Goal: Task Accomplishment & Management: Manage account settings

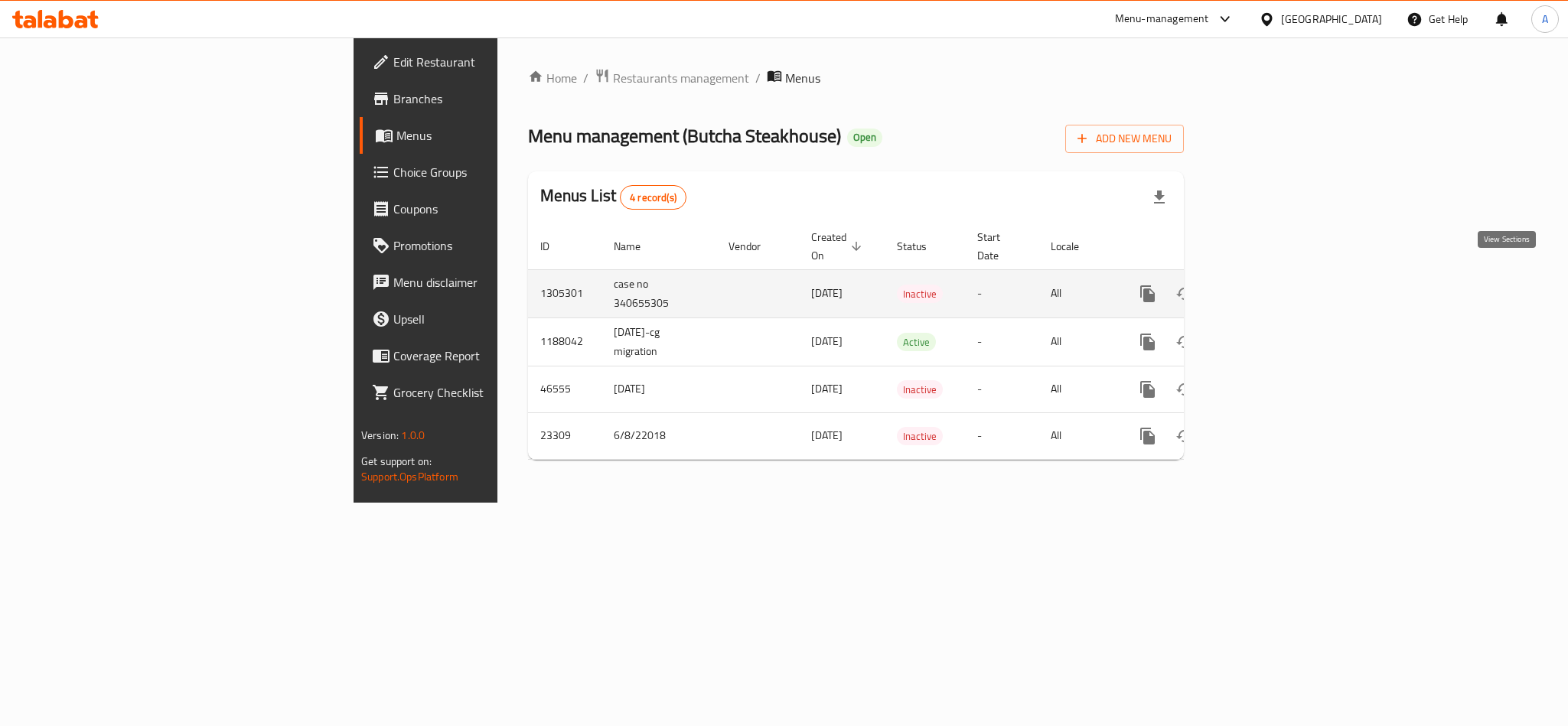
click at [1267, 284] on icon "enhanced table" at bounding box center [1258, 294] width 18 height 18
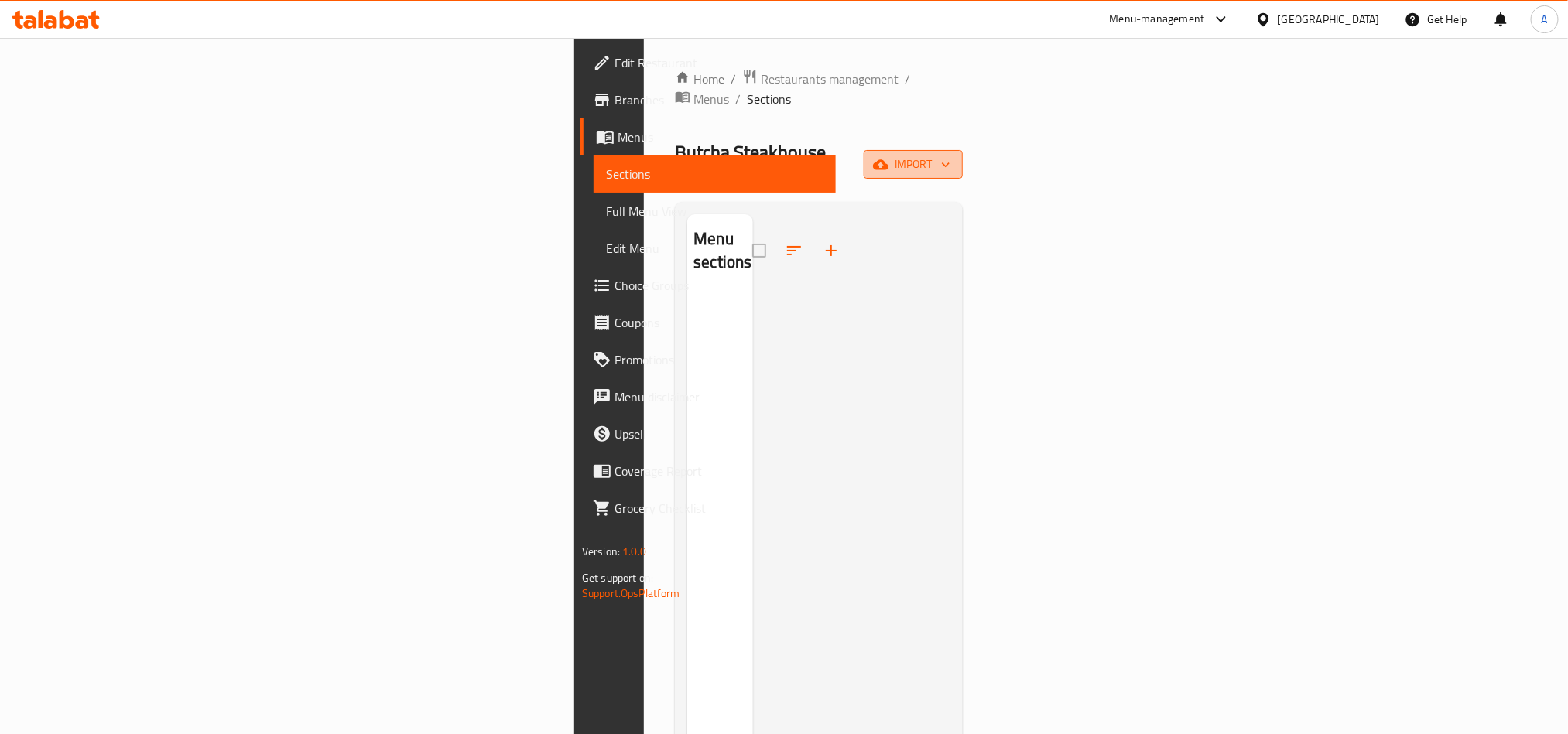
click at [950, 154] on span "import" at bounding box center [913, 164] width 74 height 19
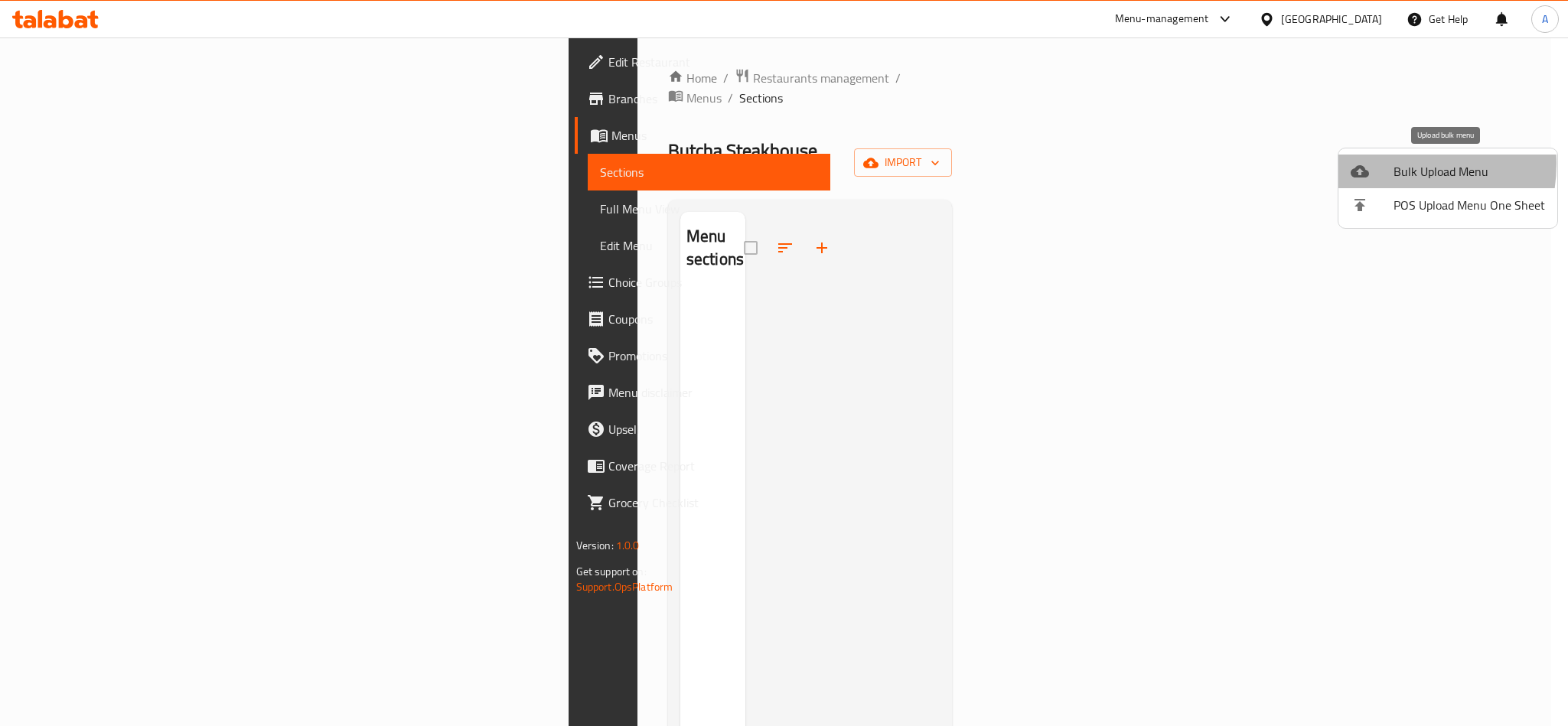
click at [1387, 164] on div at bounding box center [1371, 171] width 43 height 18
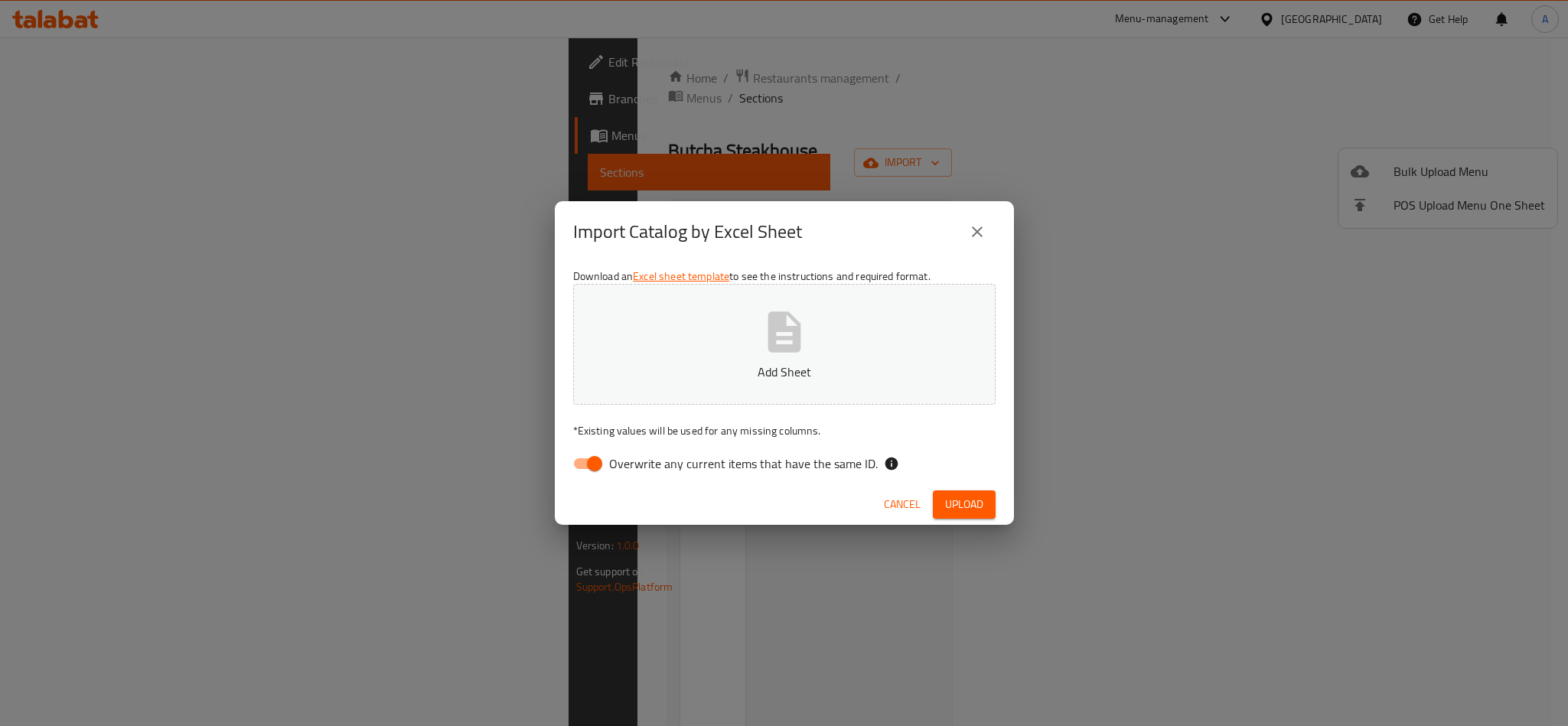
click at [579, 459] on input "Overwrite any current items that have the same ID." at bounding box center [594, 464] width 87 height 29
checkbox input "false"
click at [783, 351] on icon "button" at bounding box center [784, 332] width 33 height 40
click at [962, 500] on span "Upload" at bounding box center [965, 505] width 38 height 19
click at [986, 219] on button "close" at bounding box center [977, 232] width 37 height 37
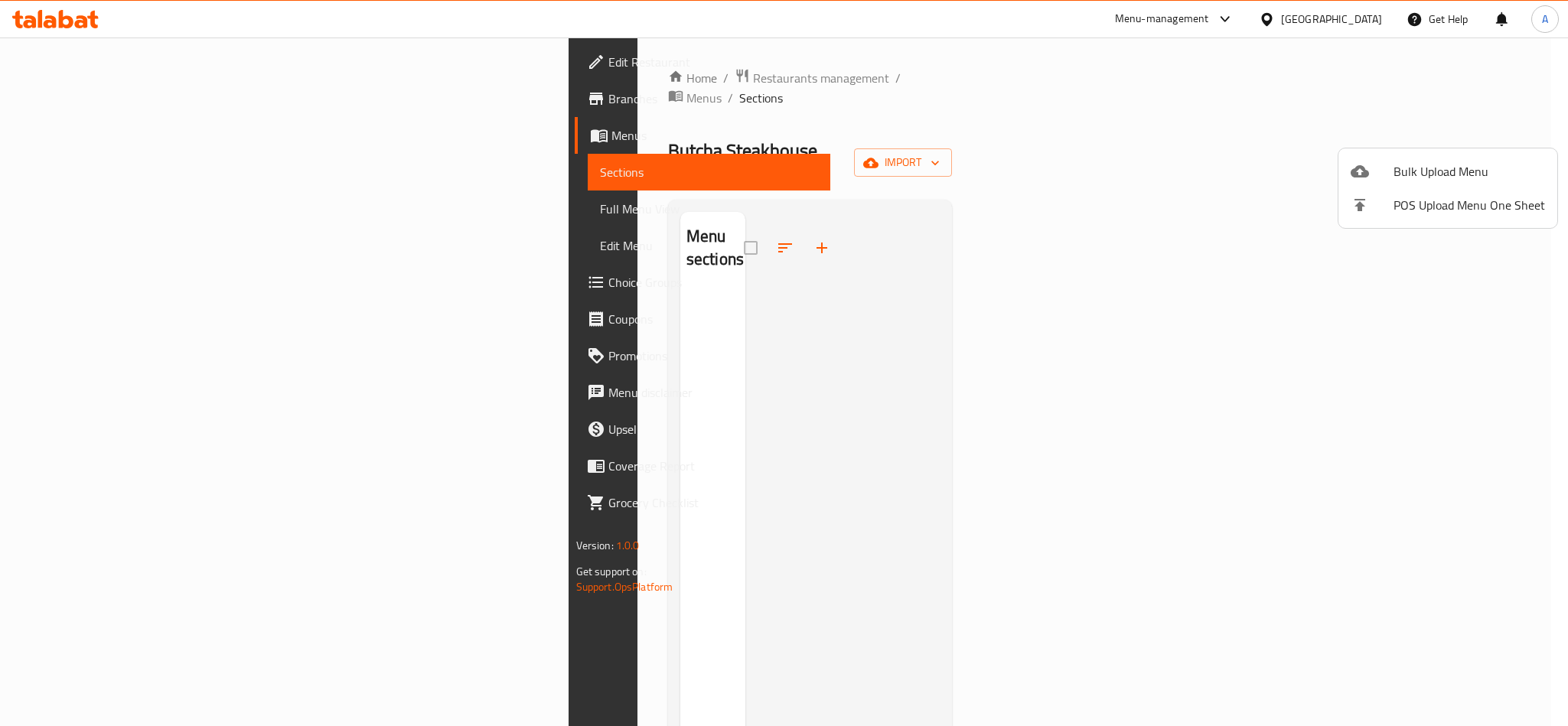
click at [548, 79] on div at bounding box center [784, 363] width 1568 height 726
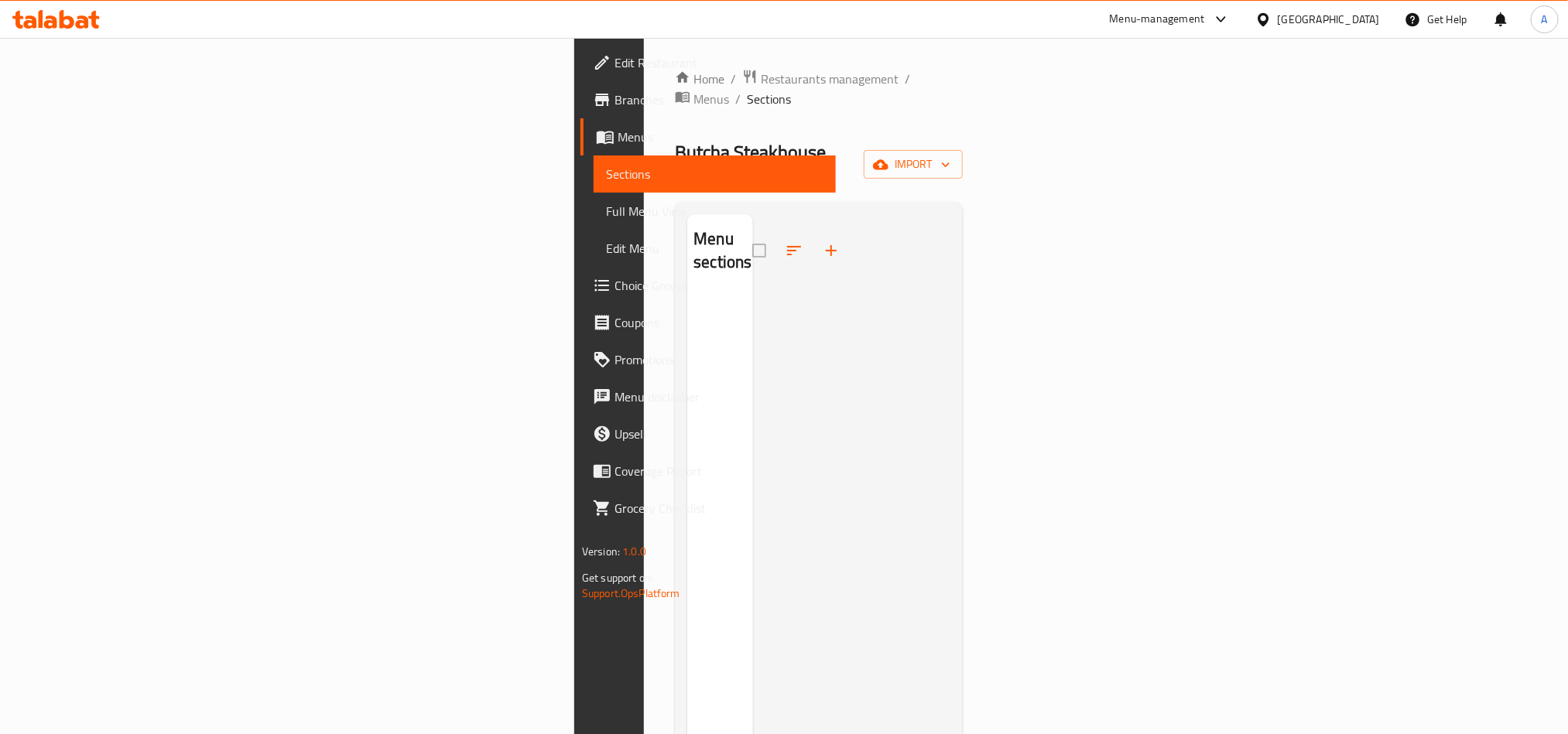
click at [693, 90] on span "Menus" at bounding box center [711, 99] width 36 height 18
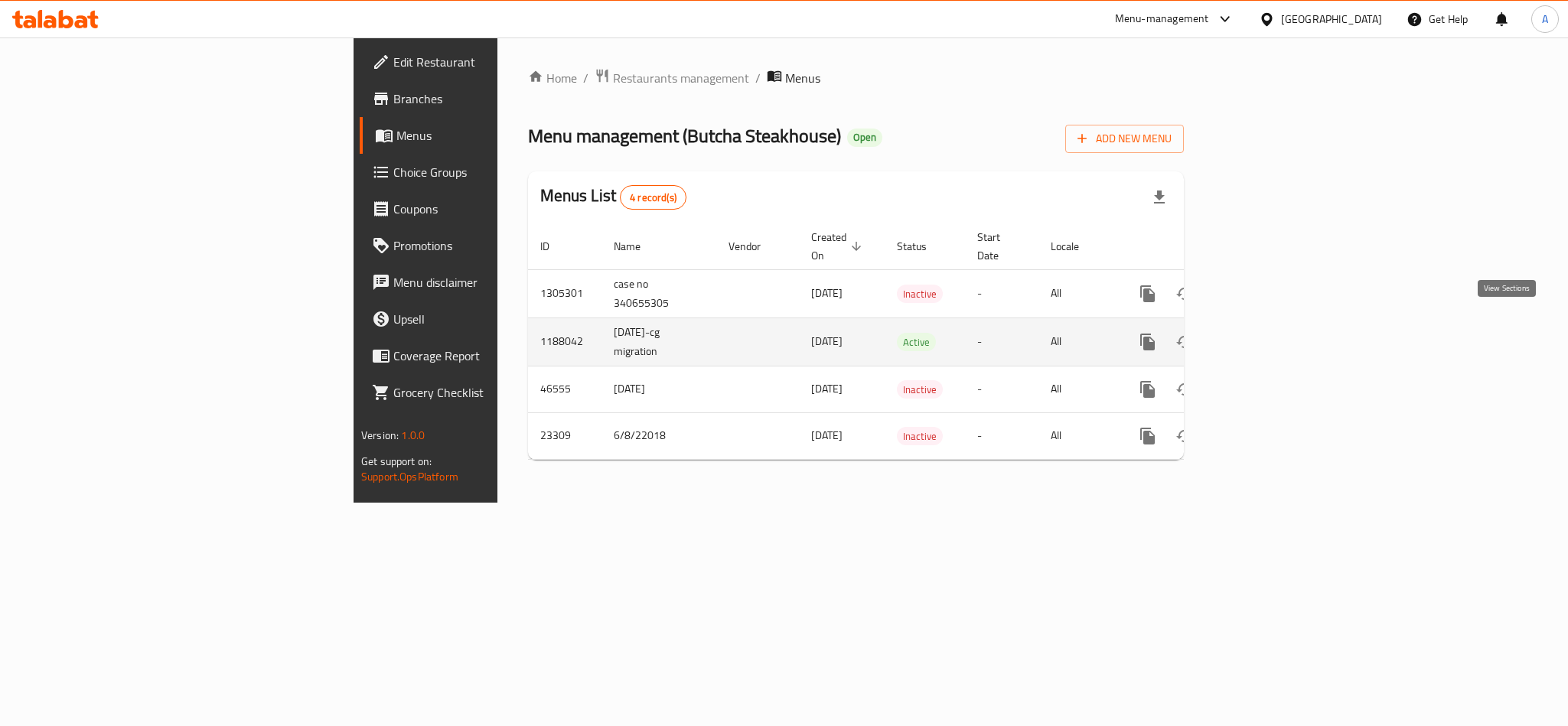
click at [1265, 336] on icon "enhanced table" at bounding box center [1258, 342] width 14 height 14
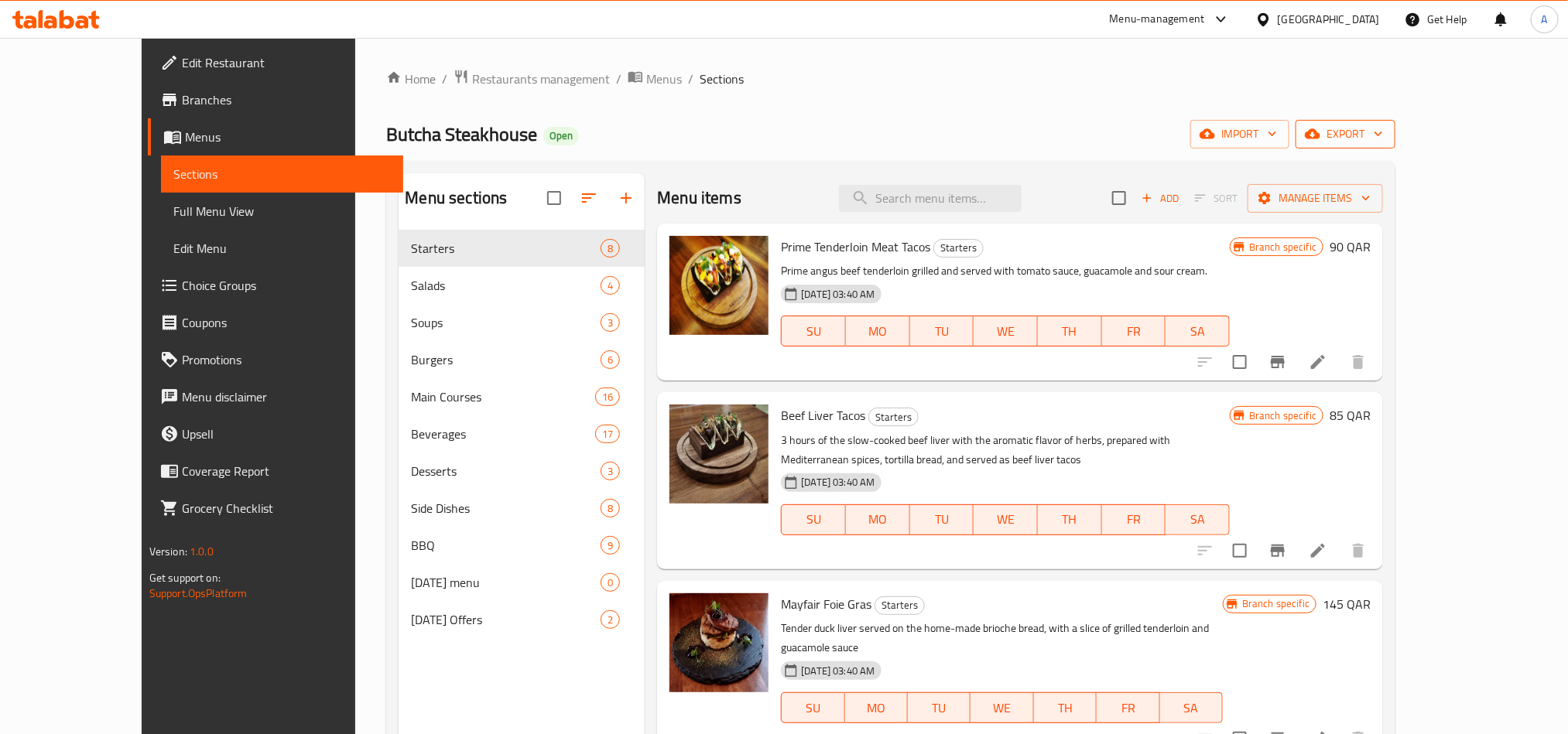
click at [1386, 130] on icon "button" at bounding box center [1378, 133] width 16 height 16
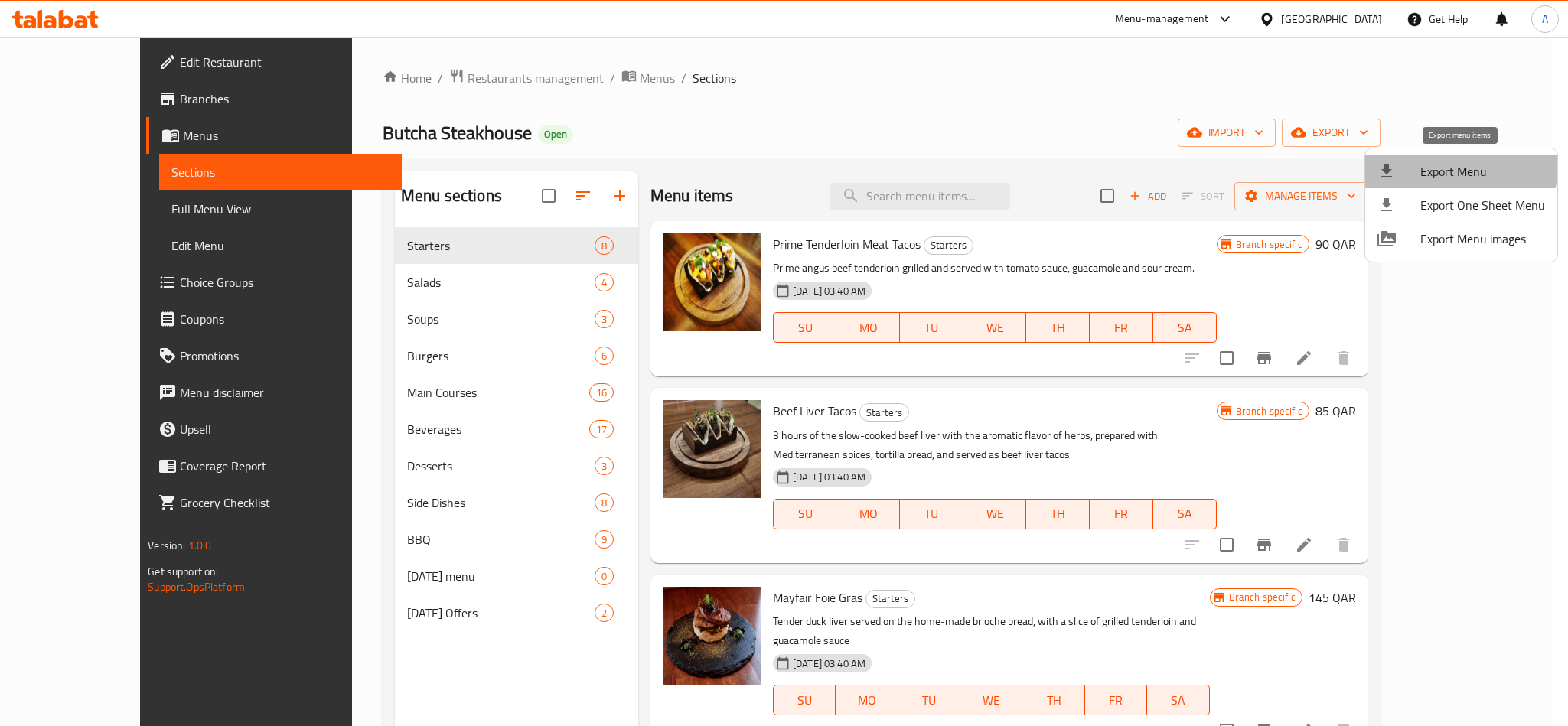
click at [1431, 163] on span "Export Menu" at bounding box center [1483, 171] width 124 height 18
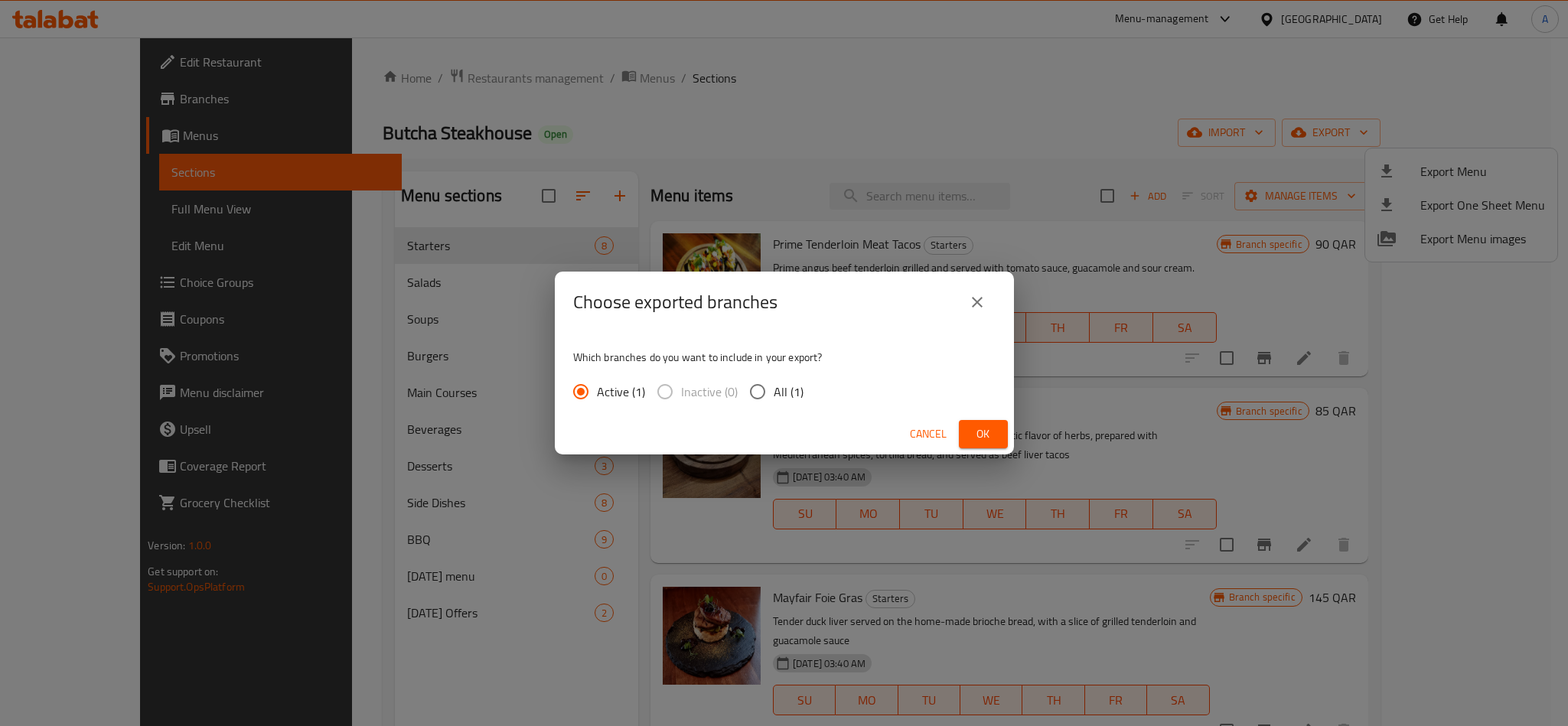
click at [756, 393] on input "All (1)" at bounding box center [757, 391] width 32 height 32
radio input "true"
click at [1001, 432] on button "Ok" at bounding box center [984, 434] width 49 height 28
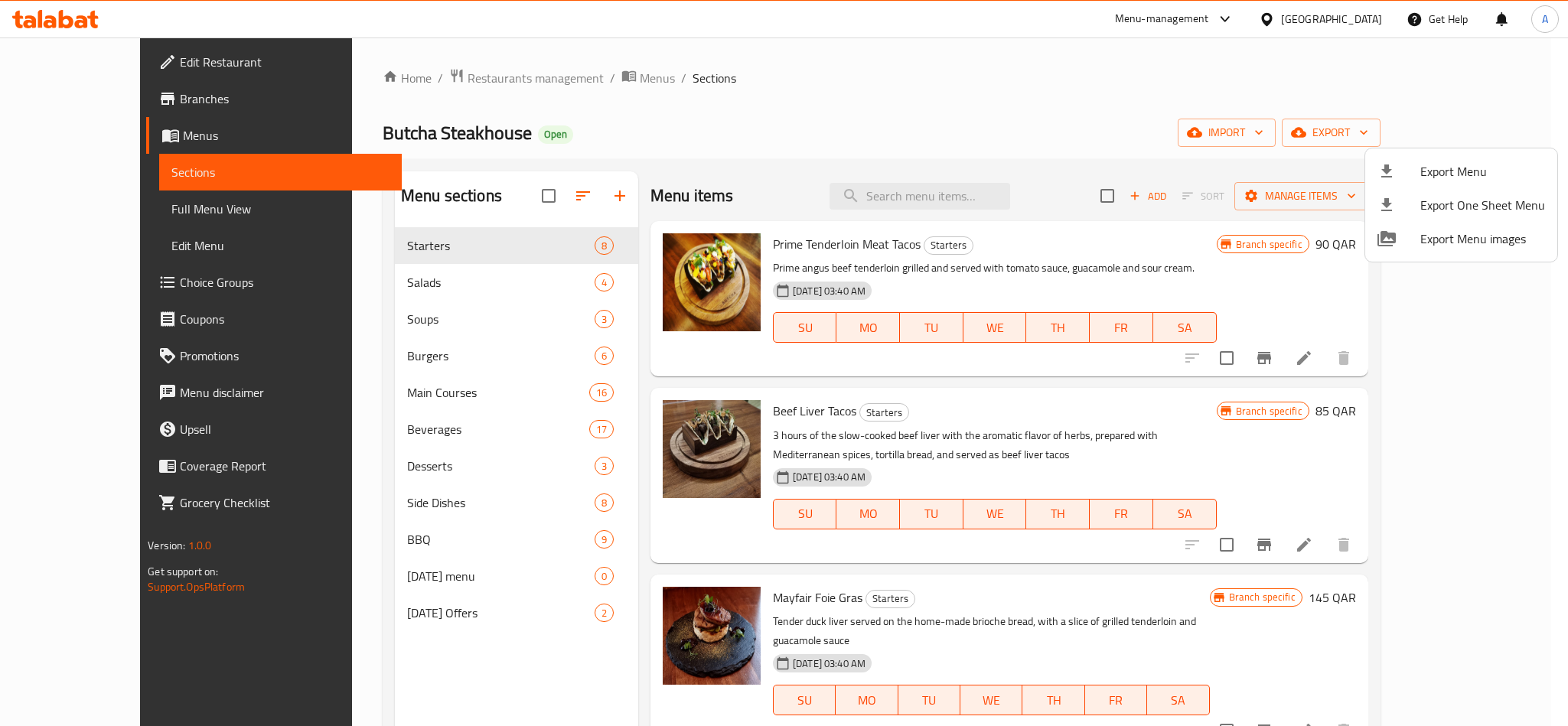
click at [566, 80] on div at bounding box center [784, 363] width 1568 height 726
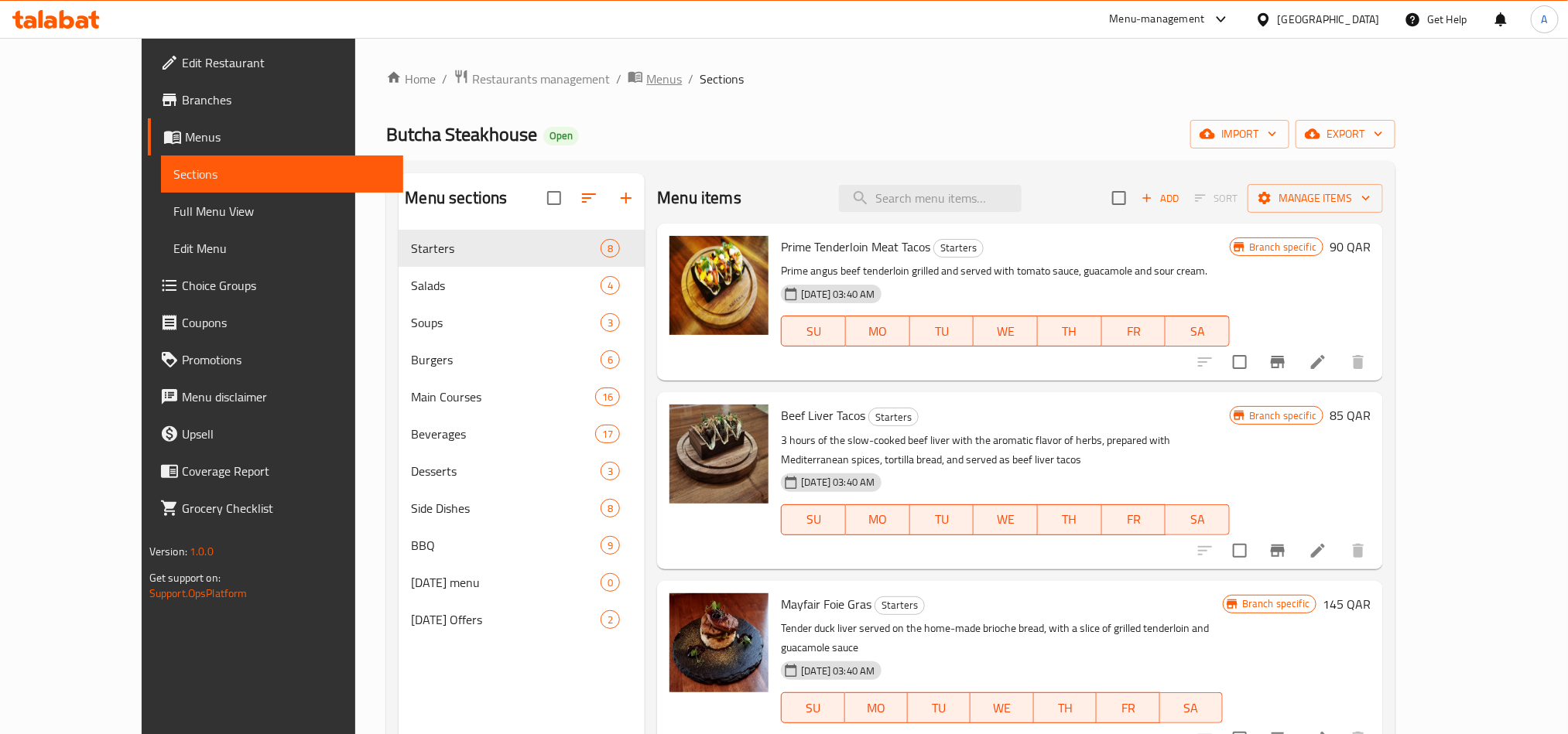
click at [646, 87] on span "Menus" at bounding box center [664, 79] width 36 height 18
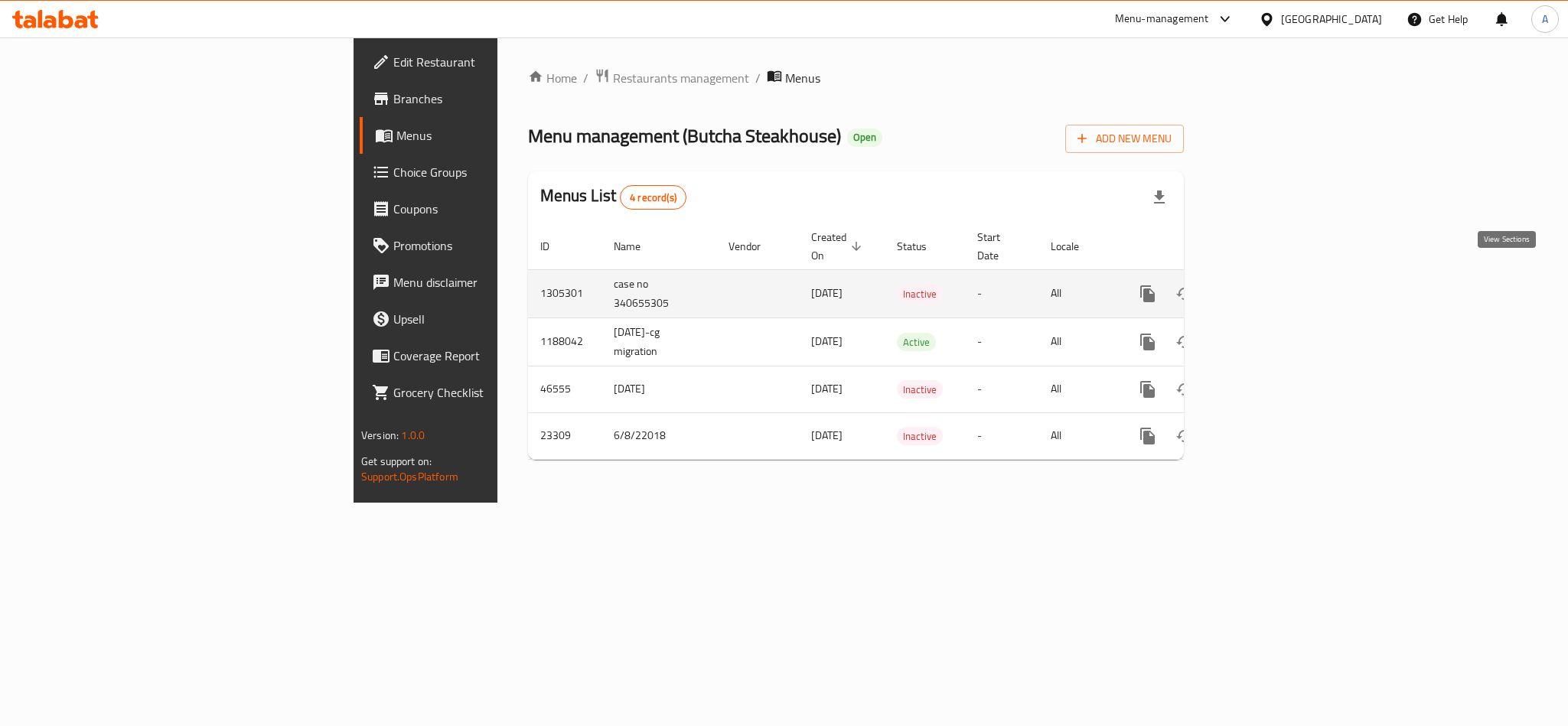
click at [1267, 284] on icon "enhanced table" at bounding box center [1258, 294] width 18 height 18
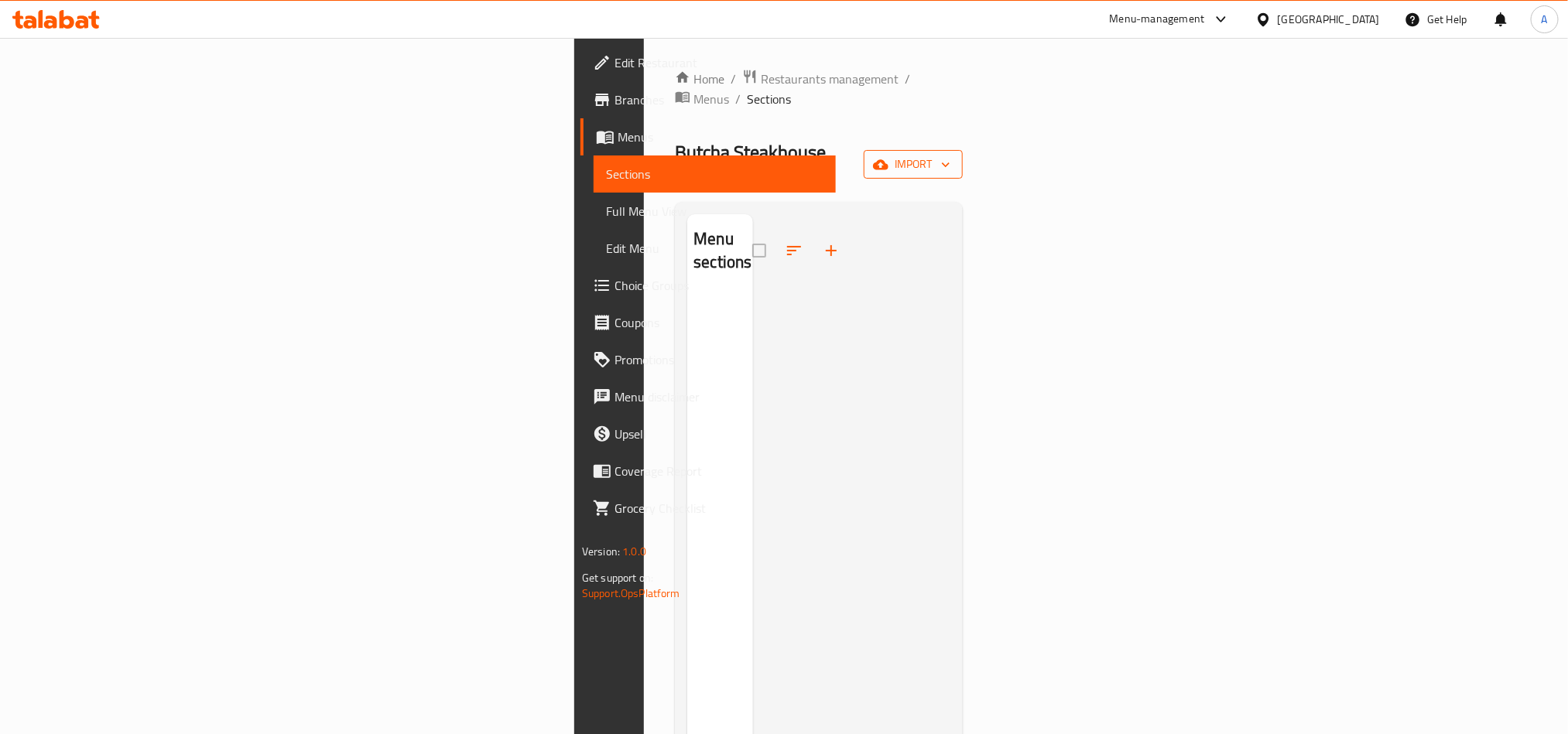
click at [950, 154] on span "import" at bounding box center [913, 164] width 74 height 19
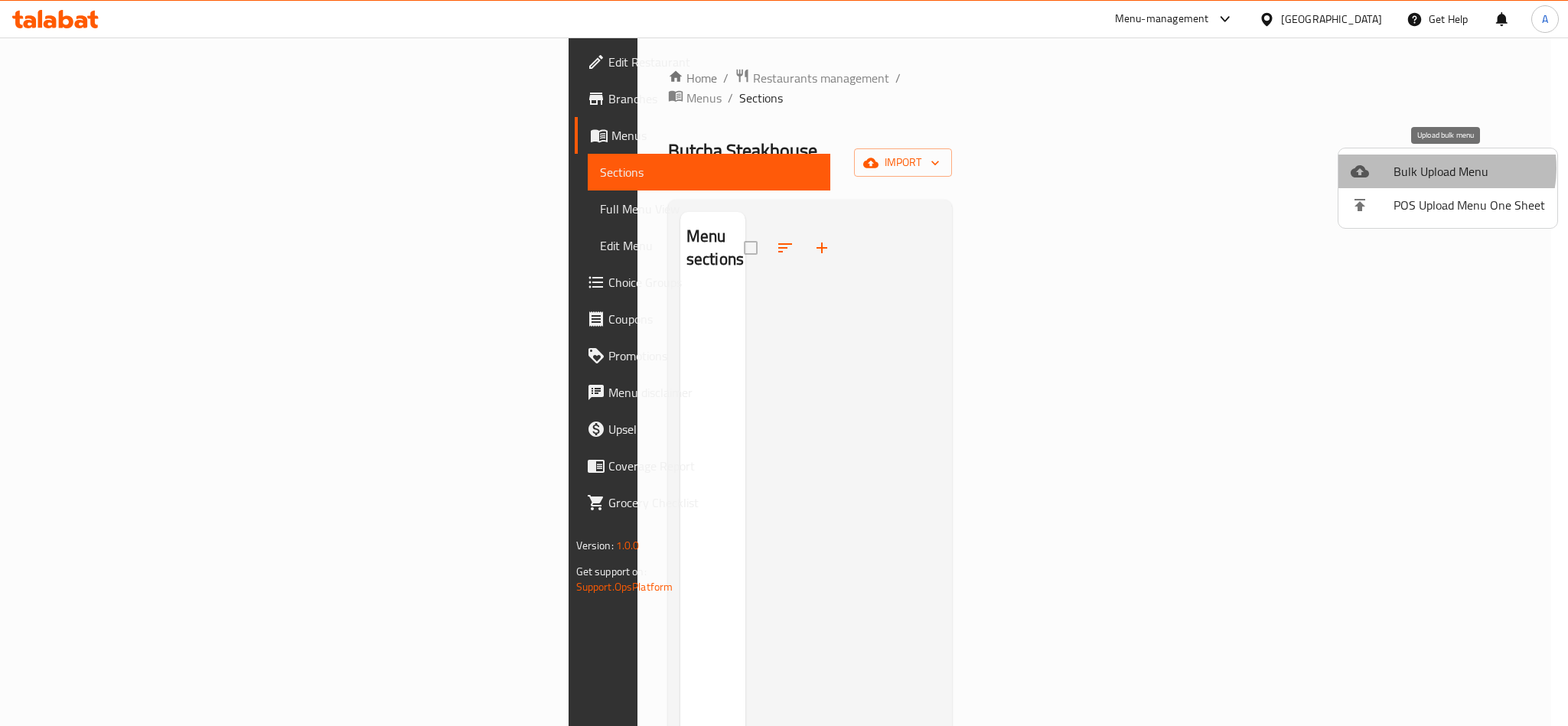
click at [1440, 168] on span "Bulk Upload Menu" at bounding box center [1469, 171] width 152 height 18
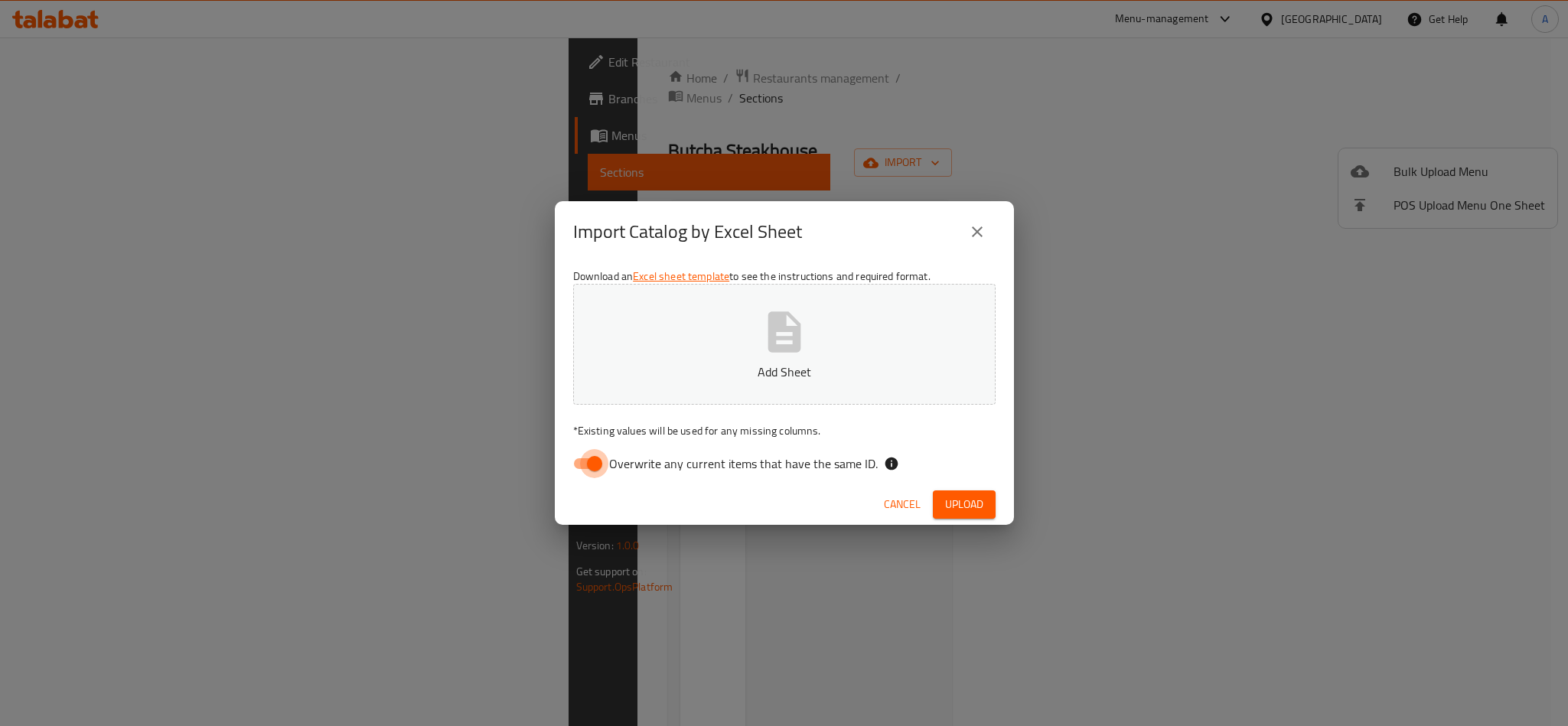
drag, startPoint x: 580, startPoint y: 466, endPoint x: 603, endPoint y: 454, distance: 25.9
click at [581, 464] on input "Overwrite any current items that have the same ID." at bounding box center [594, 464] width 87 height 29
checkbox input "false"
click at [795, 359] on button "Add Sheet" at bounding box center [784, 345] width 422 height 121
click at [988, 504] on button "Upload" at bounding box center [964, 505] width 63 height 28
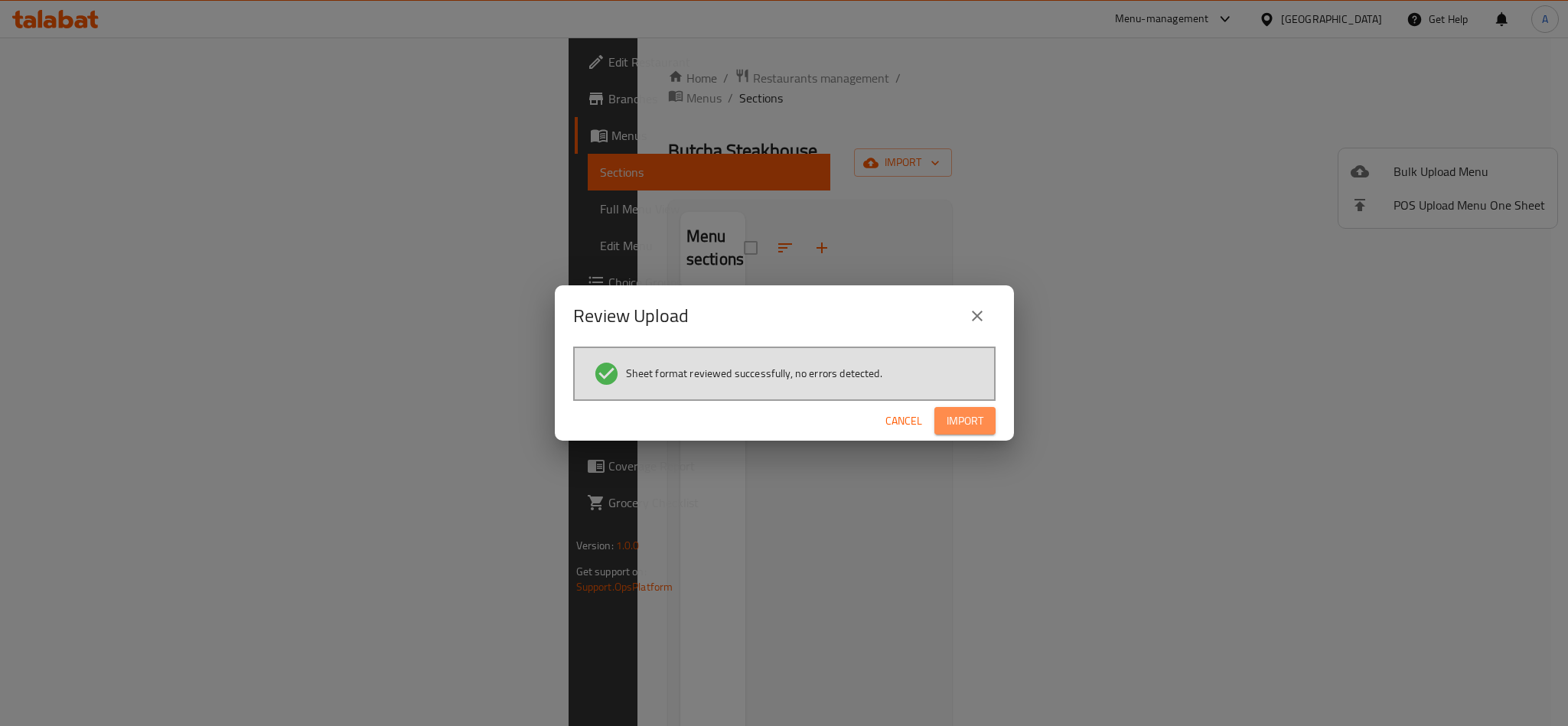
click at [961, 416] on span "Import" at bounding box center [965, 421] width 37 height 19
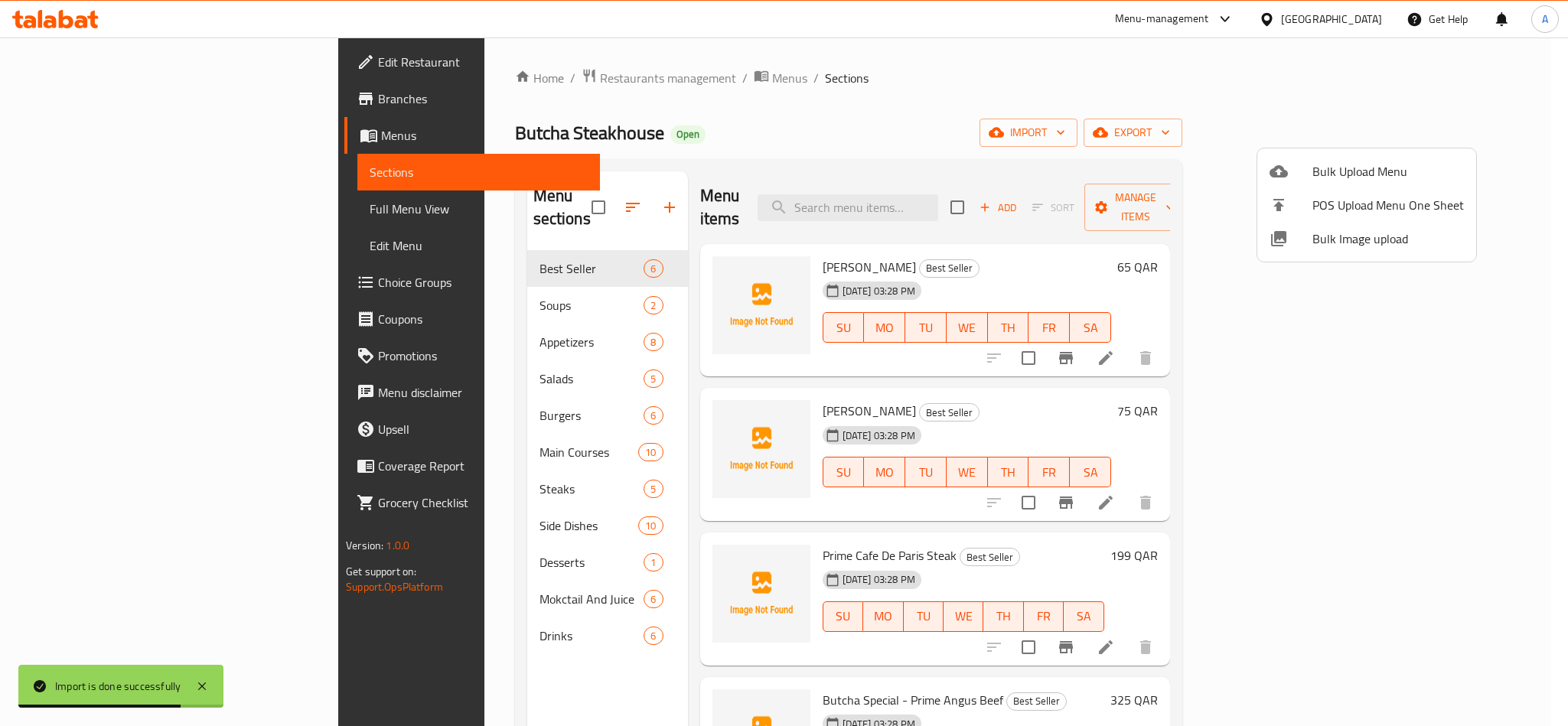
click at [1054, 251] on div at bounding box center [784, 363] width 1568 height 726
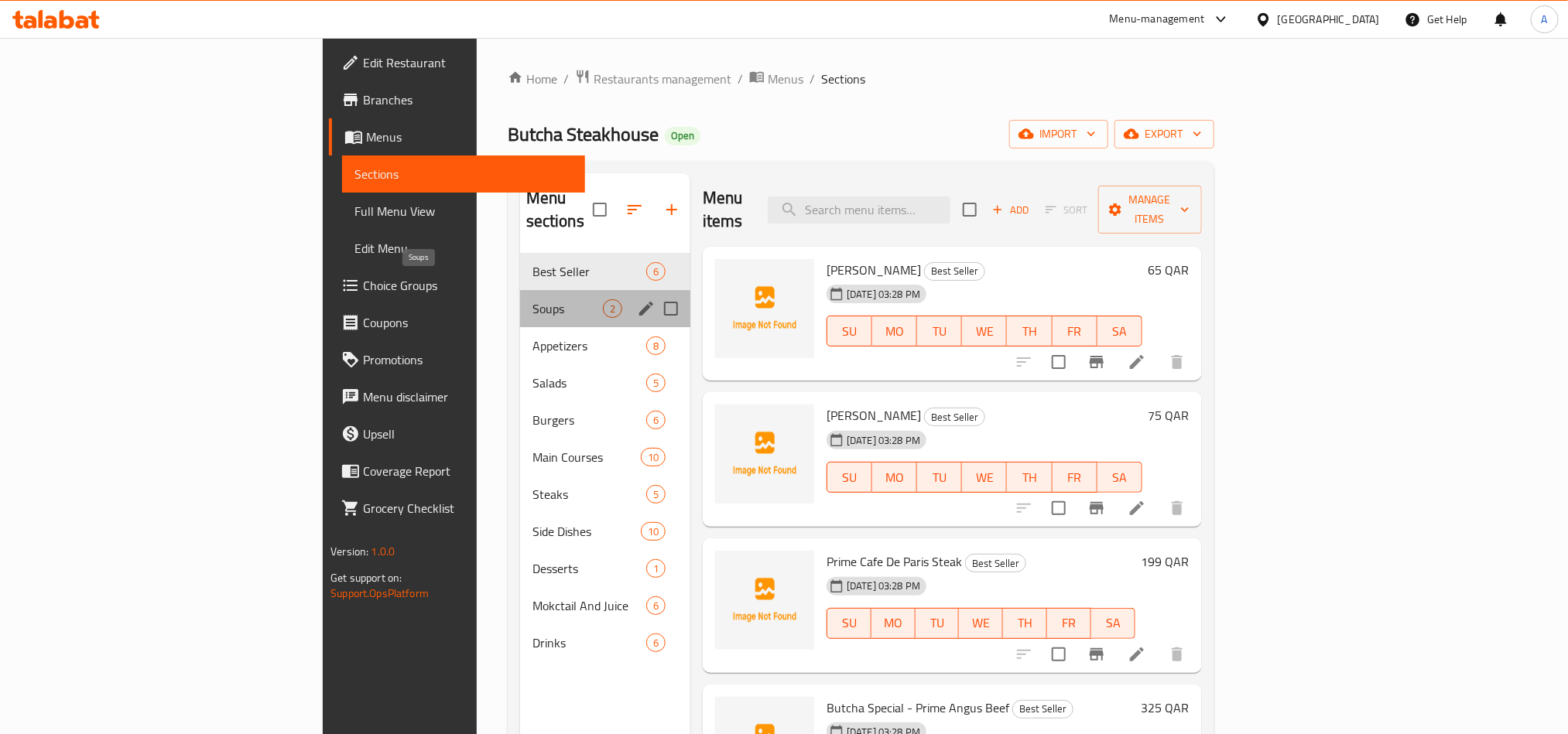
click at [533, 300] on span "Soups" at bounding box center [568, 309] width 70 height 18
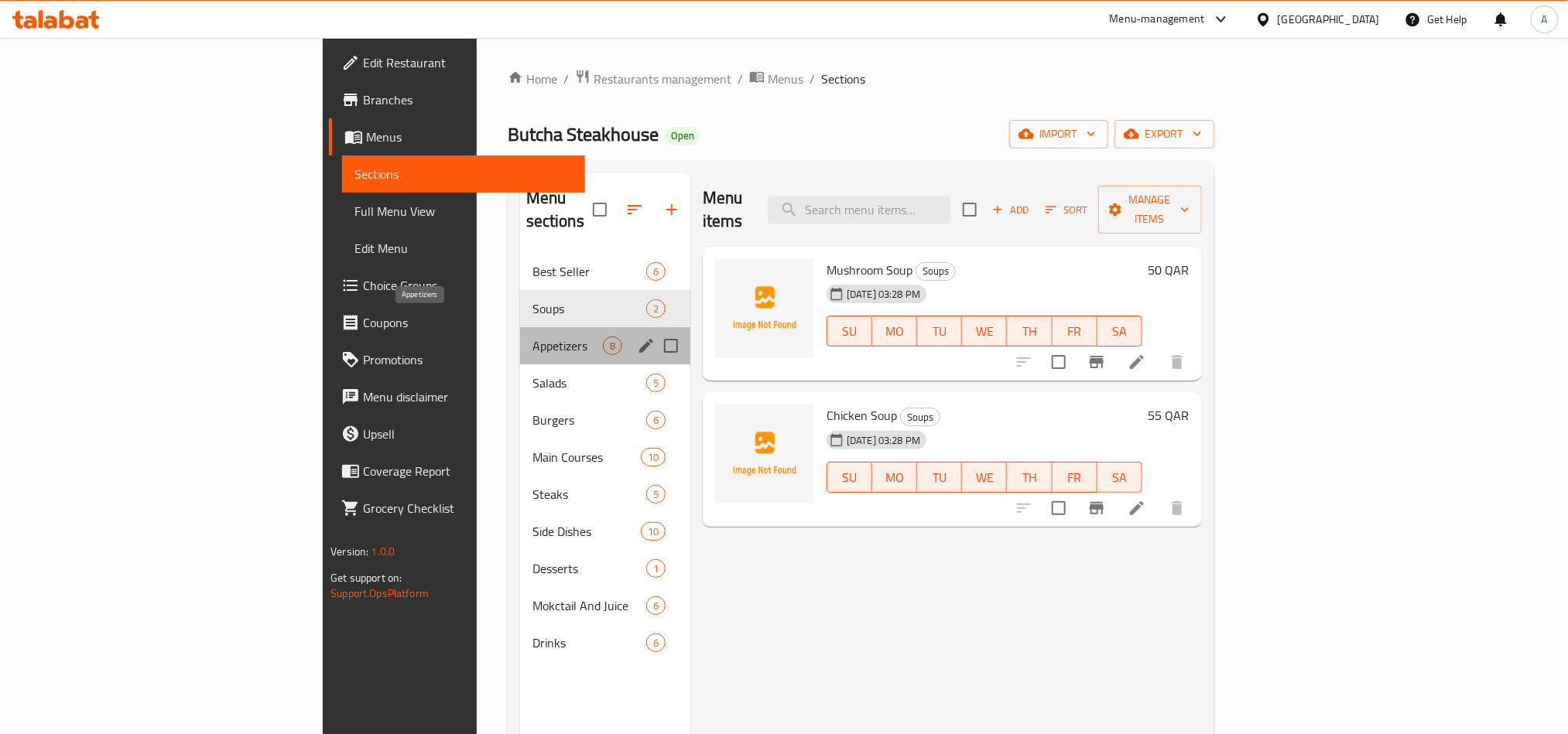
drag, startPoint x: 359, startPoint y: 332, endPoint x: 383, endPoint y: 368, distance: 43.3
click at [533, 336] on span "Appetizers" at bounding box center [568, 346] width 70 height 18
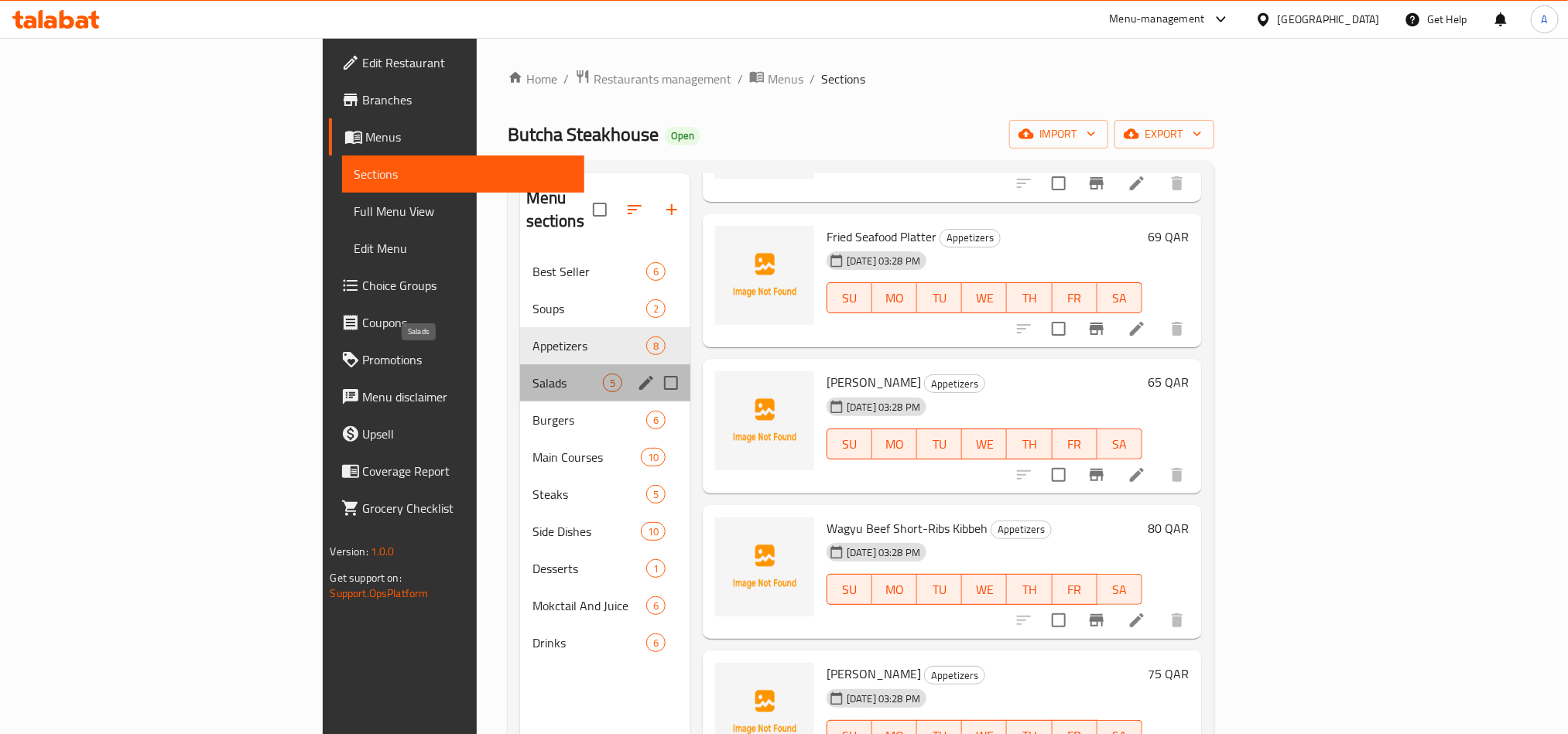
click at [533, 373] on span "Salads" at bounding box center [568, 383] width 70 height 18
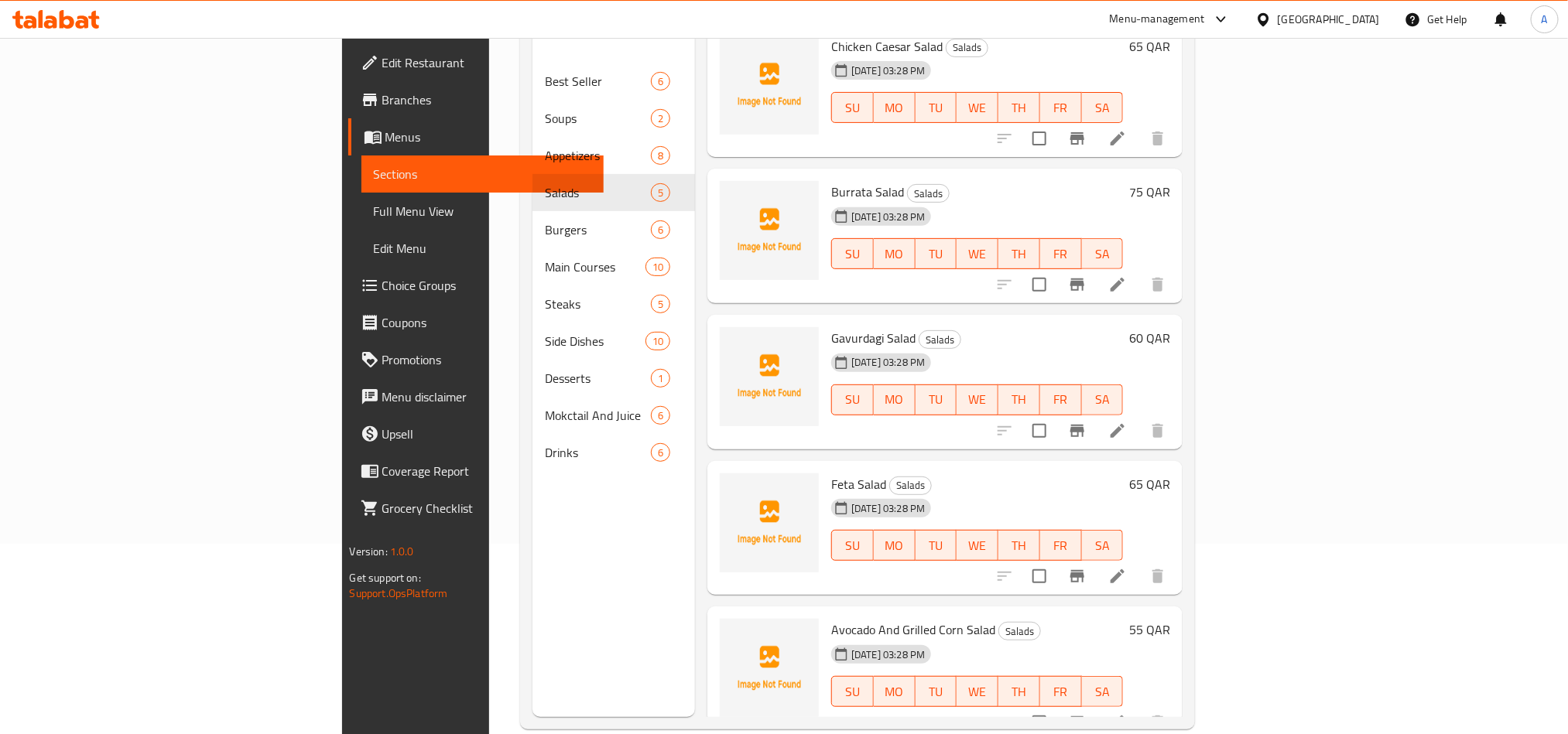
scroll to position [216, 0]
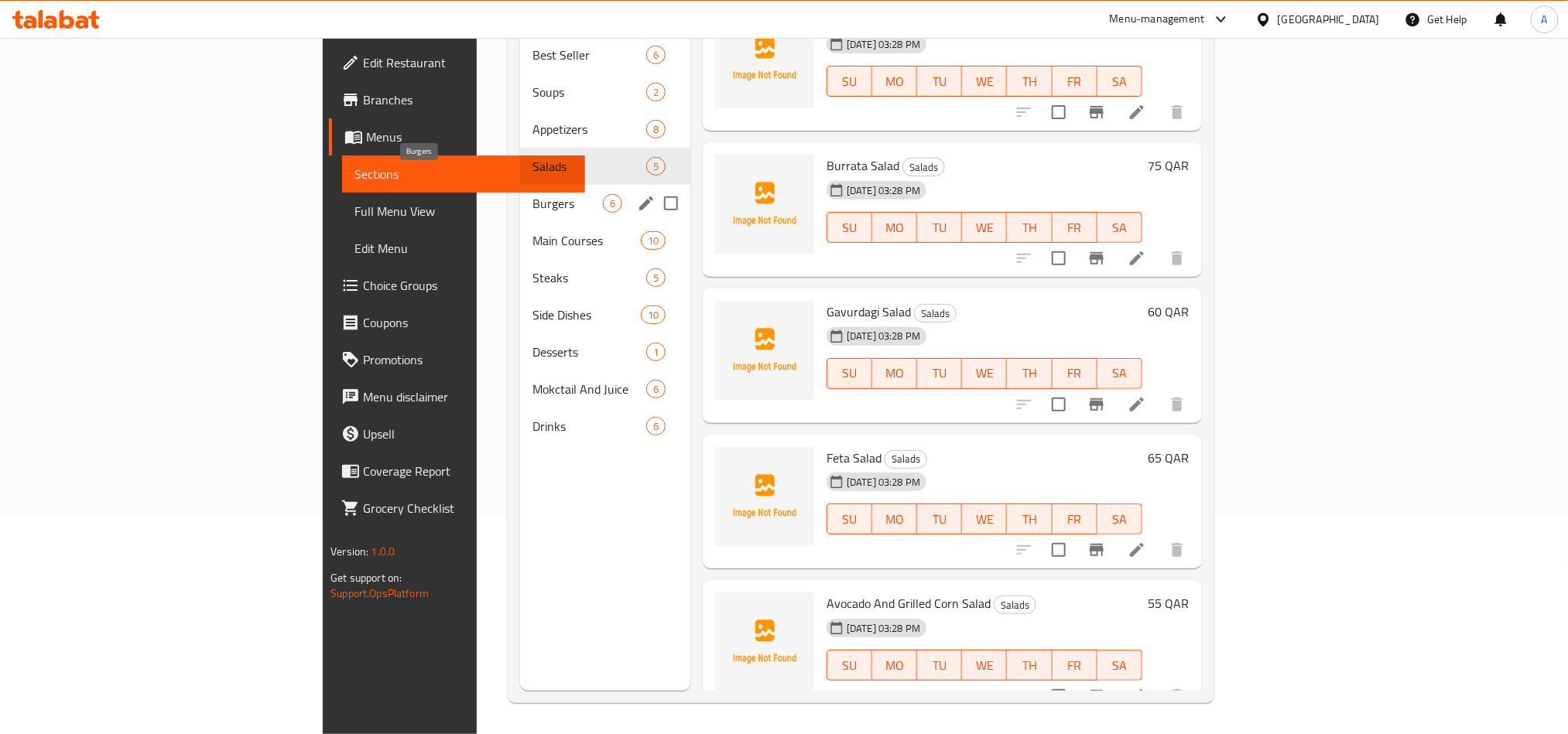
click at [533, 194] on span "Burgers" at bounding box center [568, 203] width 70 height 18
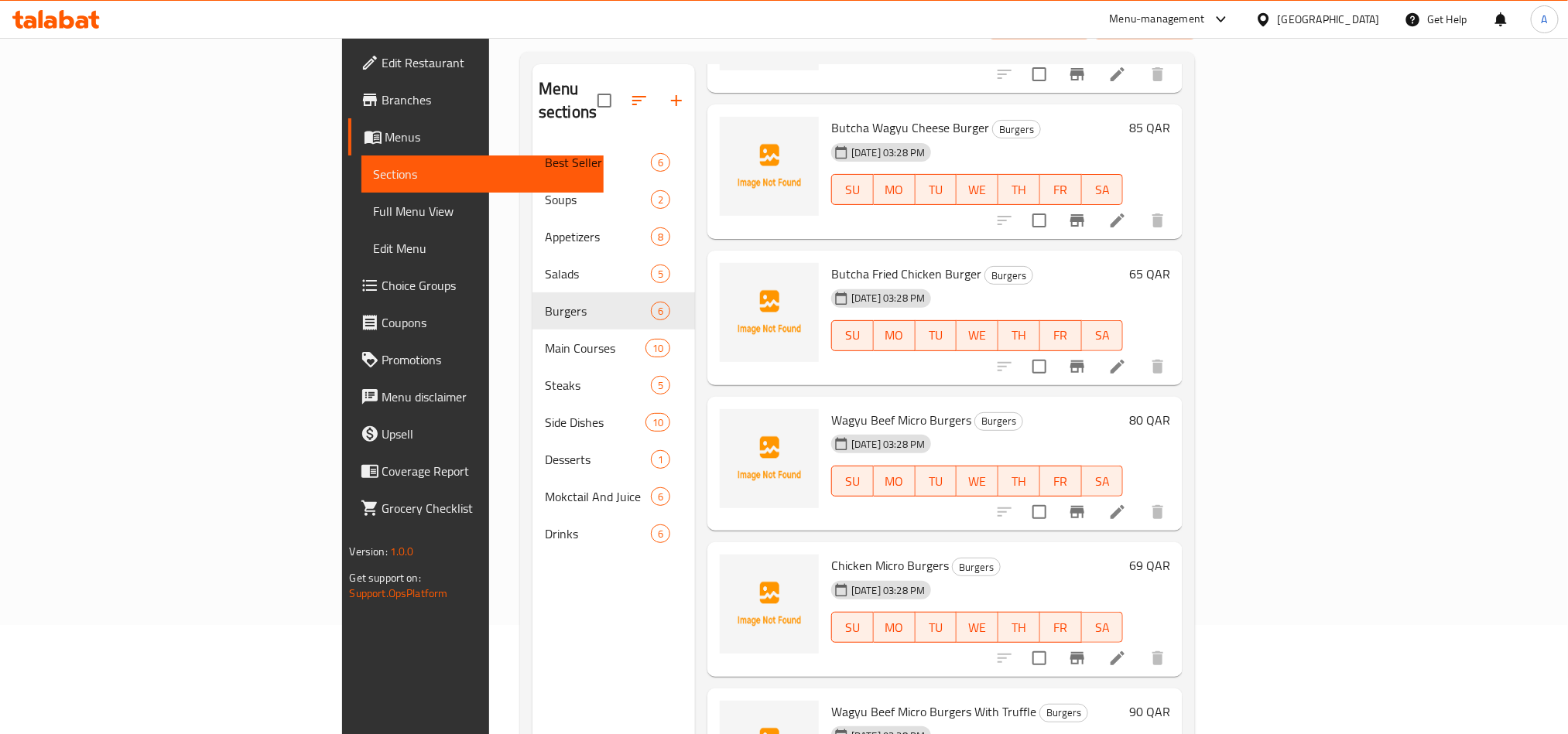
scroll to position [216, 0]
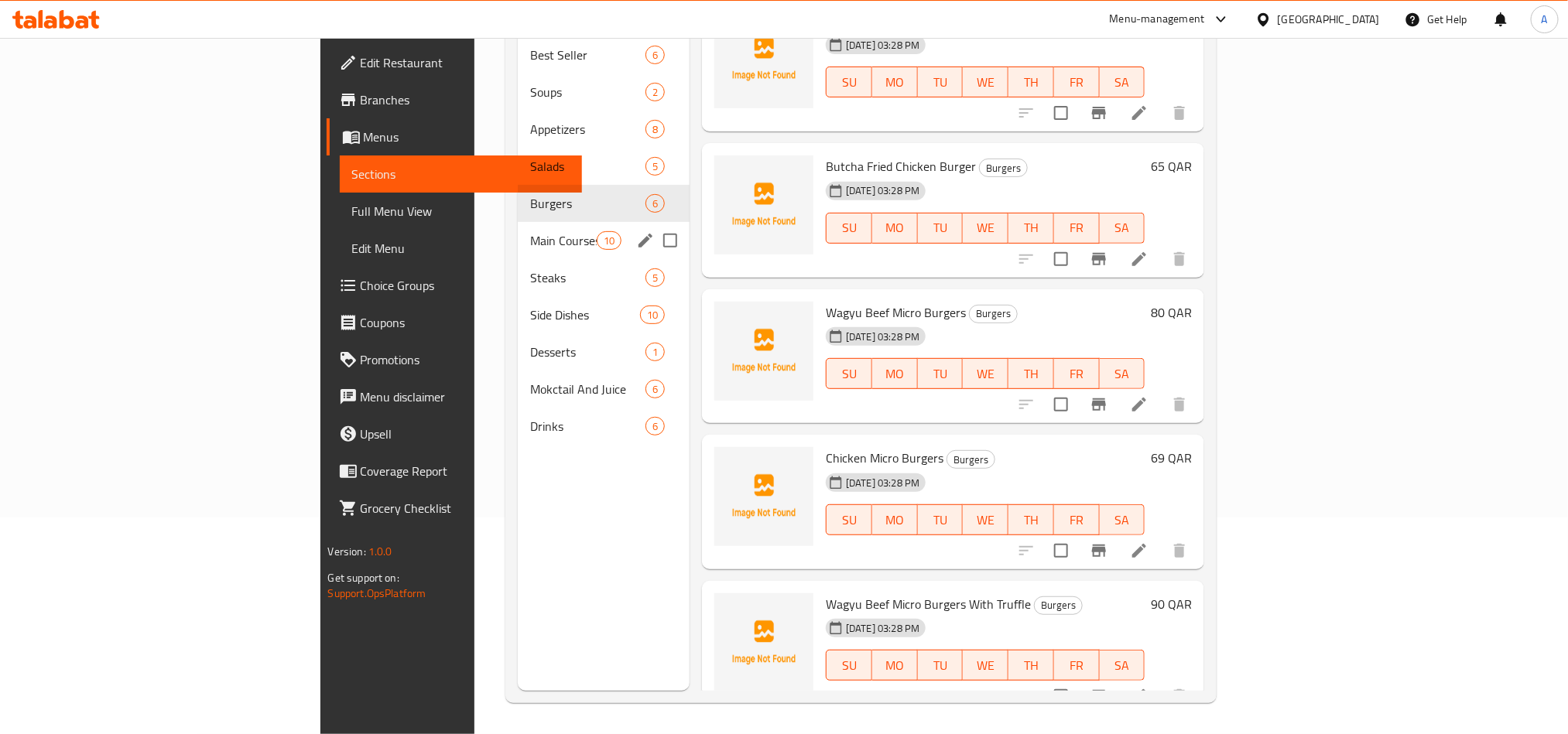
click at [530, 231] on span "Main Courses" at bounding box center [562, 240] width 66 height 18
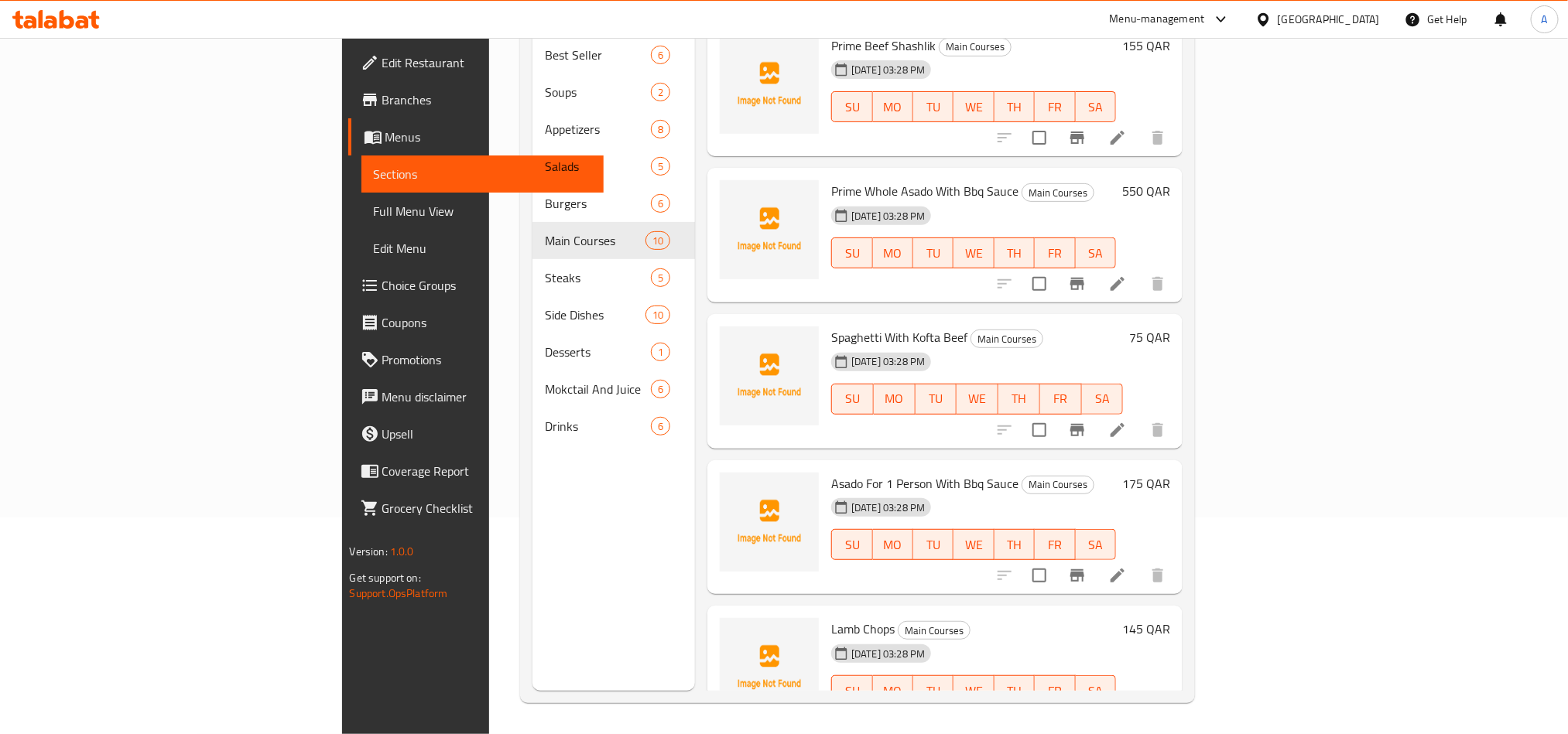
scroll to position [763, 0]
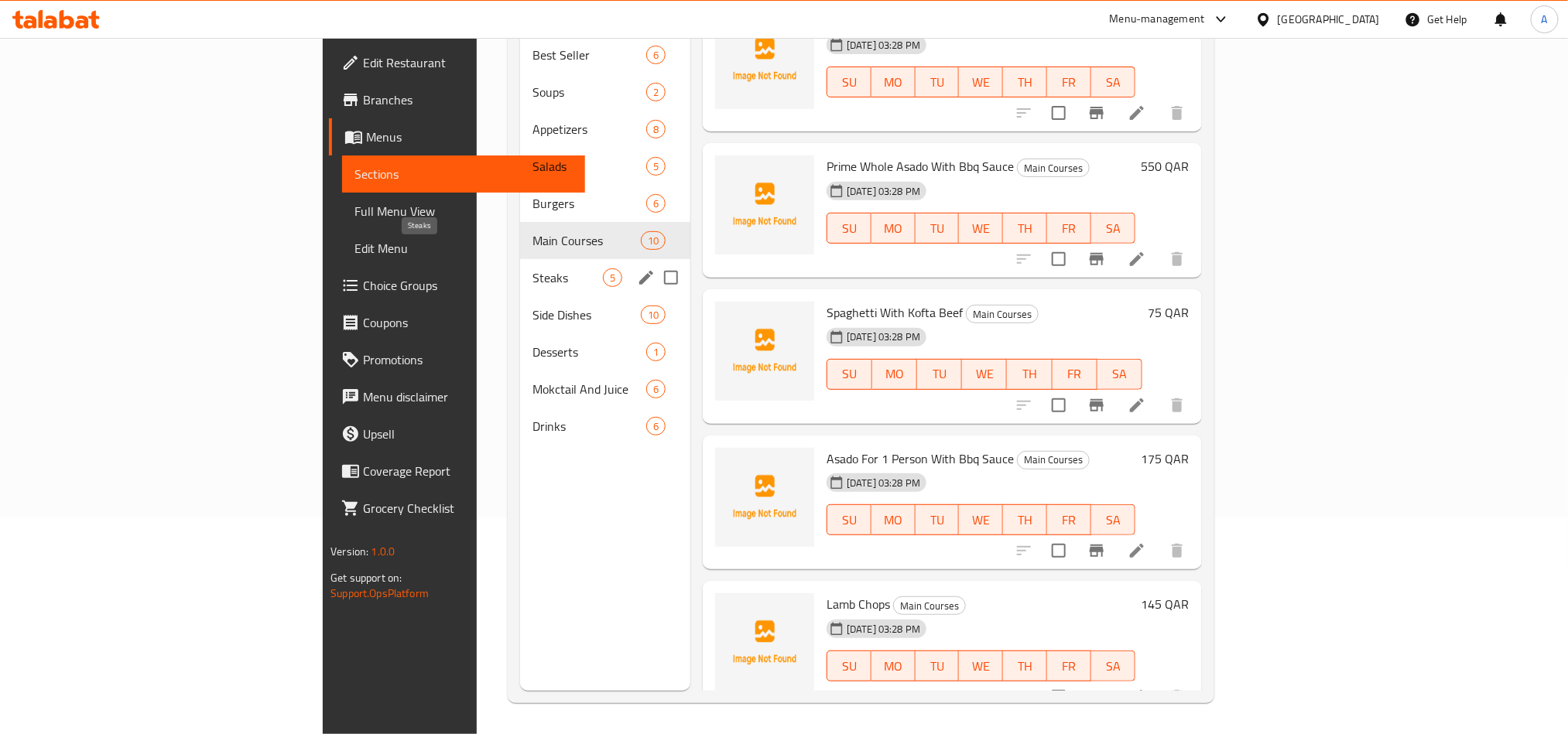
drag, startPoint x: 405, startPoint y: 250, endPoint x: 433, endPoint y: 288, distance: 47.2
click at [533, 268] on span "Steaks" at bounding box center [568, 277] width 70 height 18
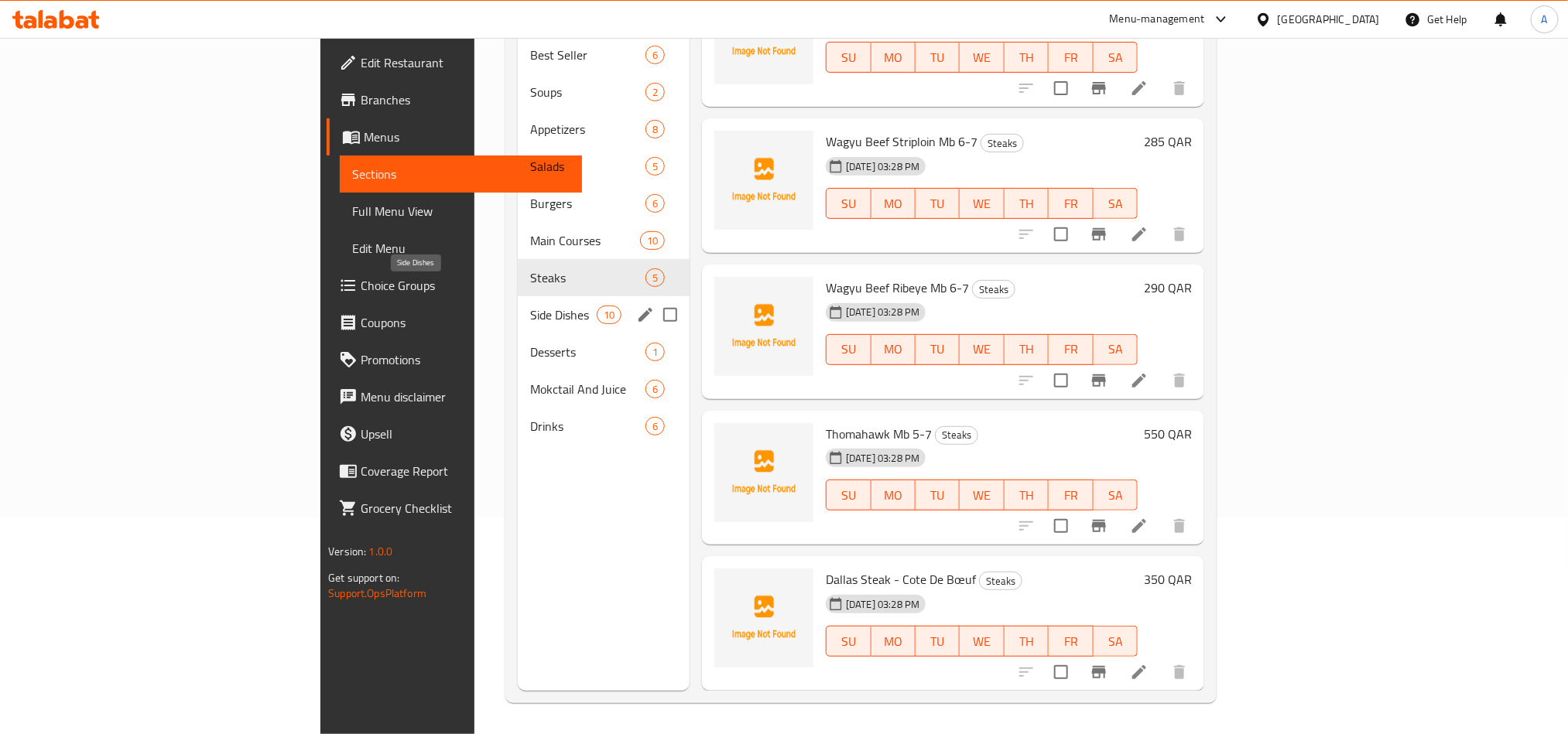
scroll to position [33, 0]
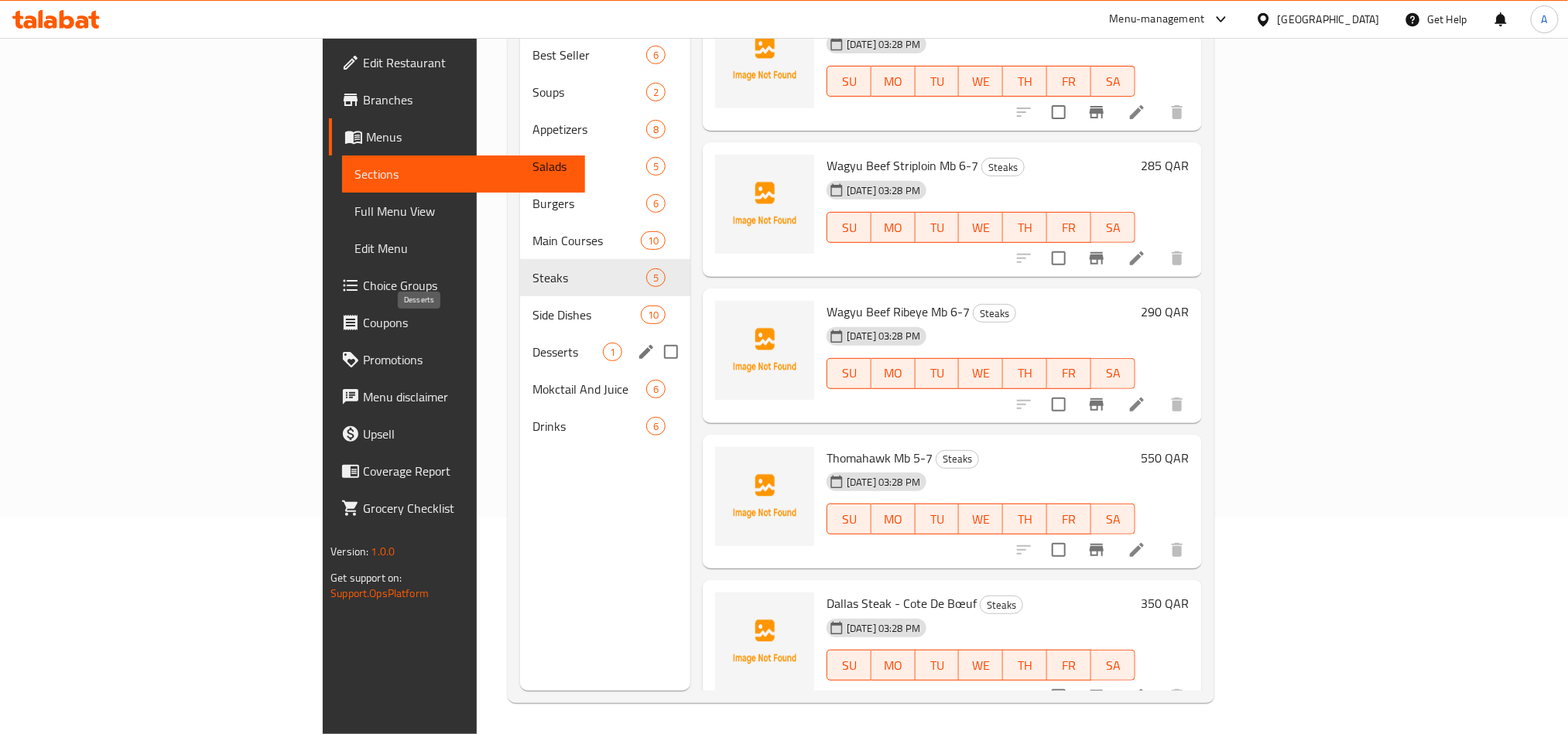
click at [521, 300] on div "Side Dishes 10" at bounding box center [606, 315] width 170 height 37
click at [533, 343] on span "Desserts" at bounding box center [568, 352] width 70 height 18
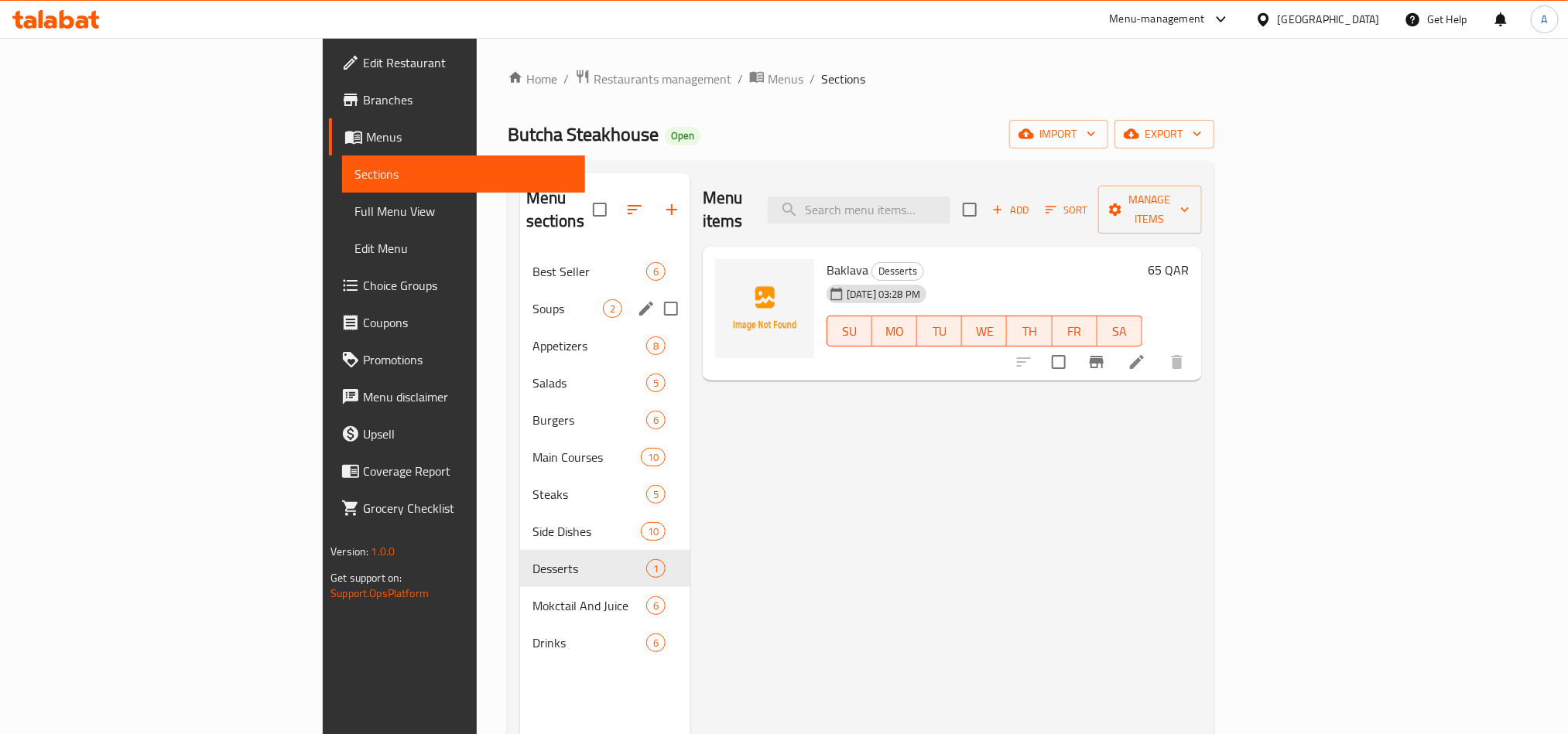
click at [521, 263] on div "Best Seller 6" at bounding box center [606, 272] width 170 height 37
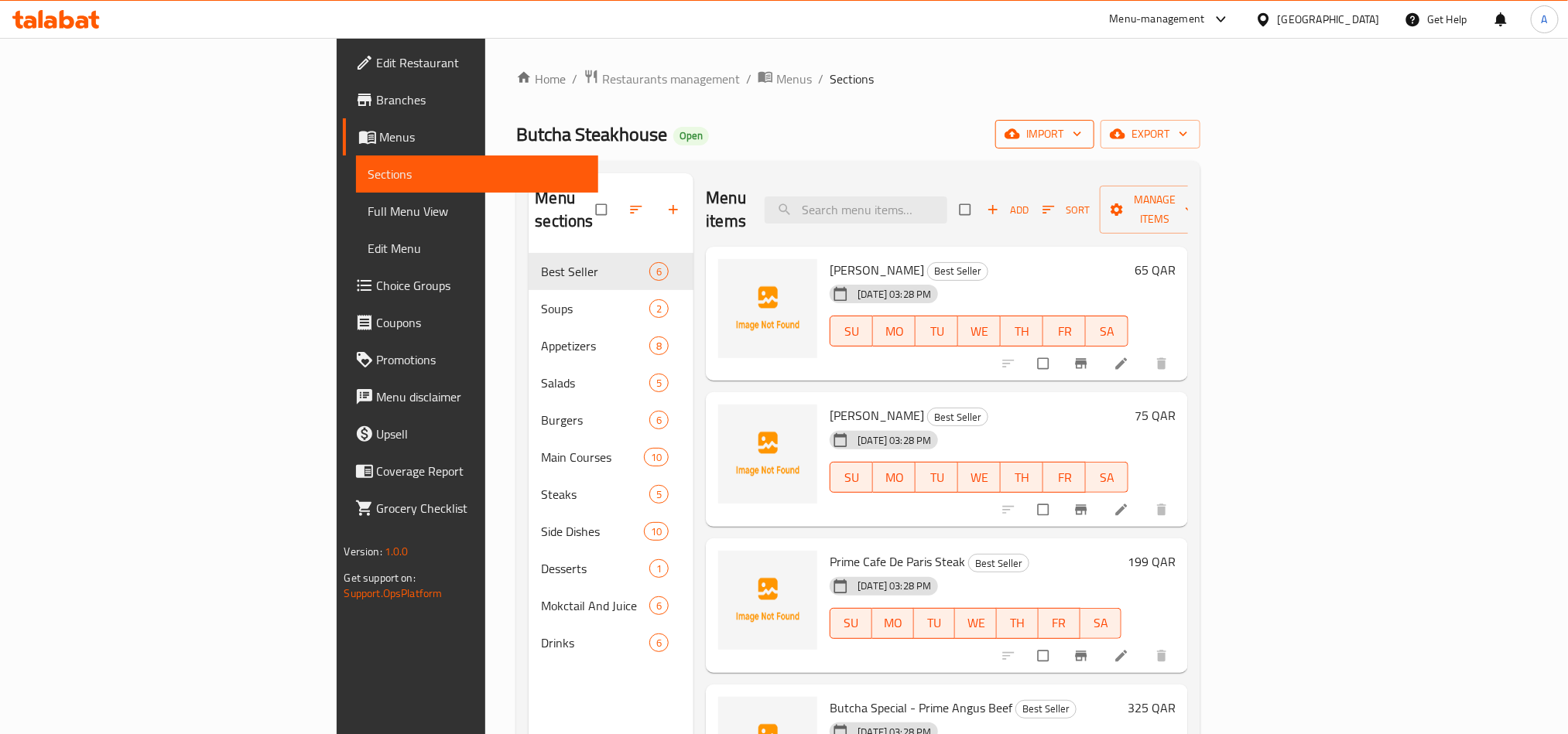
click at [1082, 138] on span "import" at bounding box center [1045, 134] width 74 height 19
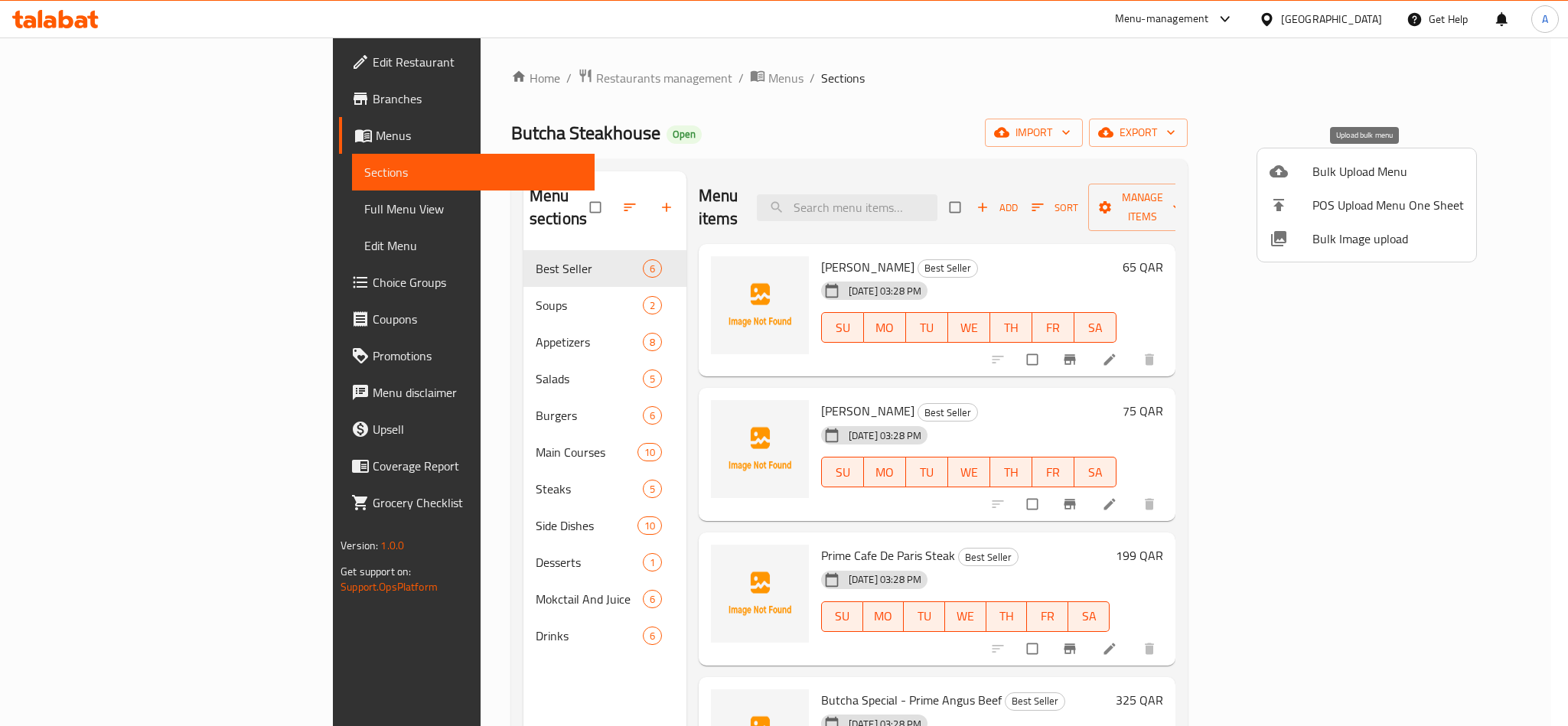
click at [1339, 179] on span "Bulk Upload Menu" at bounding box center [1389, 171] width 152 height 18
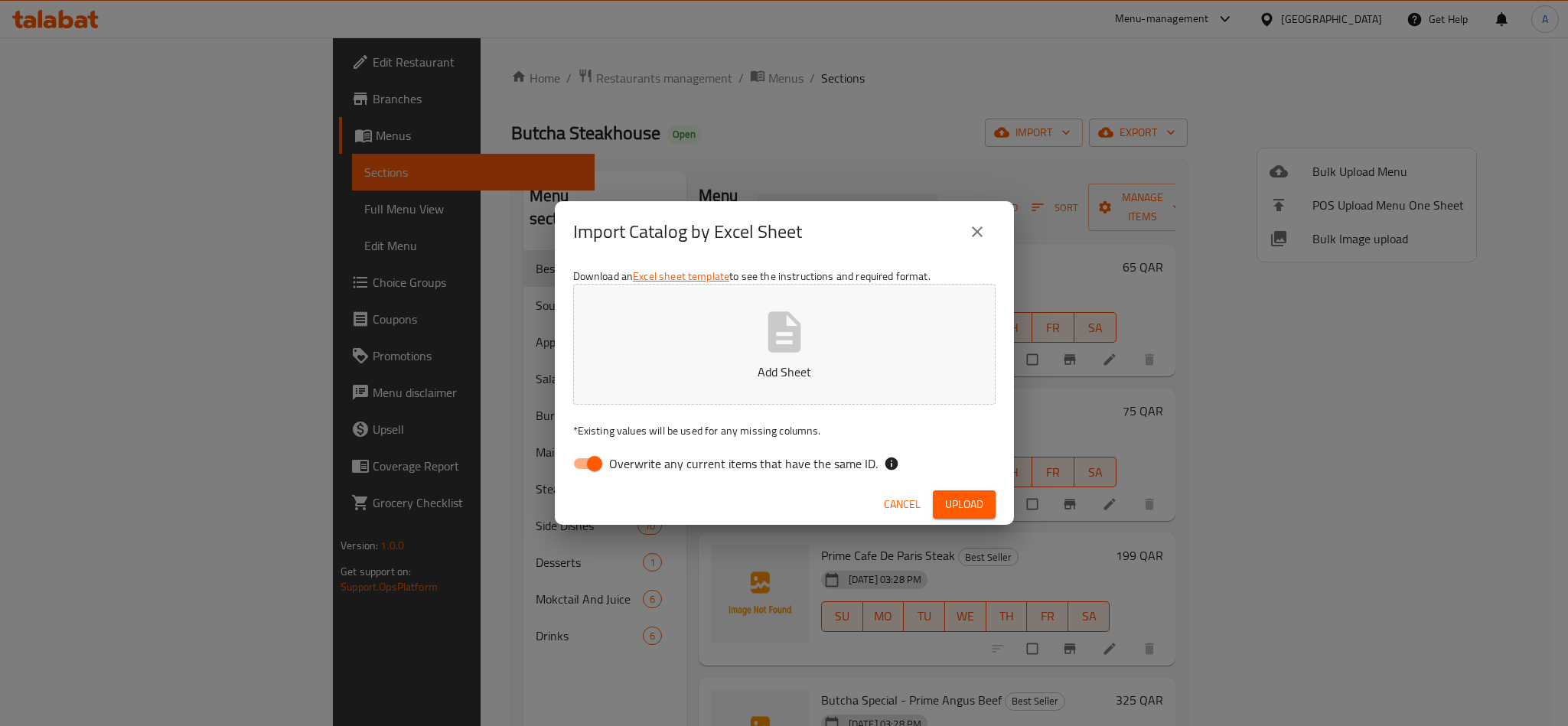
click at [777, 342] on icon "button" at bounding box center [784, 333] width 49 height 49
click at [979, 506] on span "Upload" at bounding box center [965, 505] width 38 height 19
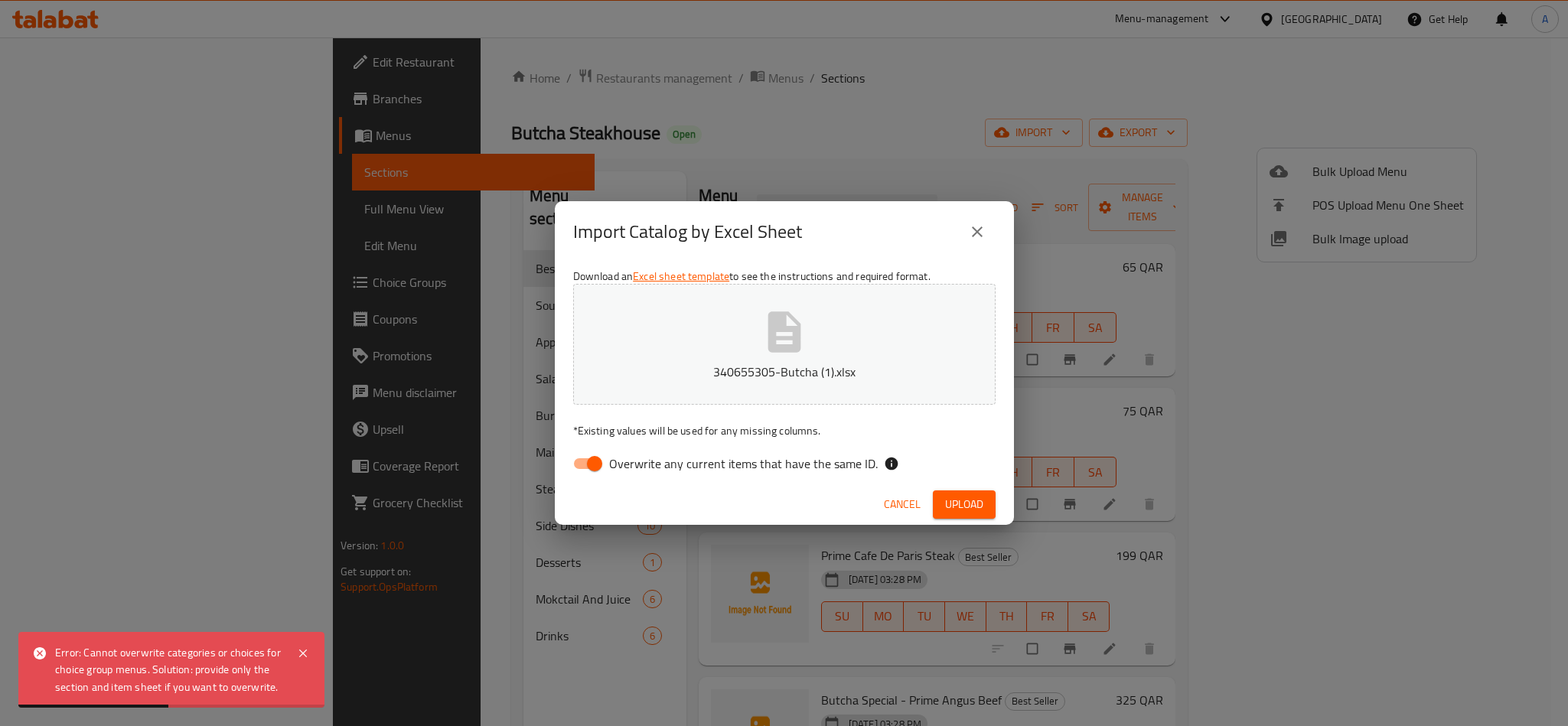
click at [984, 226] on icon "close" at bounding box center [977, 232] width 18 height 18
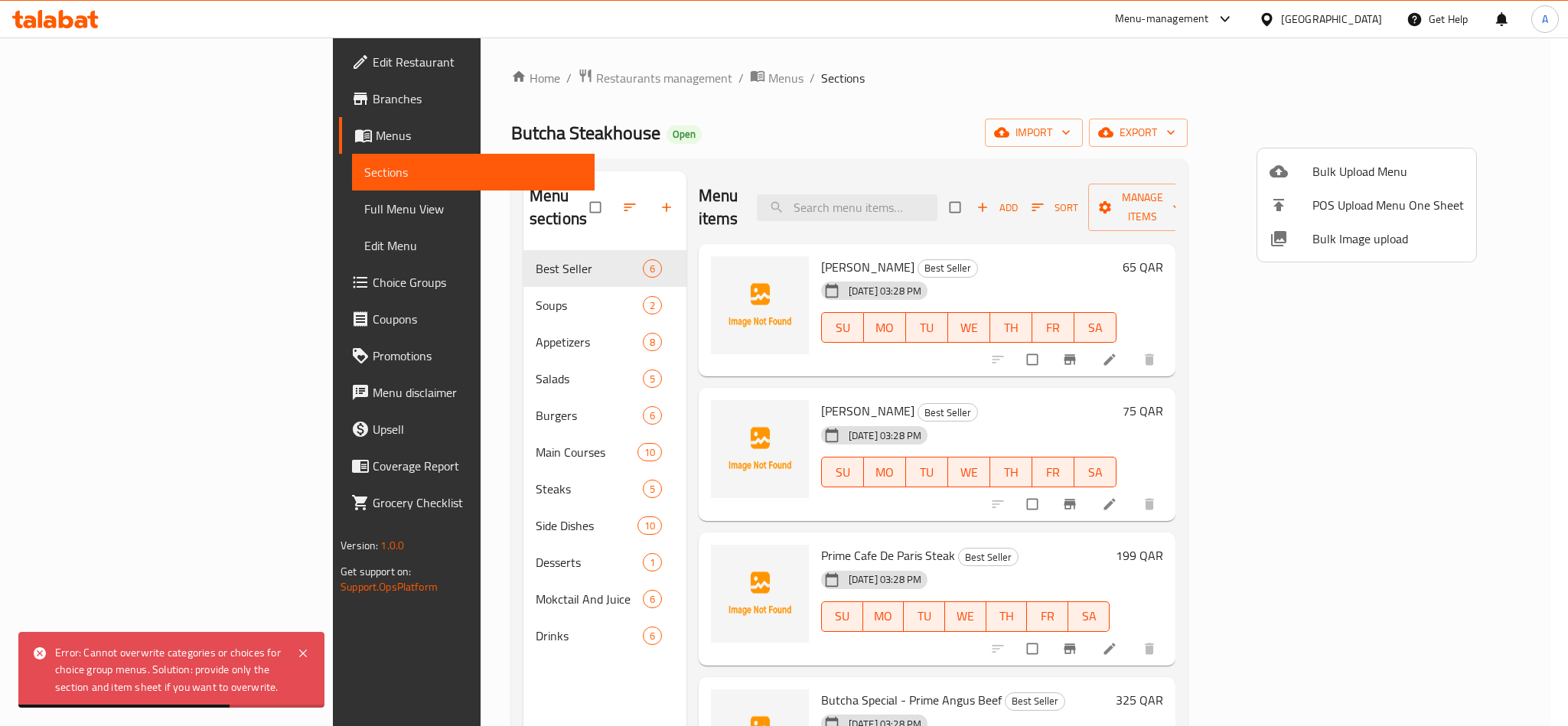
click at [1051, 239] on div at bounding box center [784, 363] width 1568 height 726
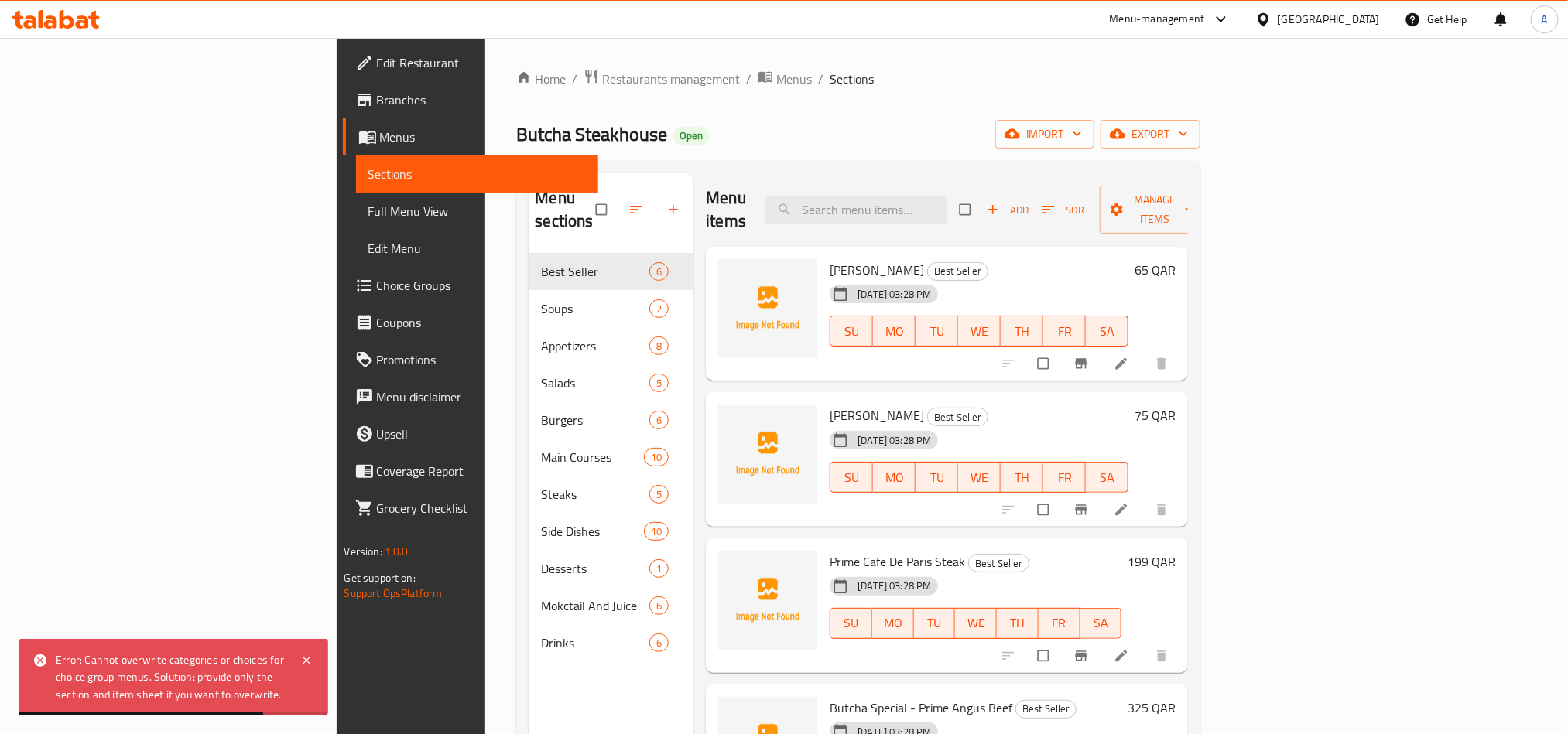
click at [1027, 405] on h6 "Lumi Tikka Best Seller" at bounding box center [978, 415] width 299 height 21
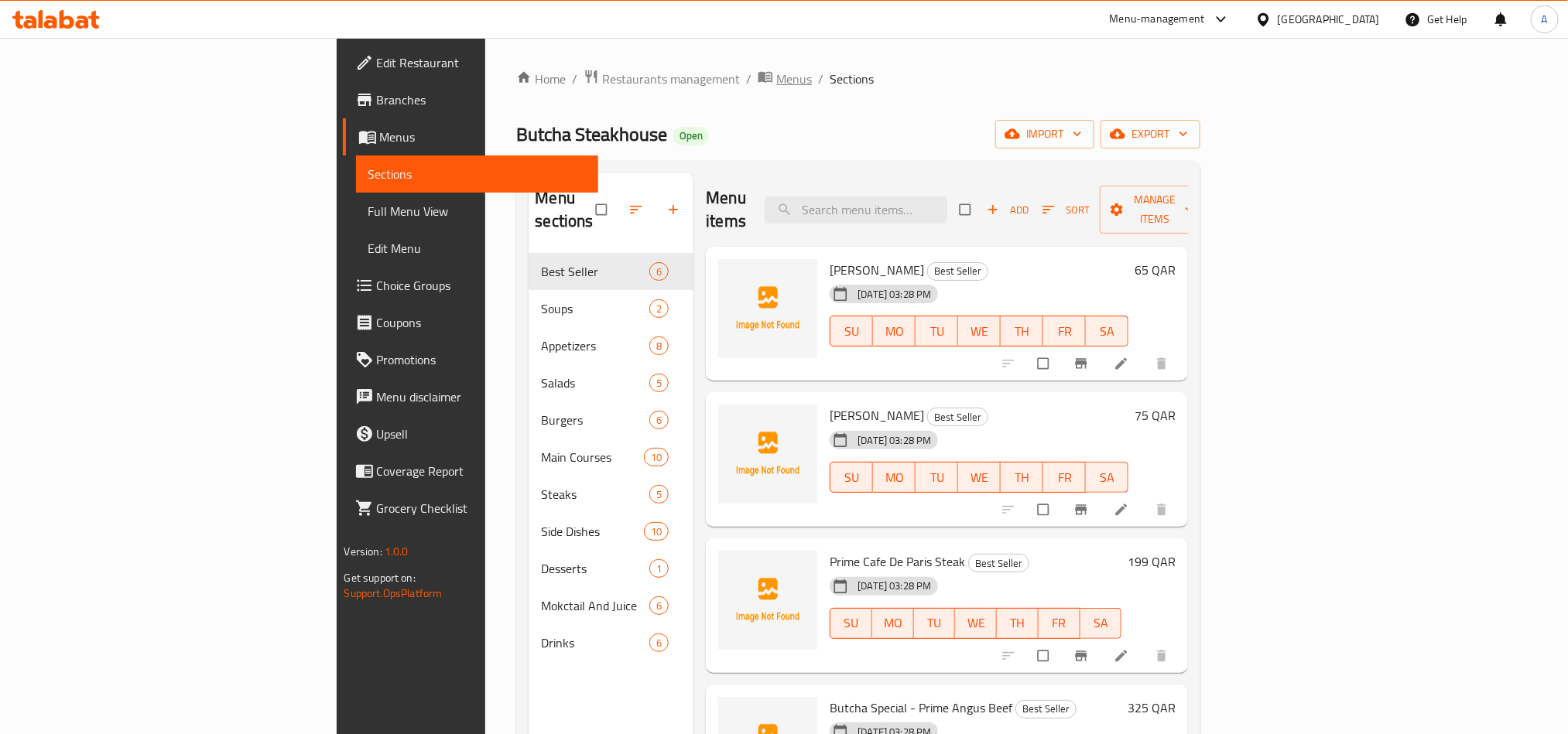
click at [777, 74] on span "Menus" at bounding box center [794, 79] width 36 height 18
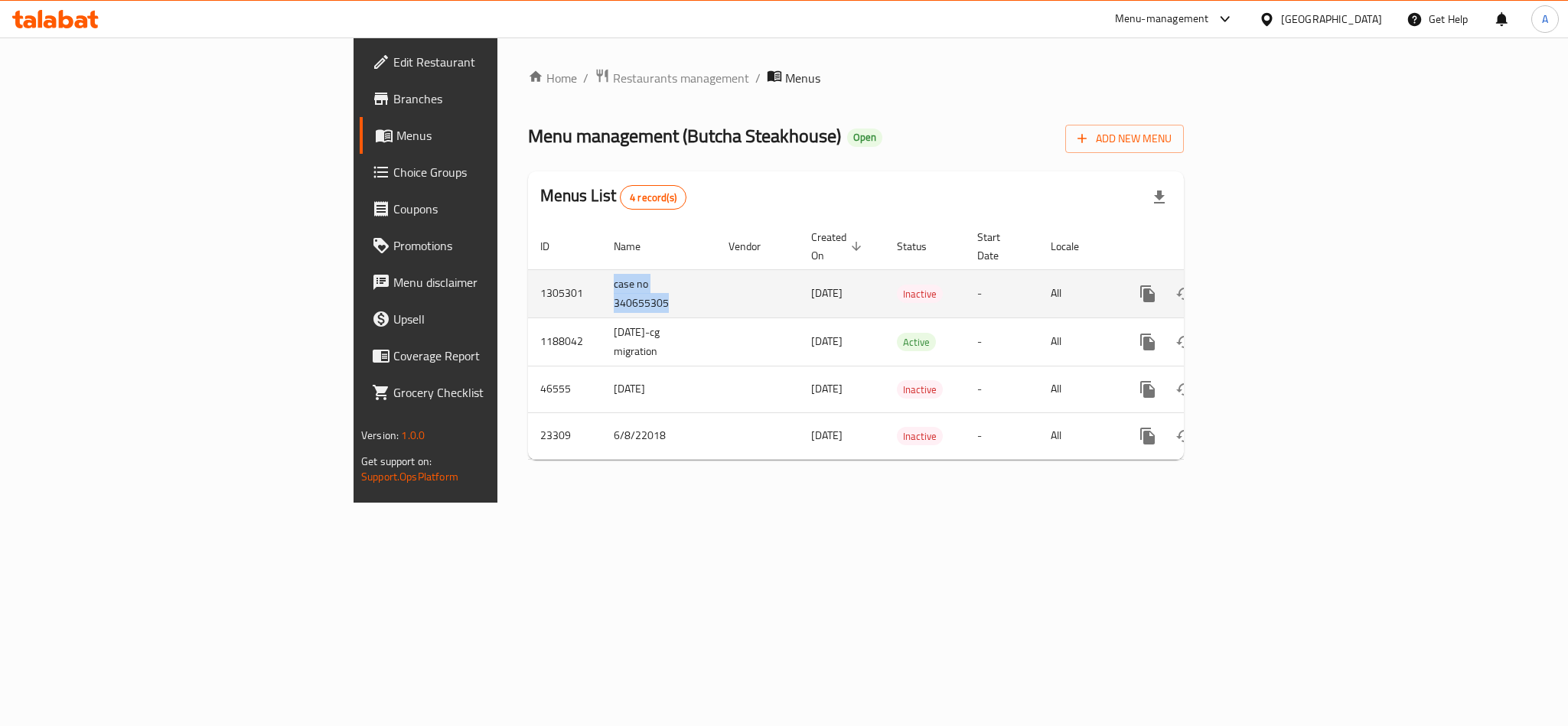
copy td "case no 340655305"
drag, startPoint x: 377, startPoint y: 266, endPoint x: 445, endPoint y: 285, distance: 70.6
click at [602, 285] on td "case no 340655305" at bounding box center [659, 294] width 115 height 48
click at [1172, 132] on span "Add New Menu" at bounding box center [1125, 138] width 94 height 19
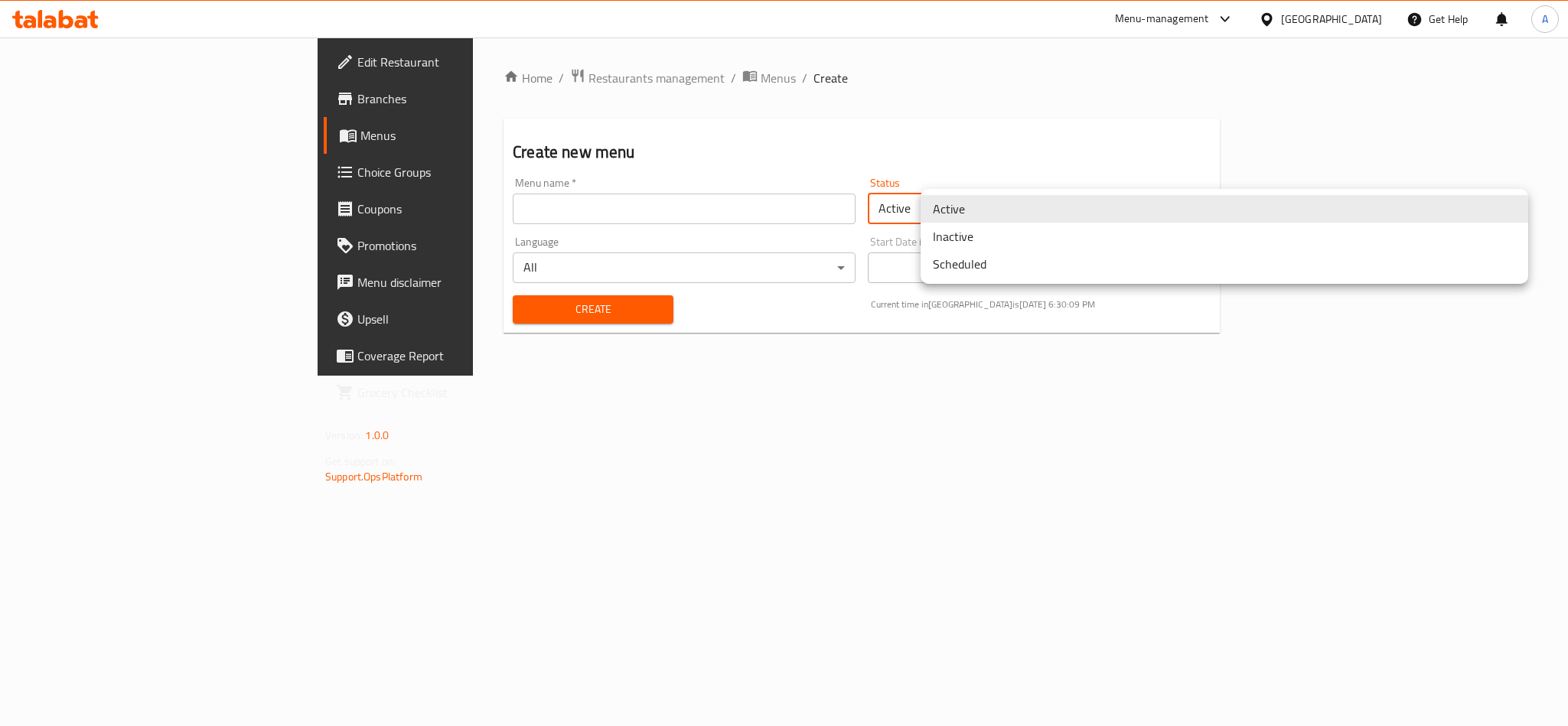
click at [1036, 202] on body "​ Menu-management Qatar Get Help A Edit Restaurant Branches Menus Choice Groups…" at bounding box center [784, 381] width 1568 height 689
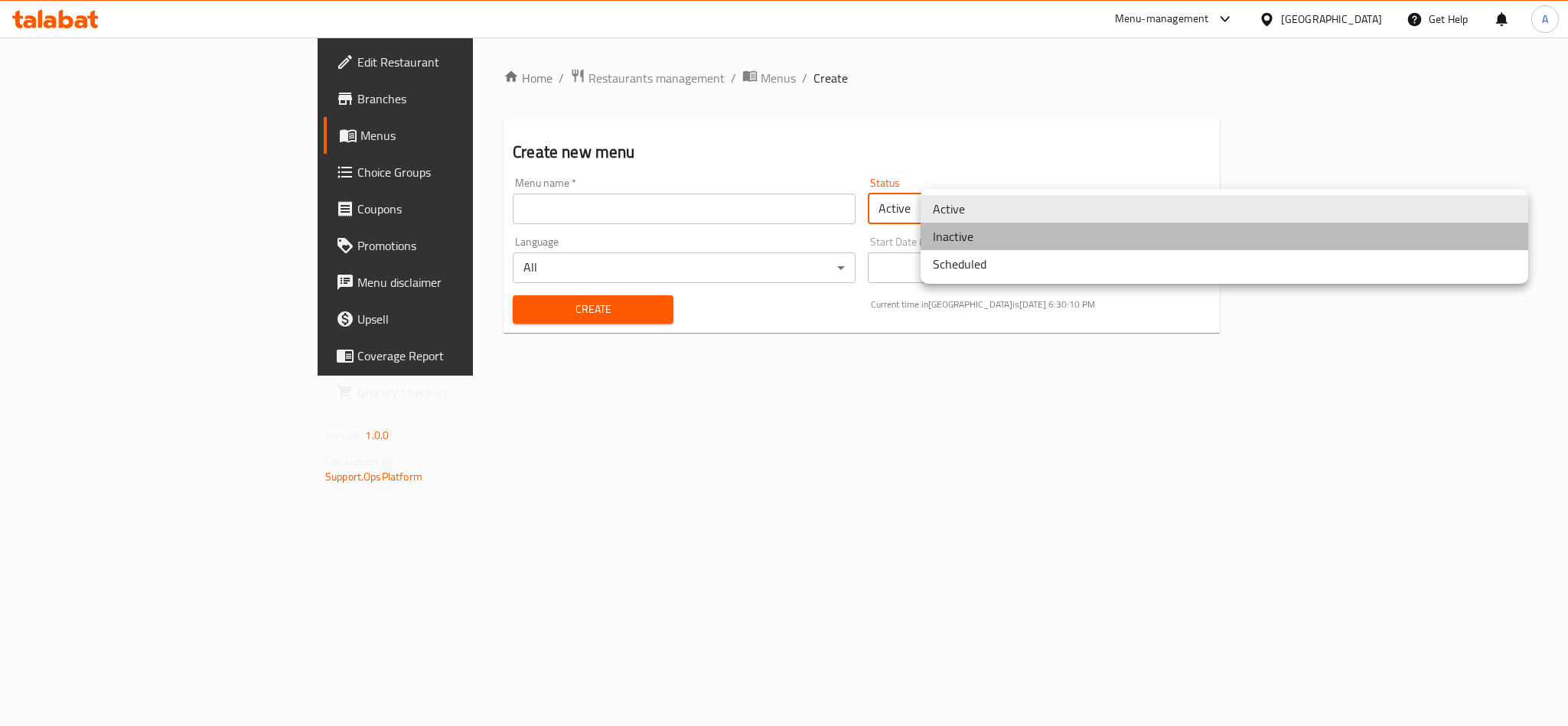
click at [975, 241] on li "Inactive" at bounding box center [1224, 237] width 608 height 27
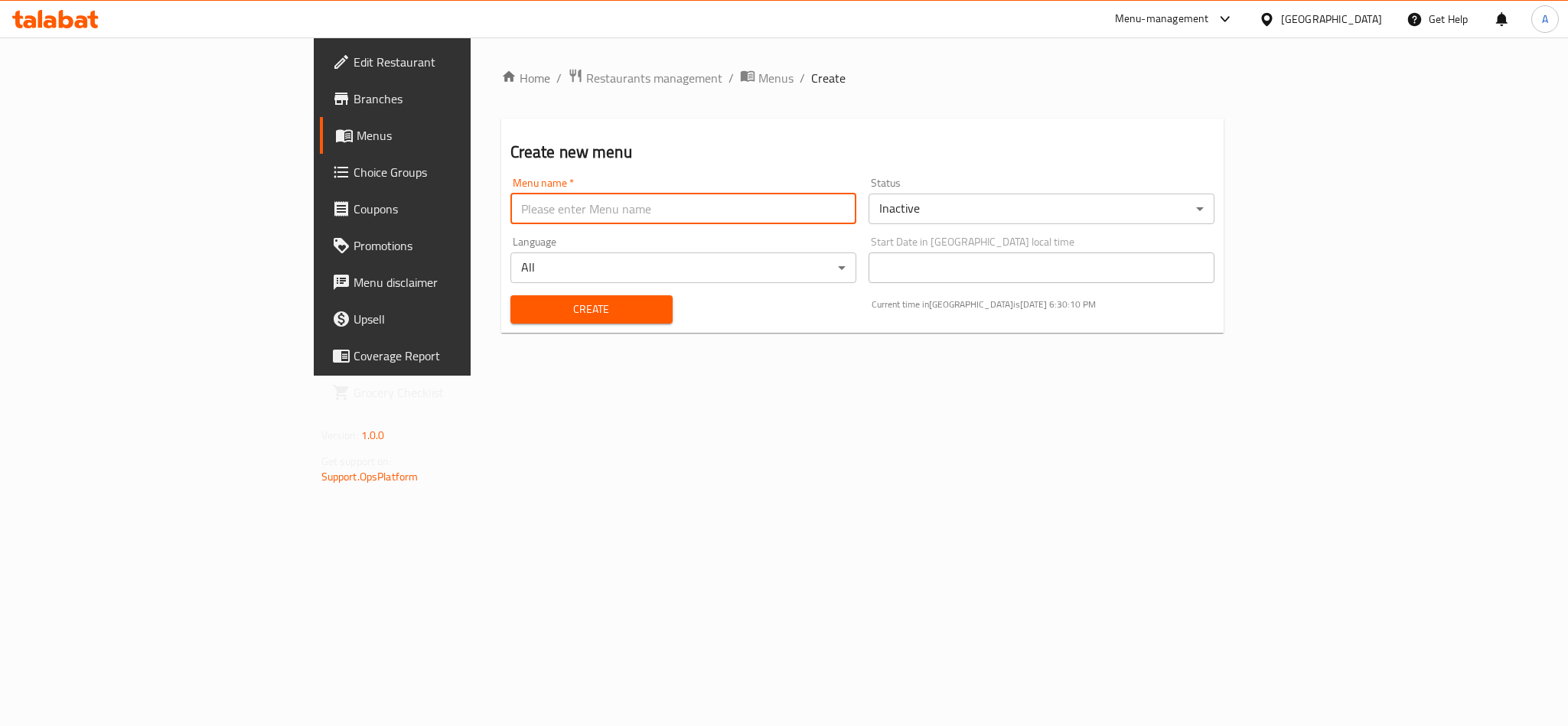
click at [603, 208] on input "text" at bounding box center [683, 208] width 346 height 30
paste input "case no 340655305"
click at [510, 216] on input "case no 340655305" at bounding box center [683, 208] width 346 height 30
click at [510, 199] on input "case no 340655305" at bounding box center [683, 208] width 346 height 30
type input "case new - 340655305"
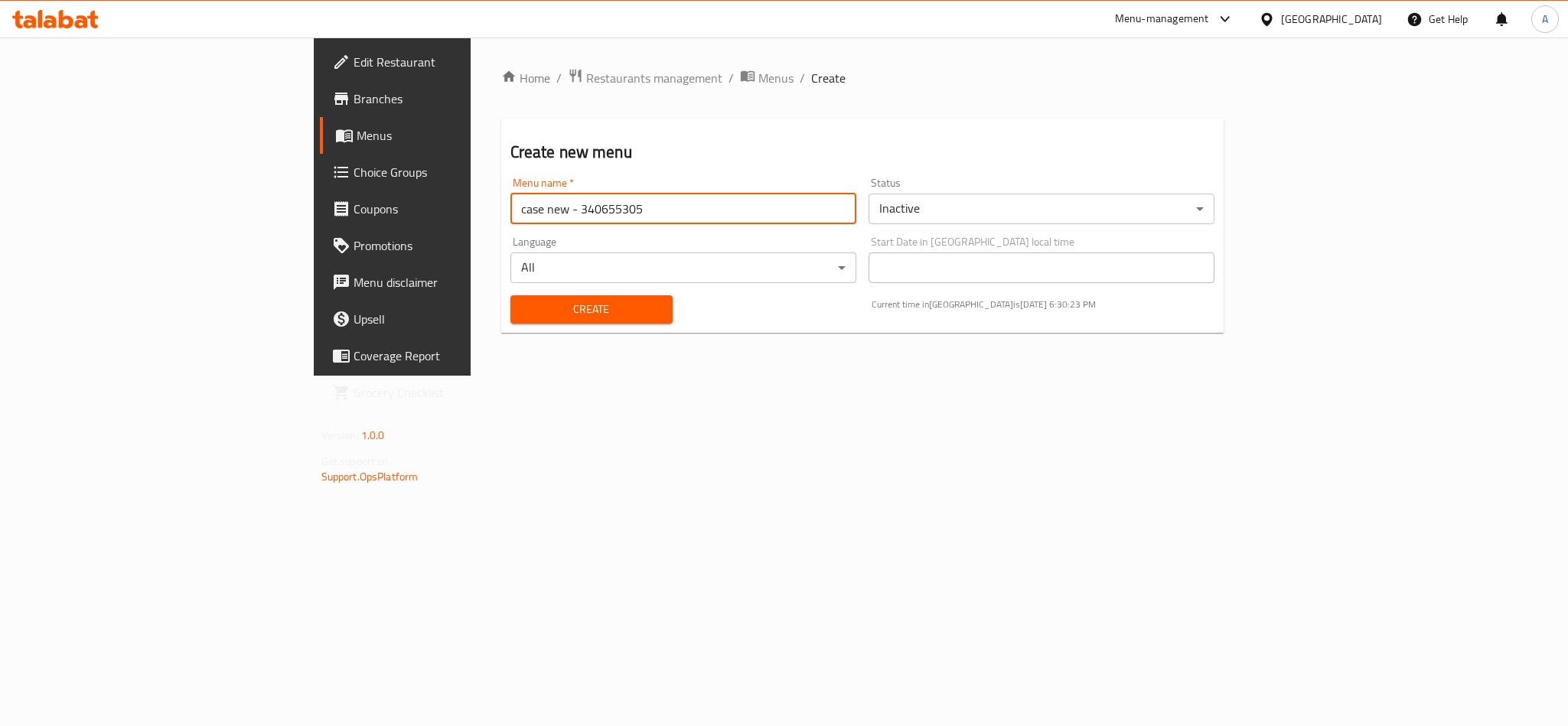
click at [523, 308] on span "Create" at bounding box center [592, 309] width 138 height 19
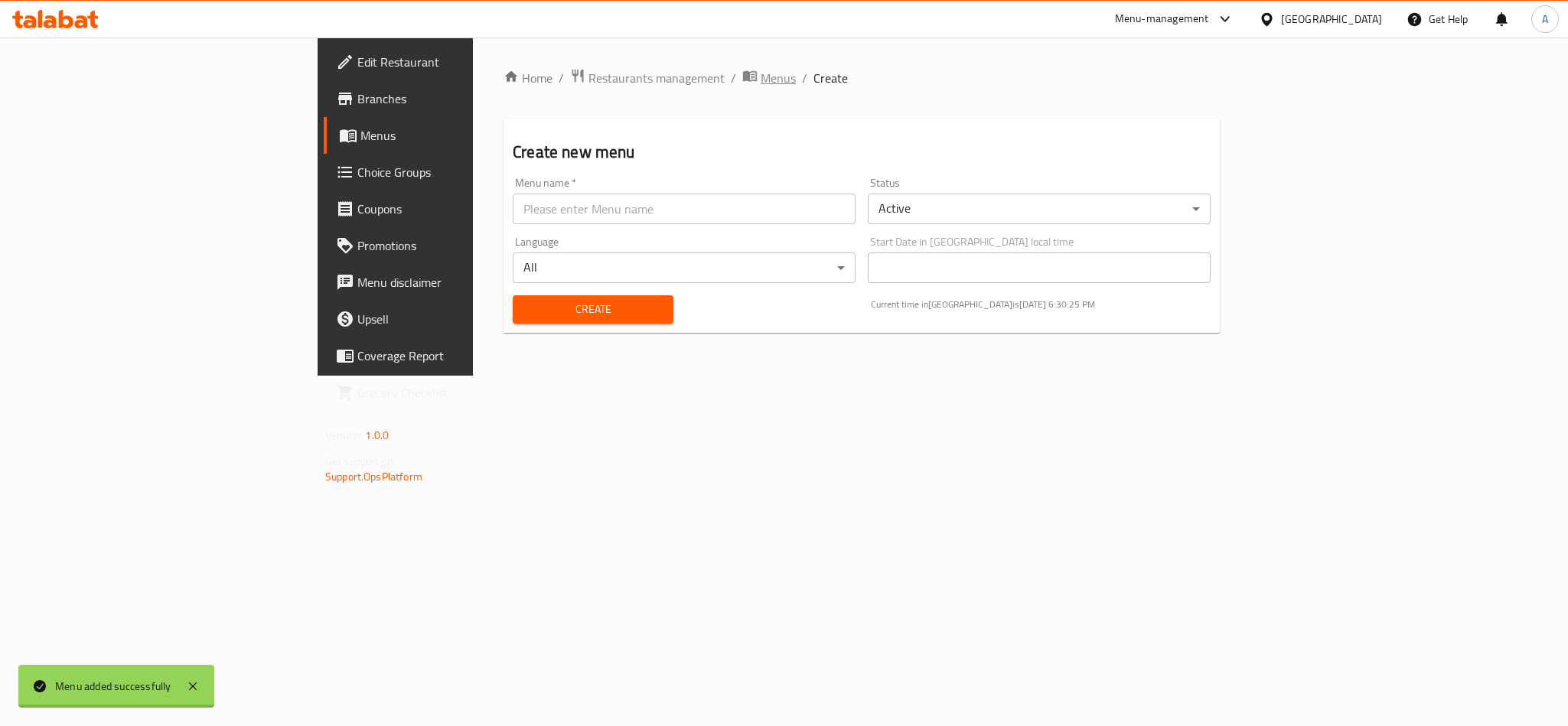
click at [761, 82] on span "Menus" at bounding box center [778, 78] width 36 height 18
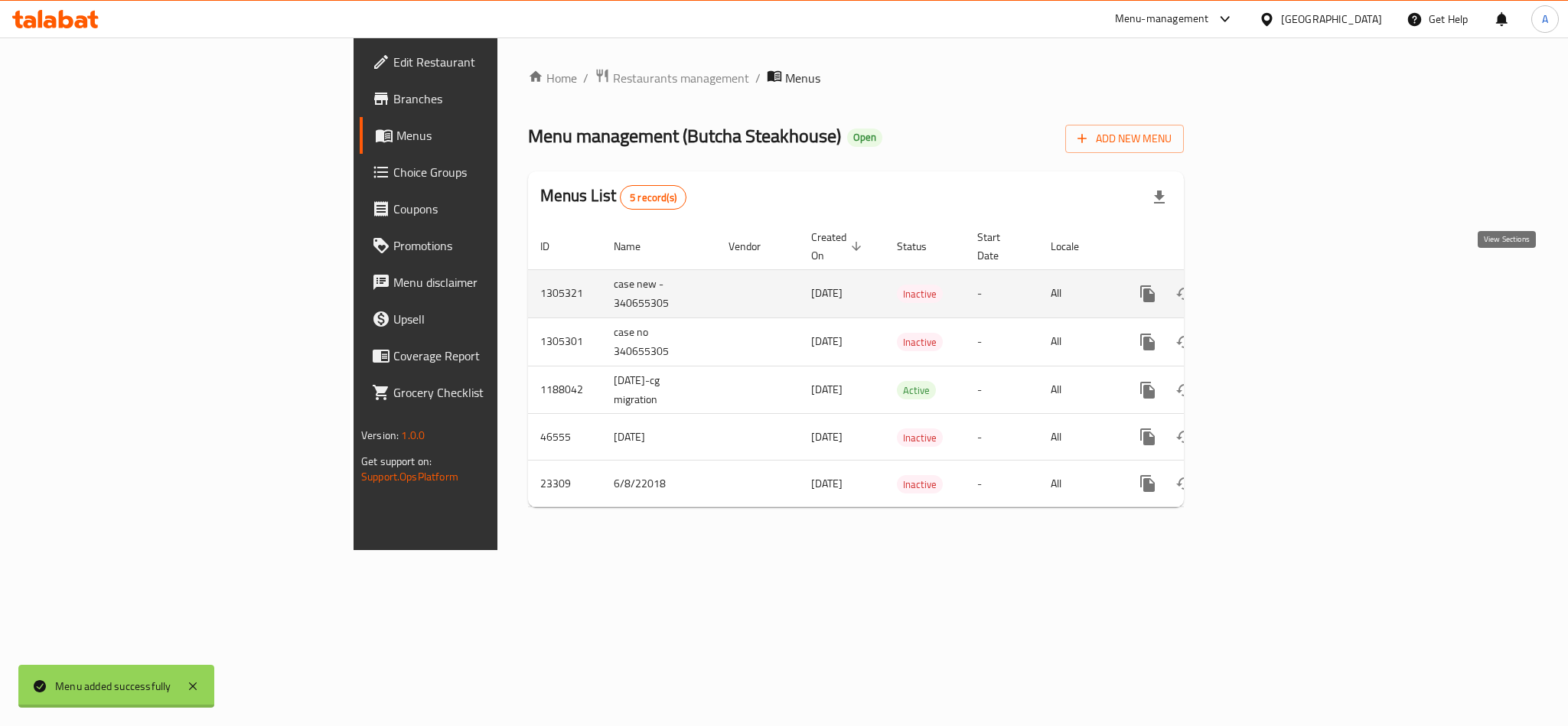
click at [1267, 284] on icon "enhanced table" at bounding box center [1258, 294] width 18 height 18
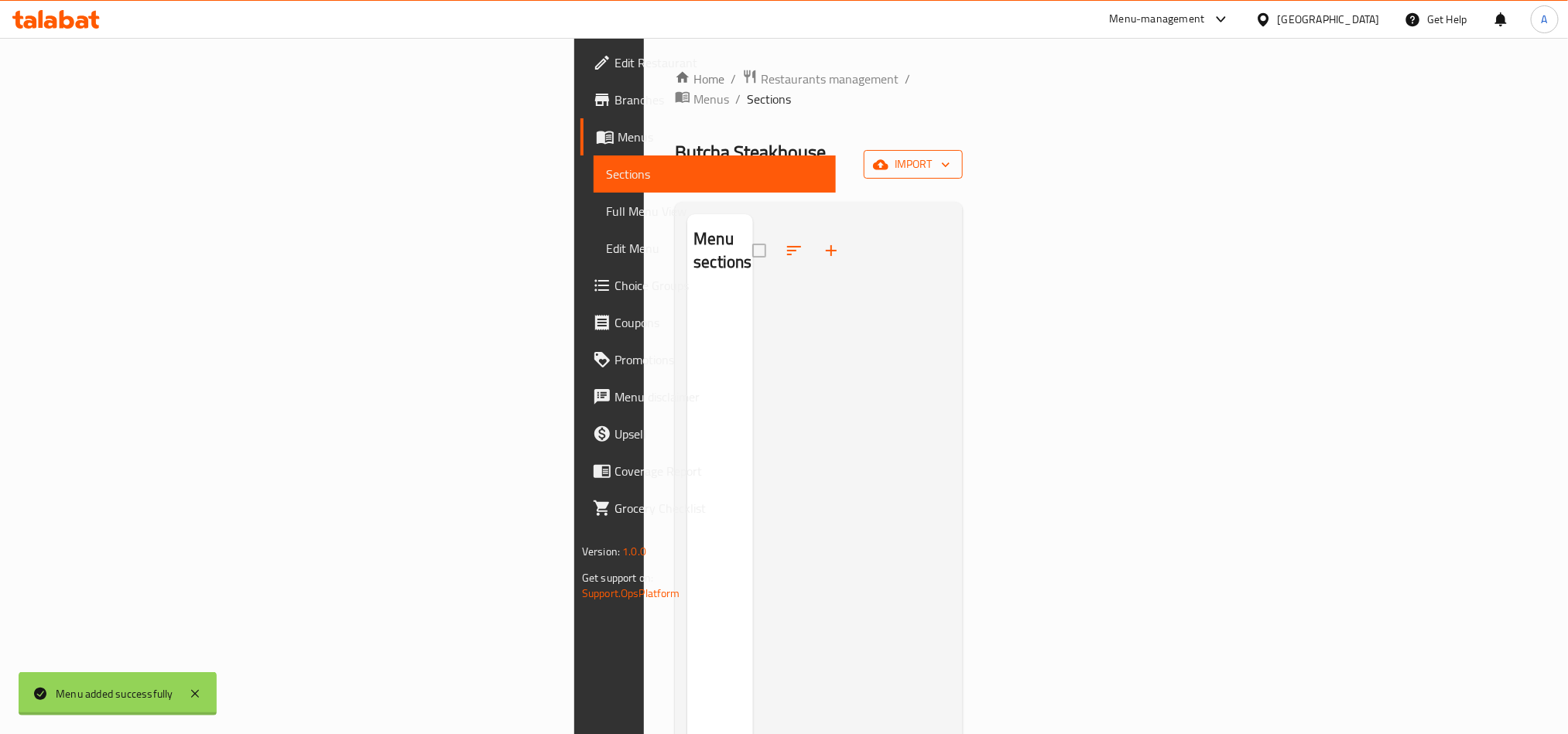
click at [953, 157] on icon "button" at bounding box center [946, 165] width 16 height 16
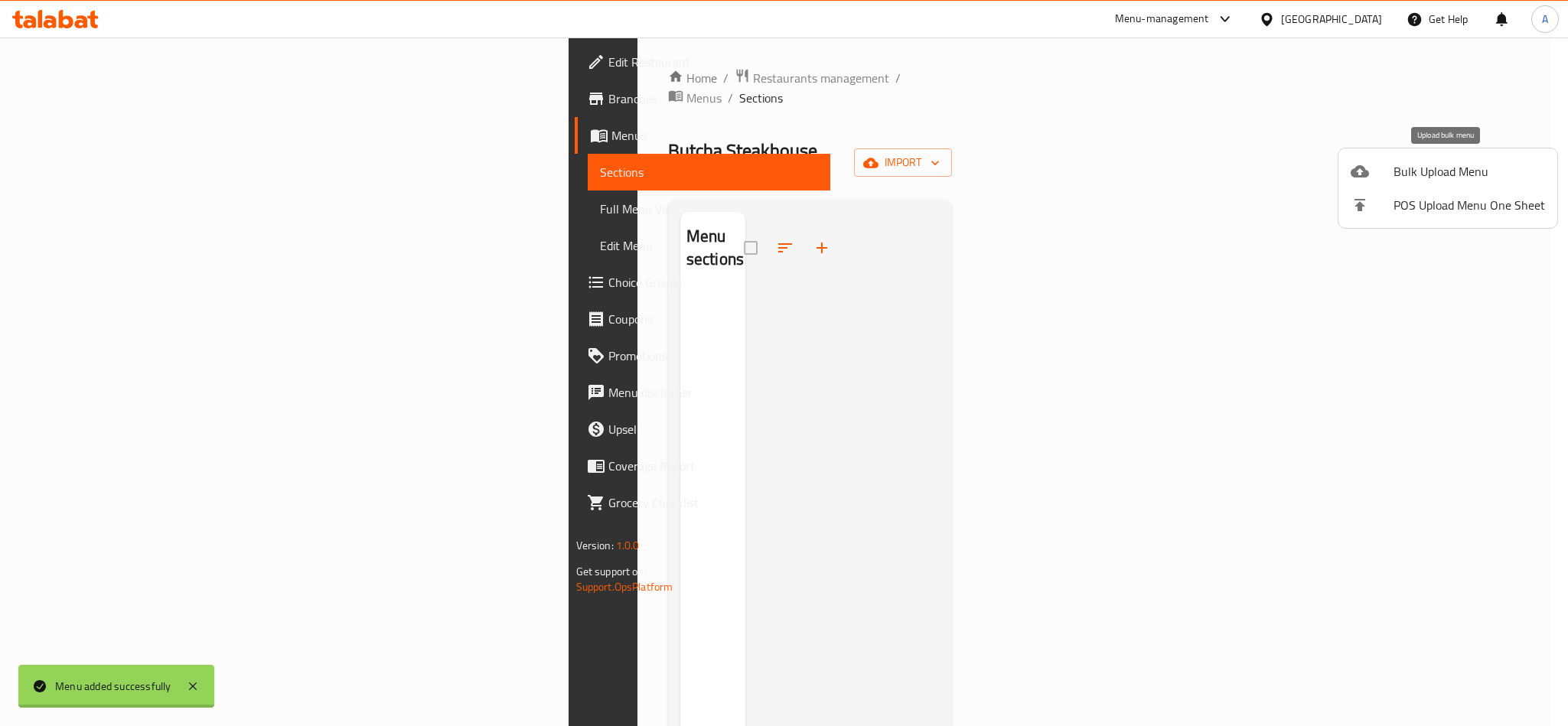
click at [1402, 157] on li "Bulk Upload Menu" at bounding box center [1447, 171] width 219 height 34
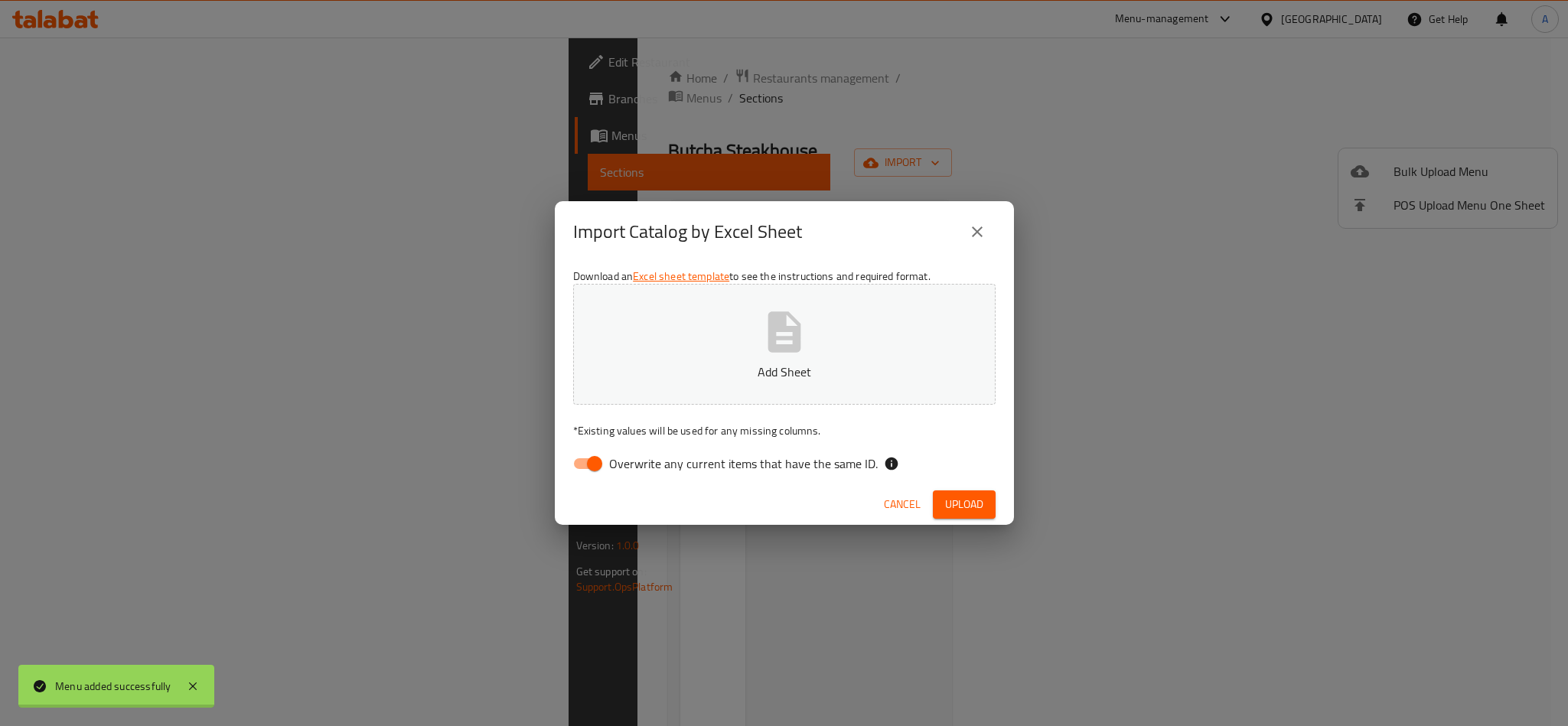
drag, startPoint x: 581, startPoint y: 454, endPoint x: 677, endPoint y: 395, distance: 112.7
click at [583, 454] on input "Overwrite any current items that have the same ID." at bounding box center [594, 464] width 87 height 29
checkbox input "false"
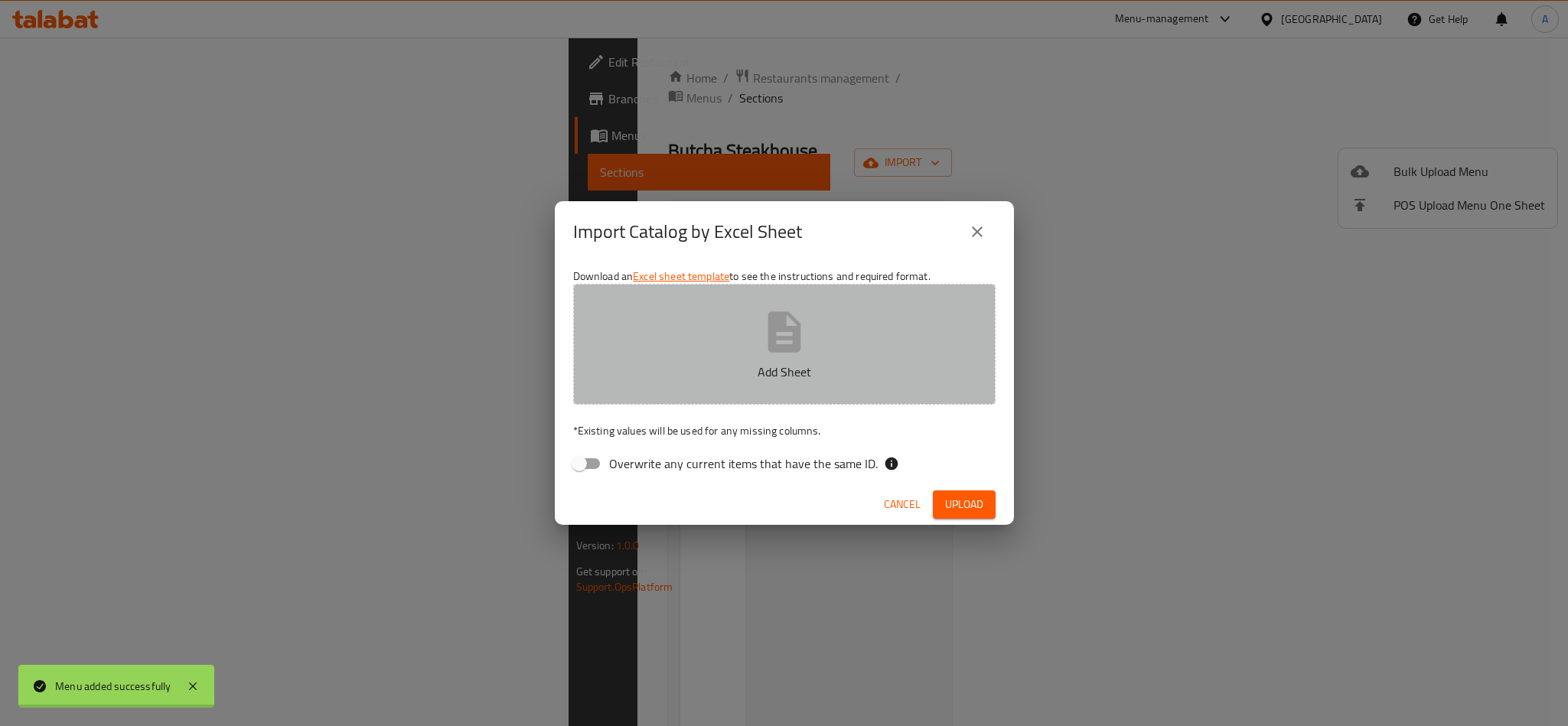
click at [777, 324] on icon "button" at bounding box center [784, 332] width 33 height 40
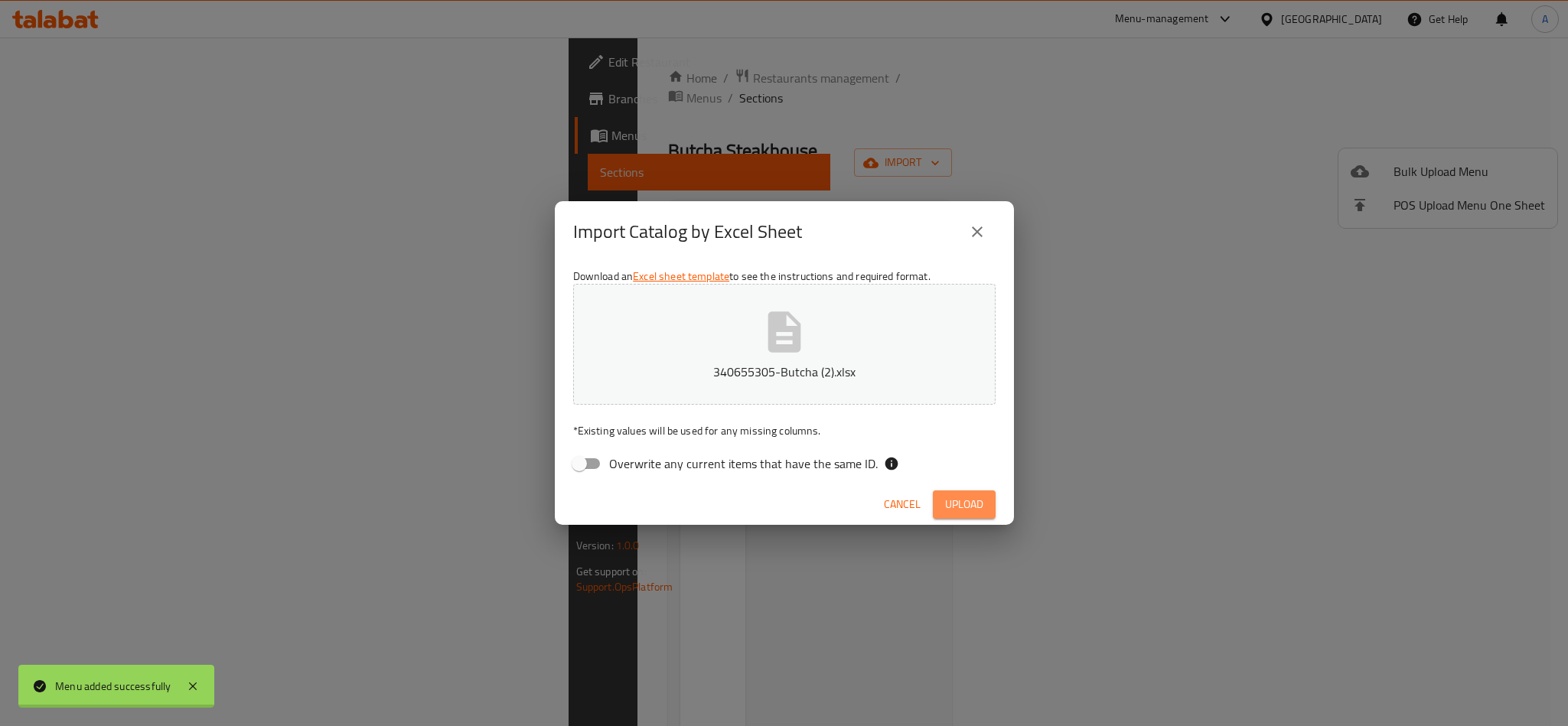
click at [983, 508] on span "Upload" at bounding box center [965, 505] width 38 height 19
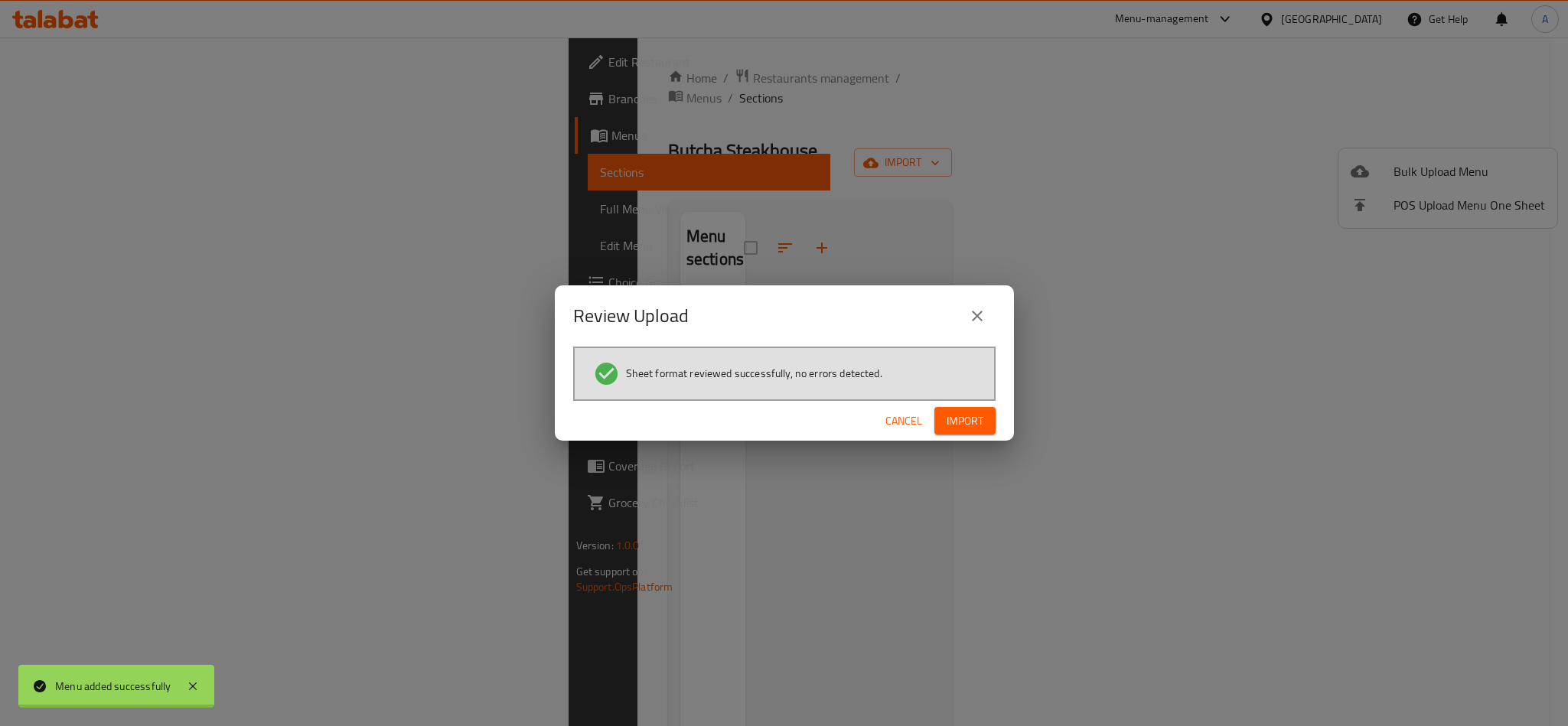
click at [965, 430] on button "Import" at bounding box center [965, 421] width 61 height 28
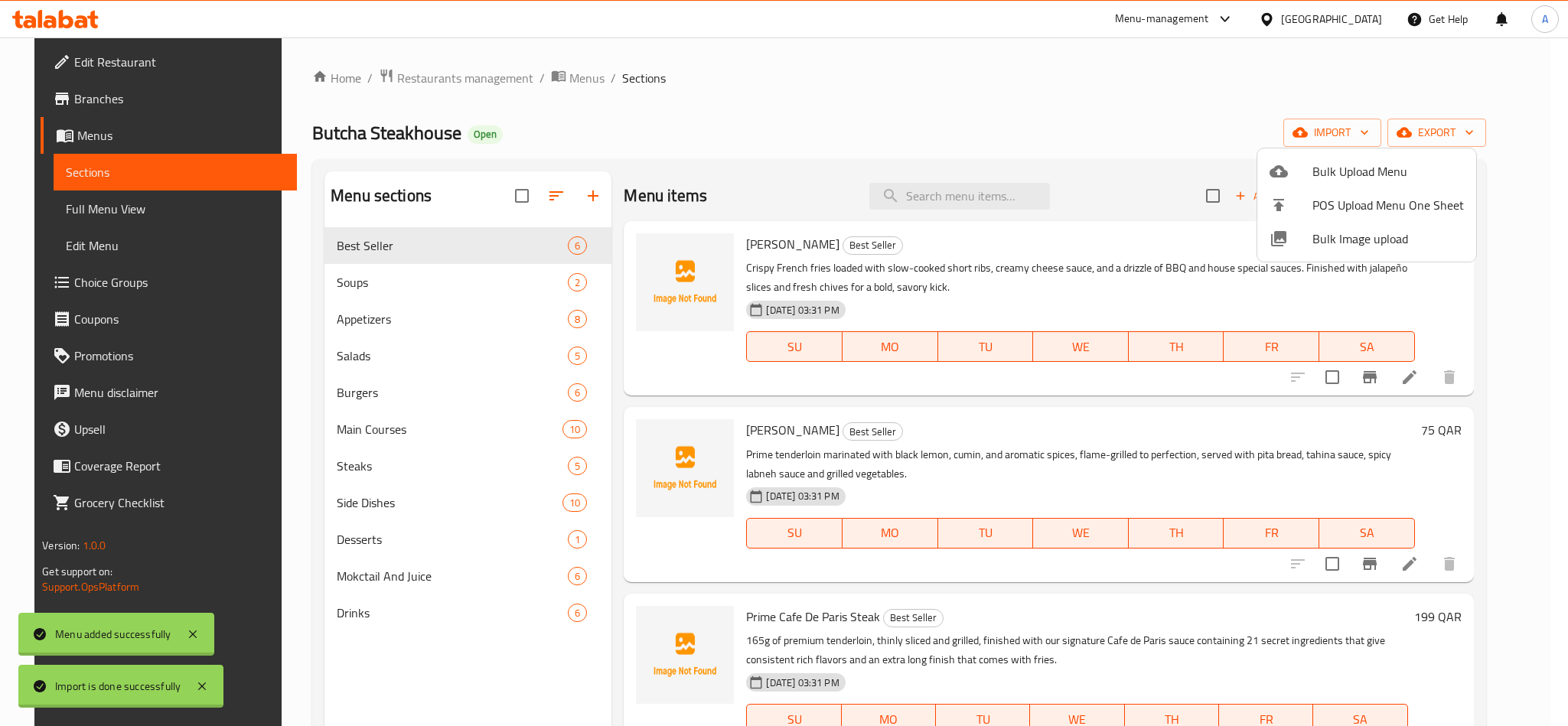
click at [1150, 179] on div at bounding box center [784, 363] width 1568 height 726
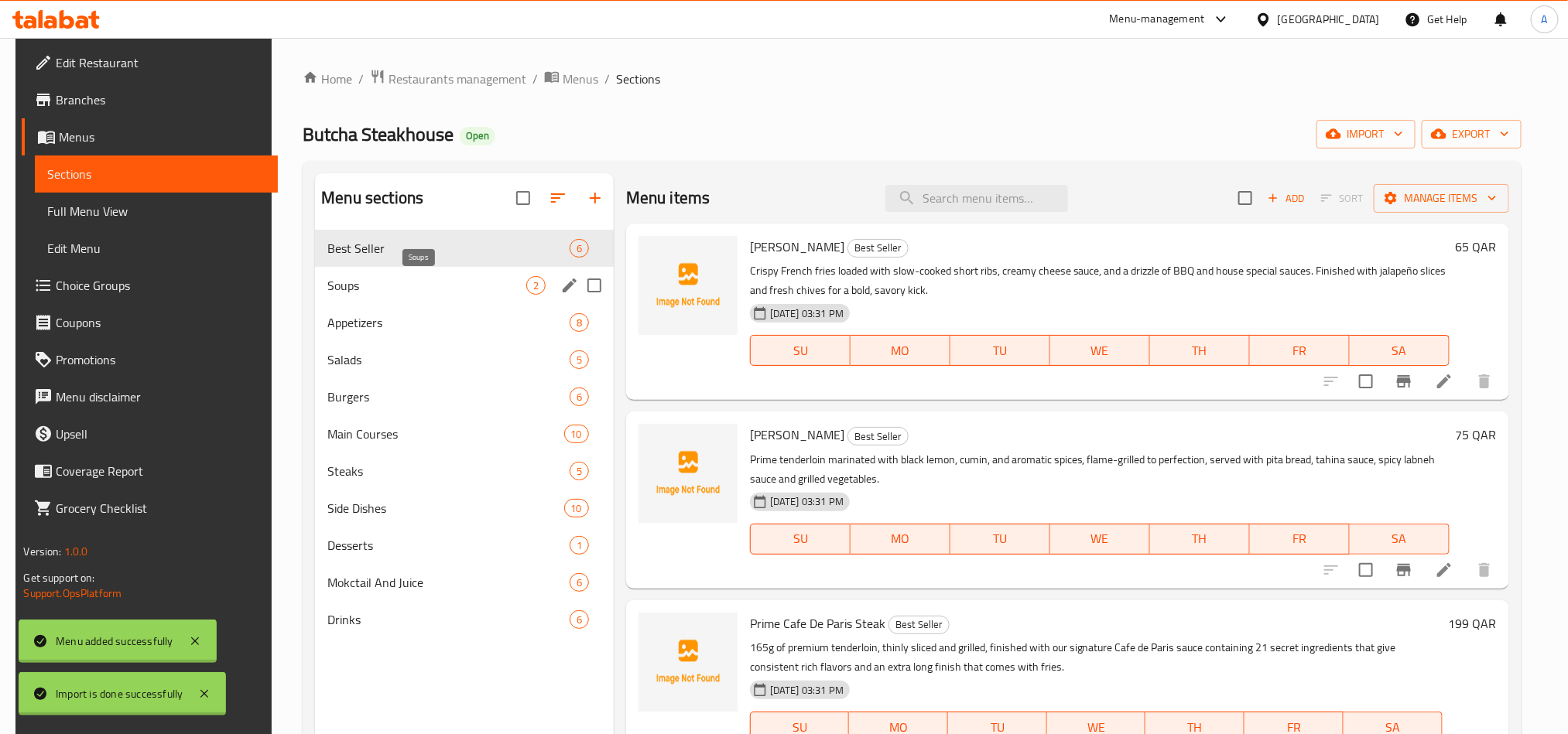
click at [407, 295] on span "Soups" at bounding box center [426, 286] width 198 height 18
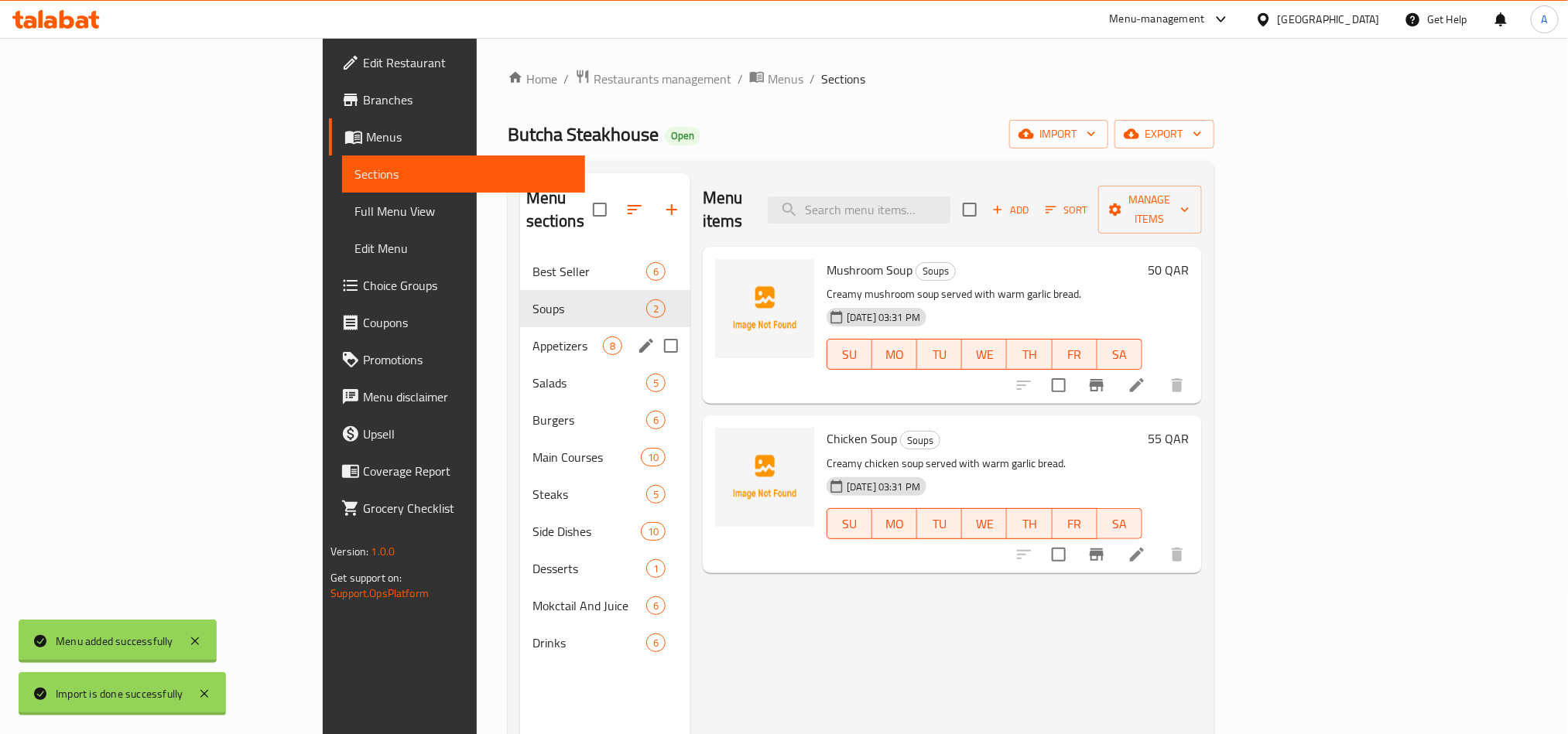
click at [521, 335] on div "Appetizers 8" at bounding box center [606, 346] width 170 height 37
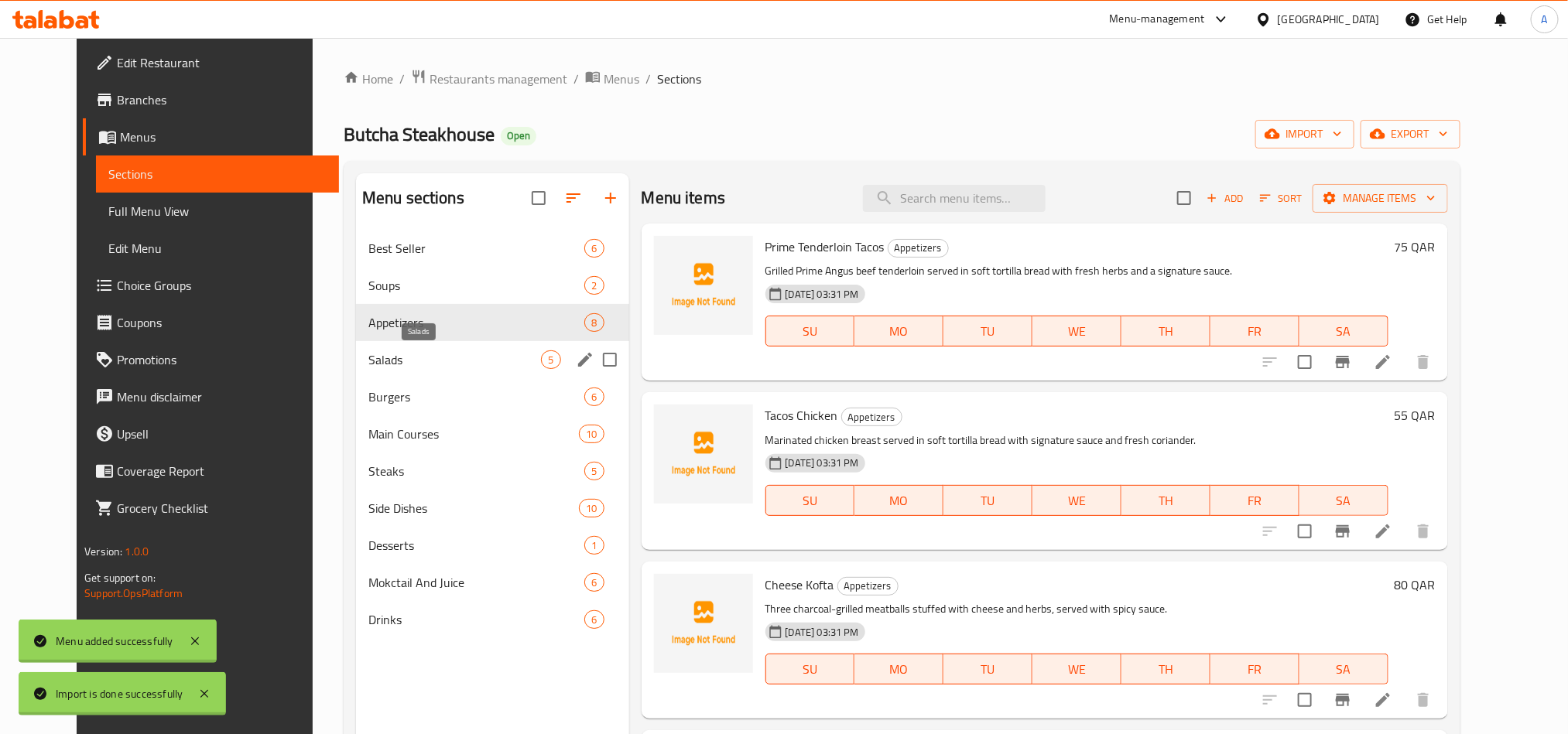
click at [393, 364] on span "Salads" at bounding box center [455, 360] width 174 height 18
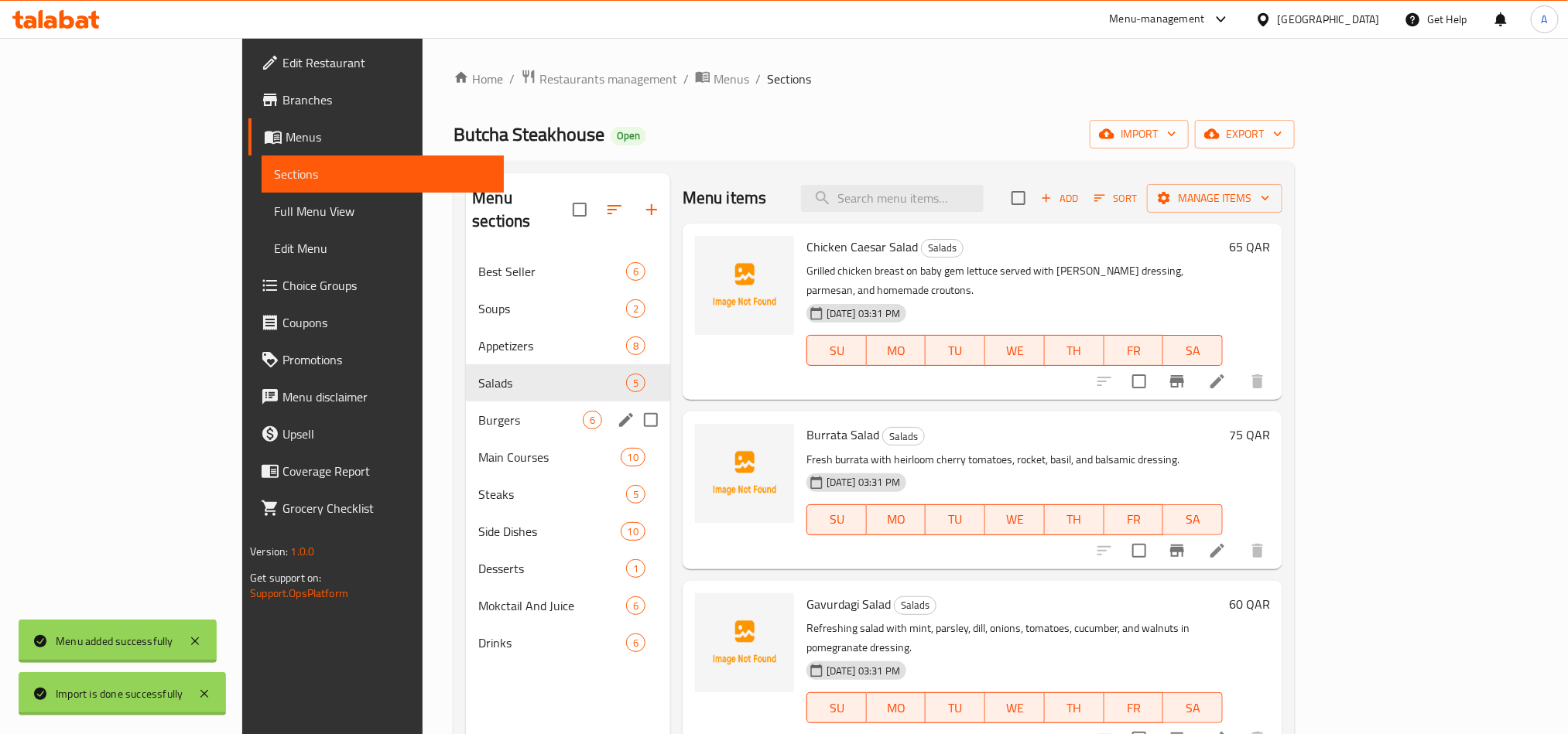
click at [466, 413] on div "Burgers 6" at bounding box center [568, 420] width 204 height 37
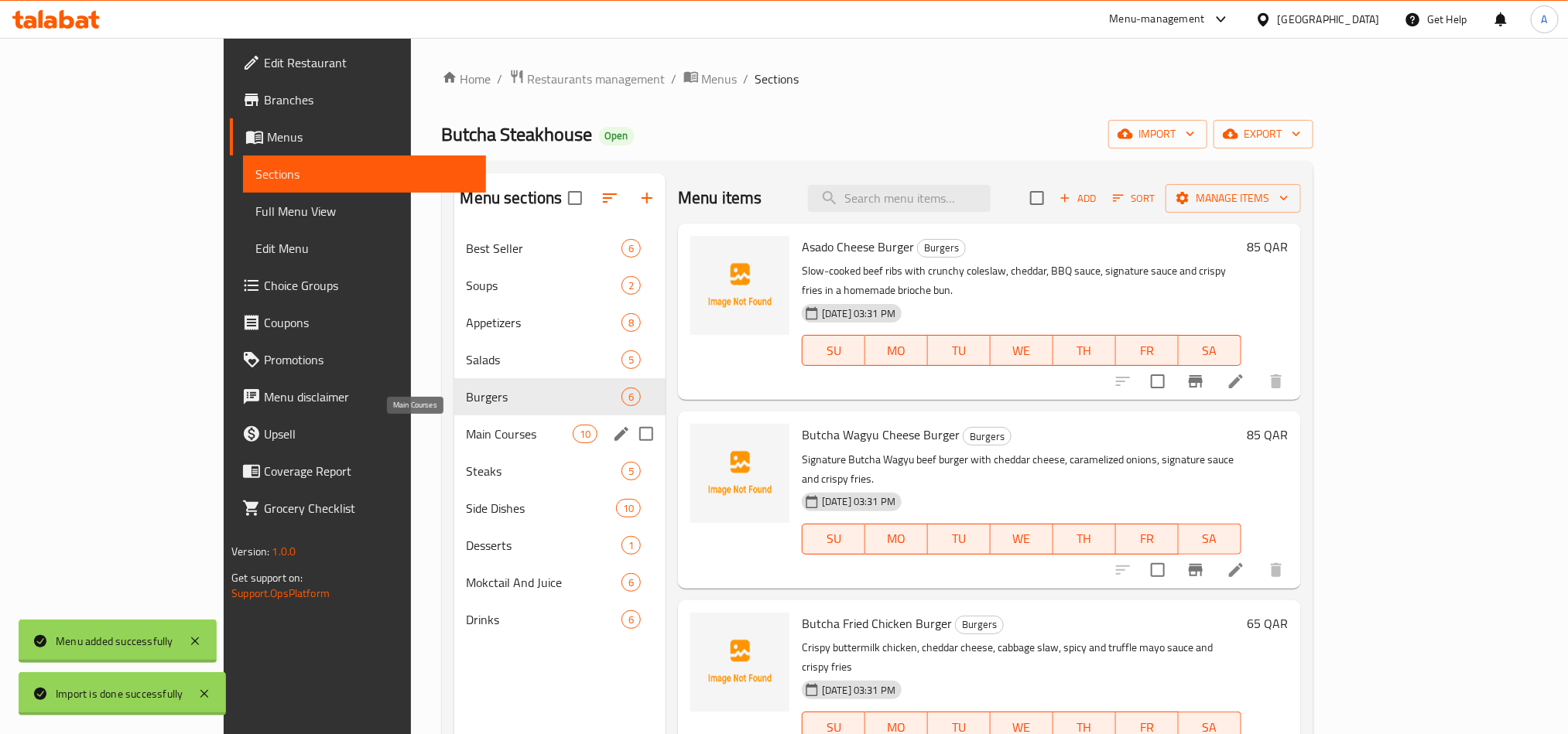
click at [467, 439] on span "Main Courses" at bounding box center [520, 434] width 106 height 18
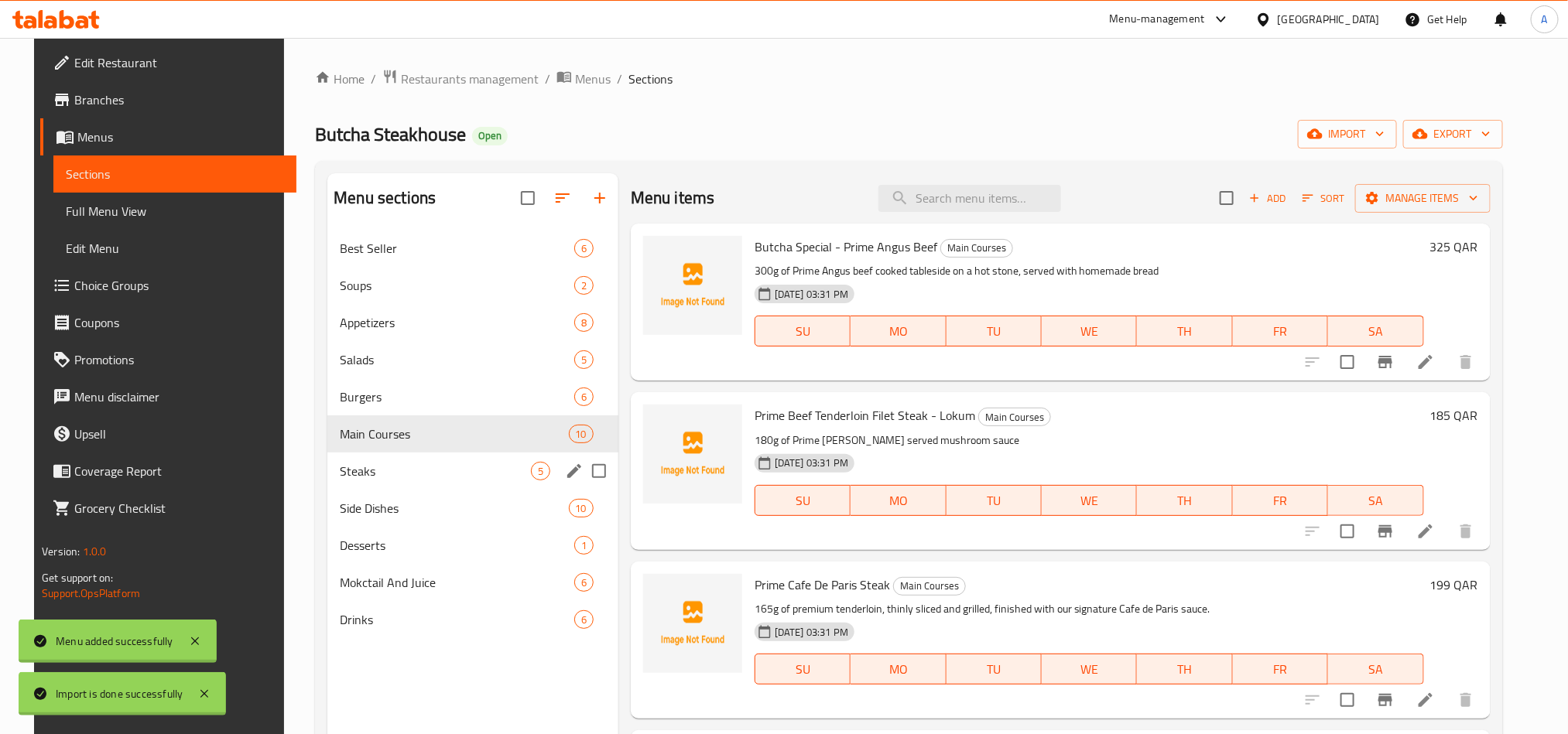
click at [381, 483] on div "Steaks 5" at bounding box center [472, 471] width 291 height 37
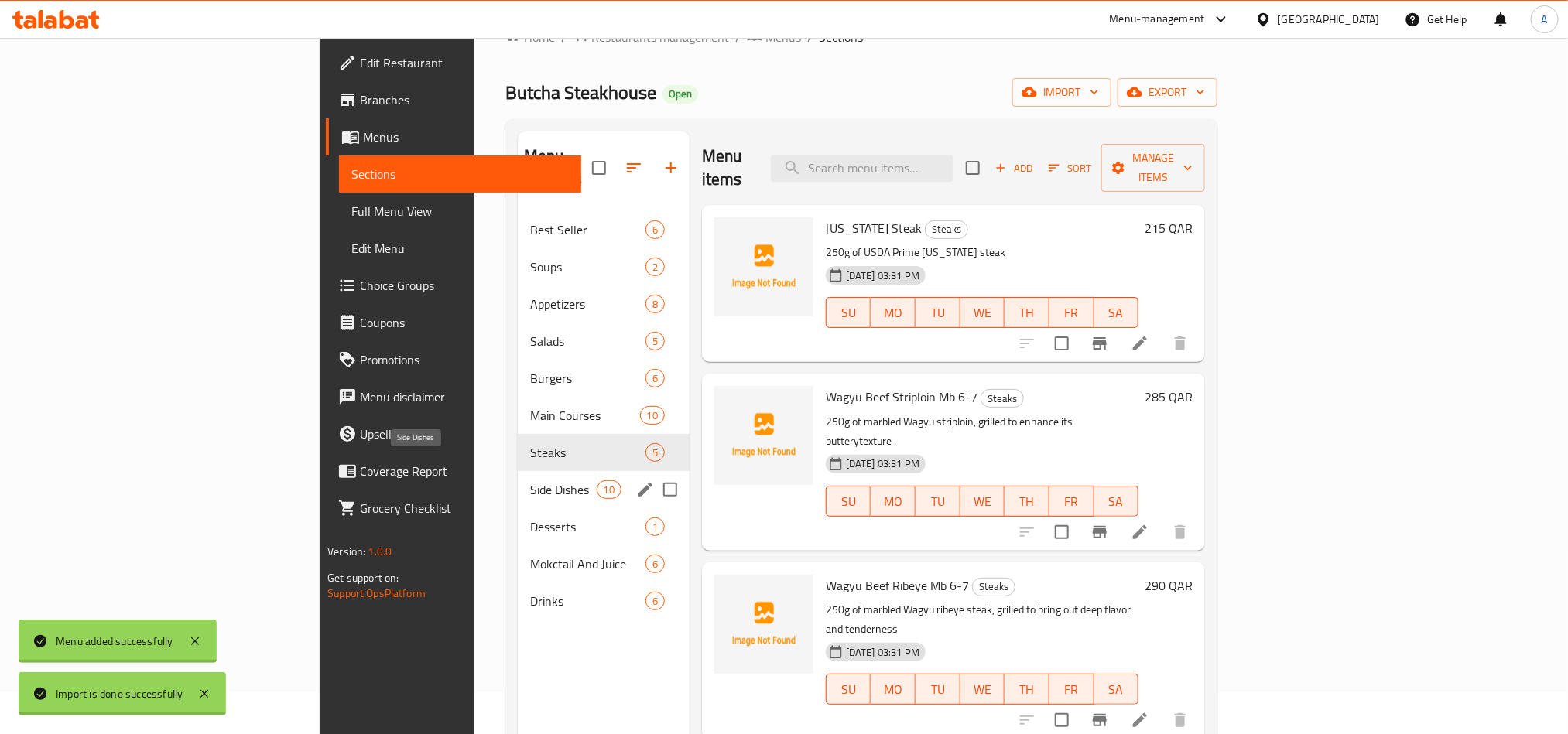
scroll to position [116, 0]
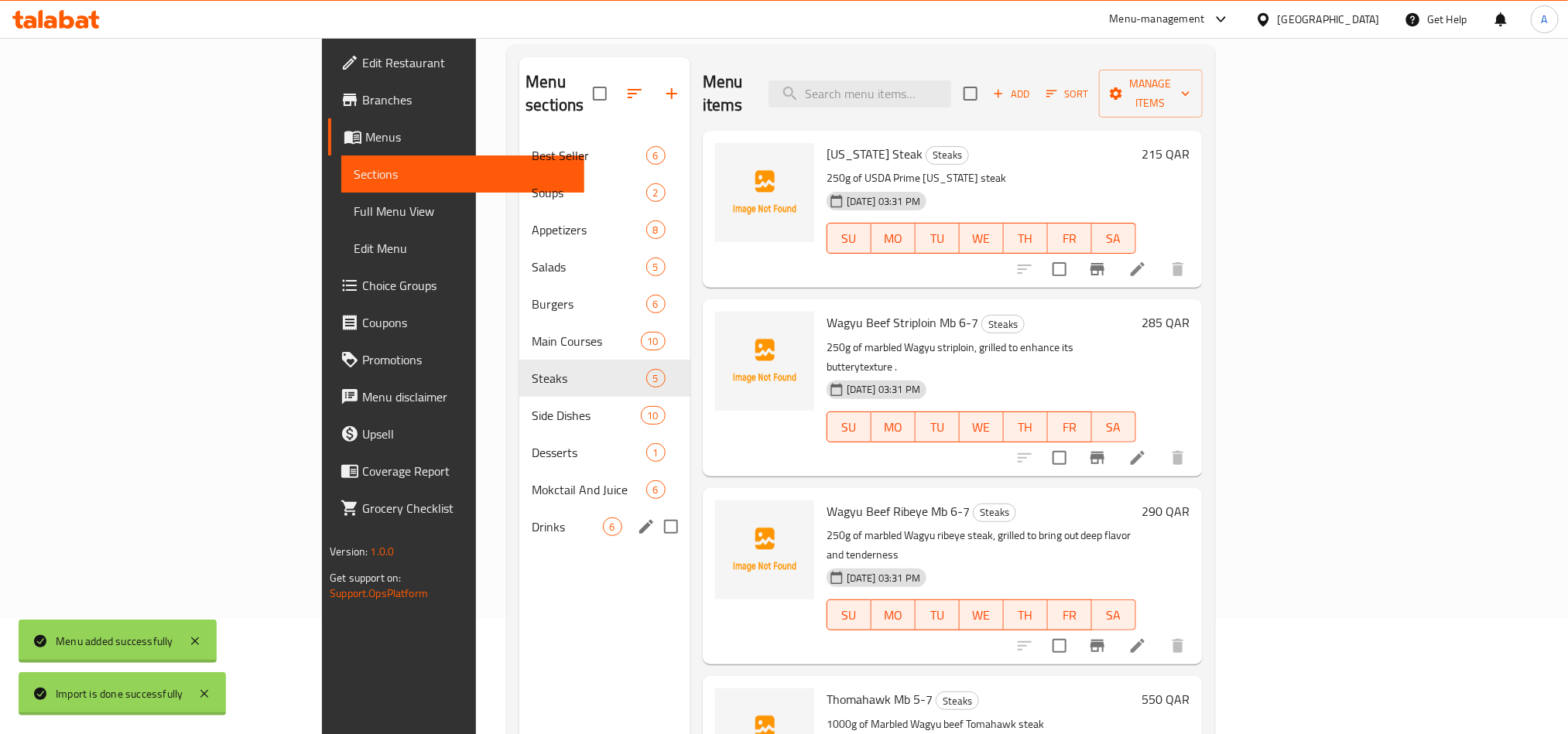
click at [520, 508] on div "Drinks 6" at bounding box center [605, 527] width 171 height 37
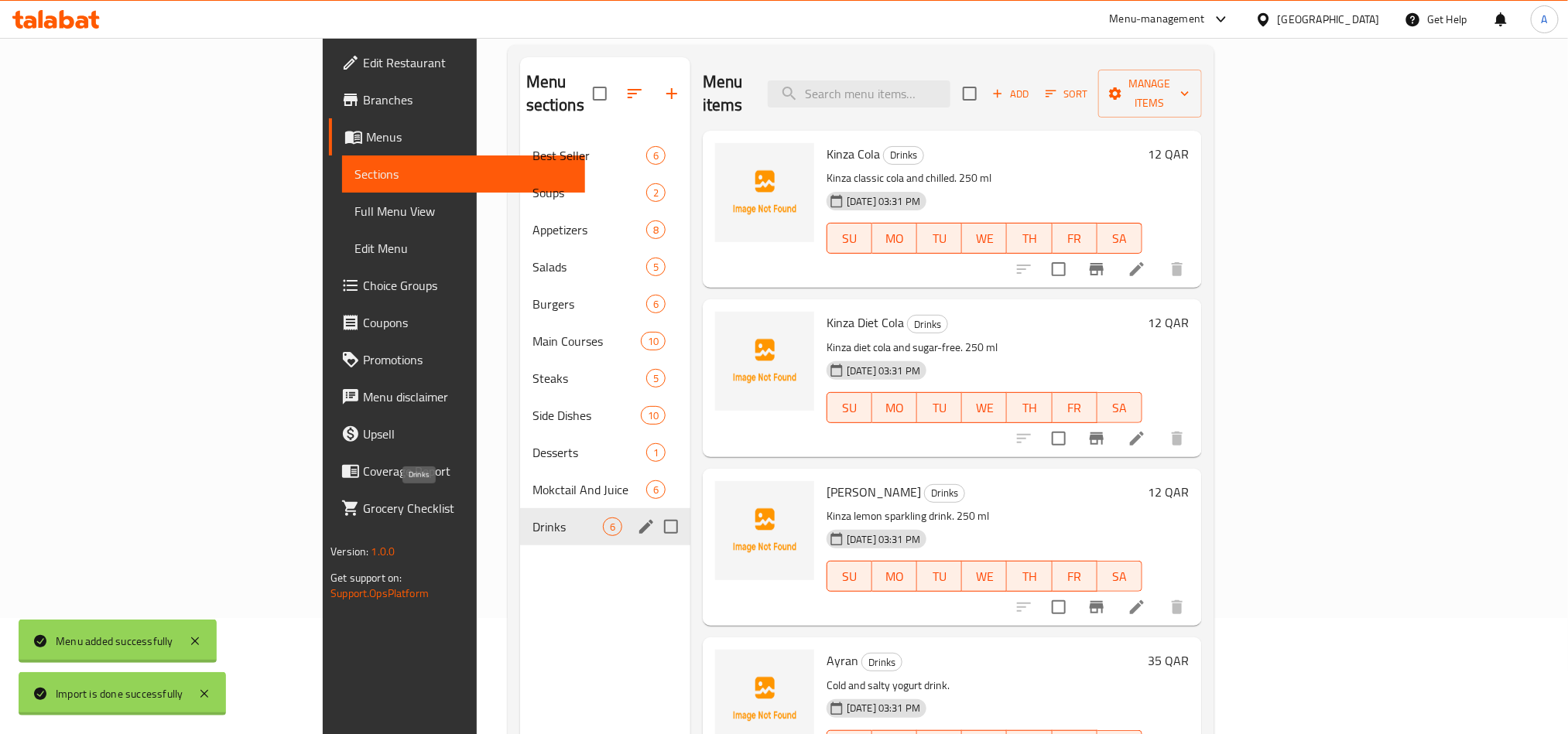
click at [533, 481] on span "Mokctail And Juice" at bounding box center [589, 490] width 114 height 18
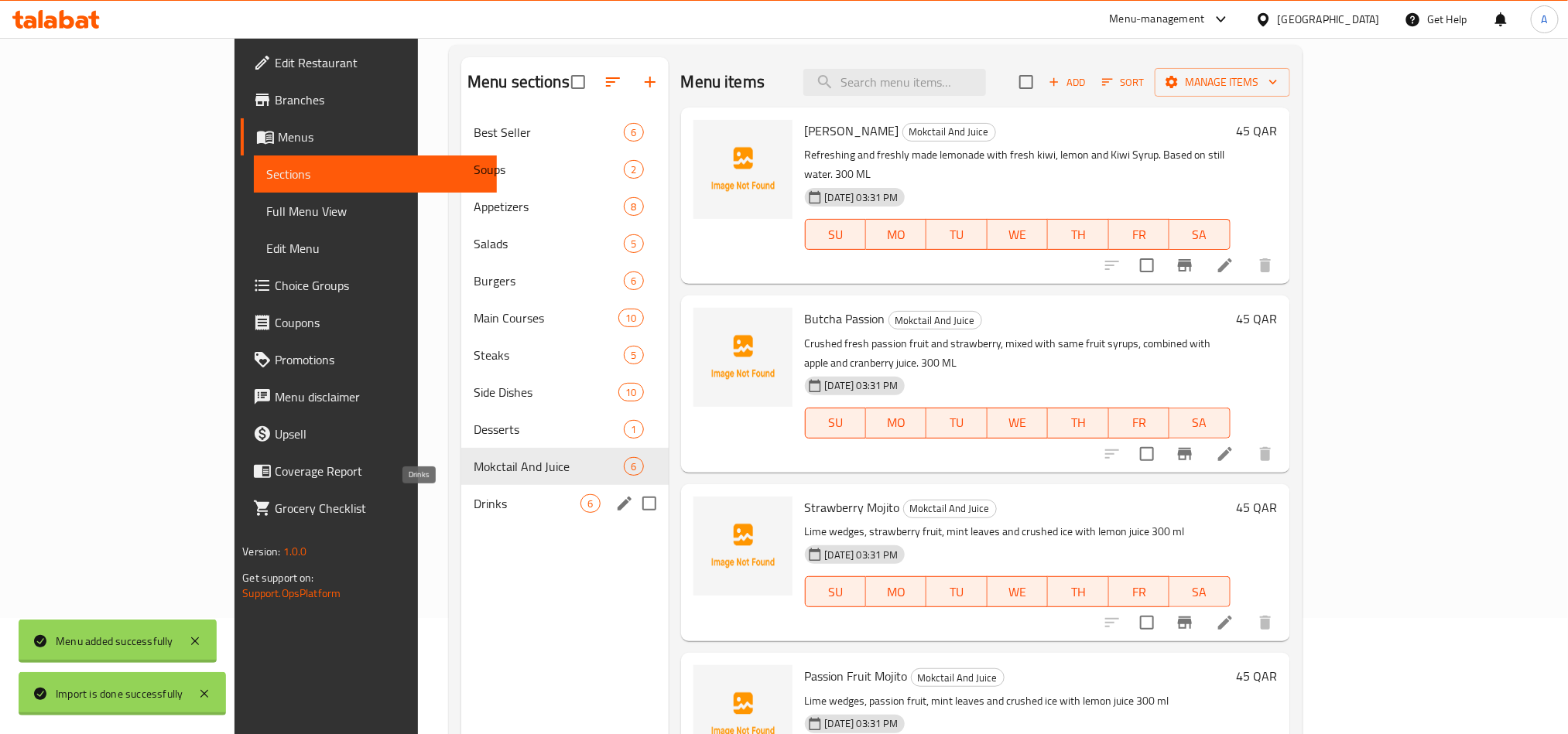
click at [473, 495] on span "Drinks" at bounding box center [527, 504] width 107 height 18
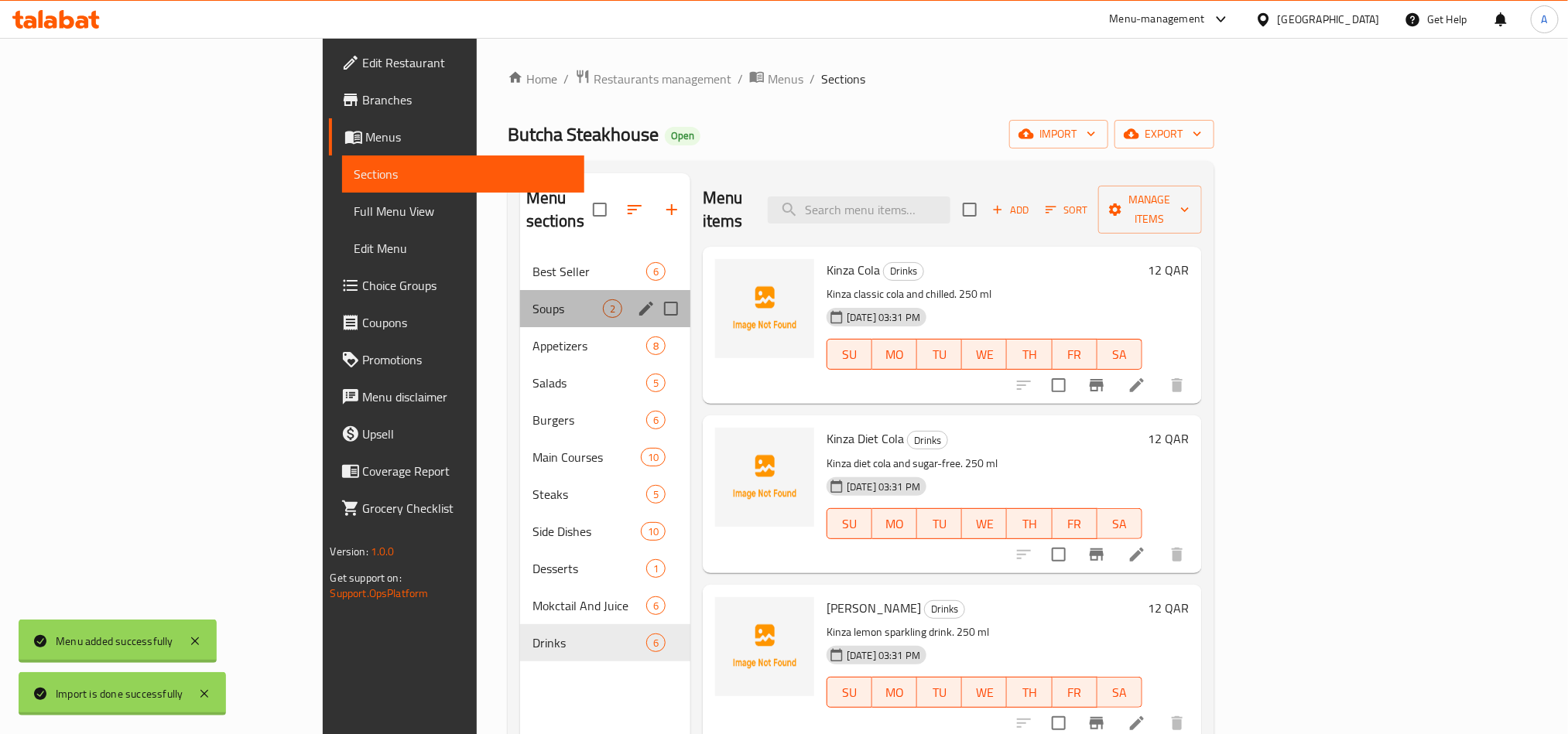
click at [521, 290] on div "Soups 2" at bounding box center [606, 309] width 170 height 37
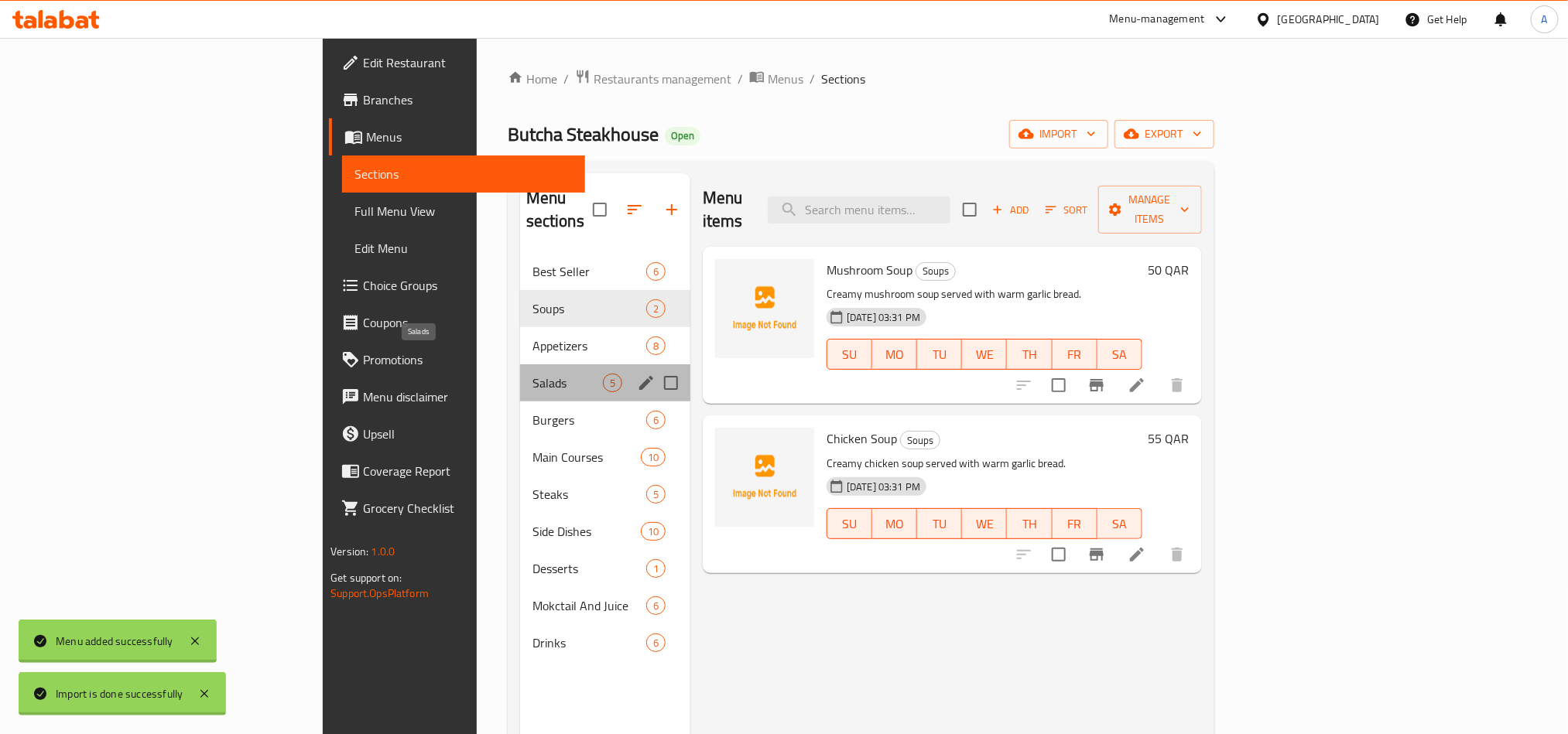
click at [533, 373] on span "Salads" at bounding box center [568, 383] width 70 height 18
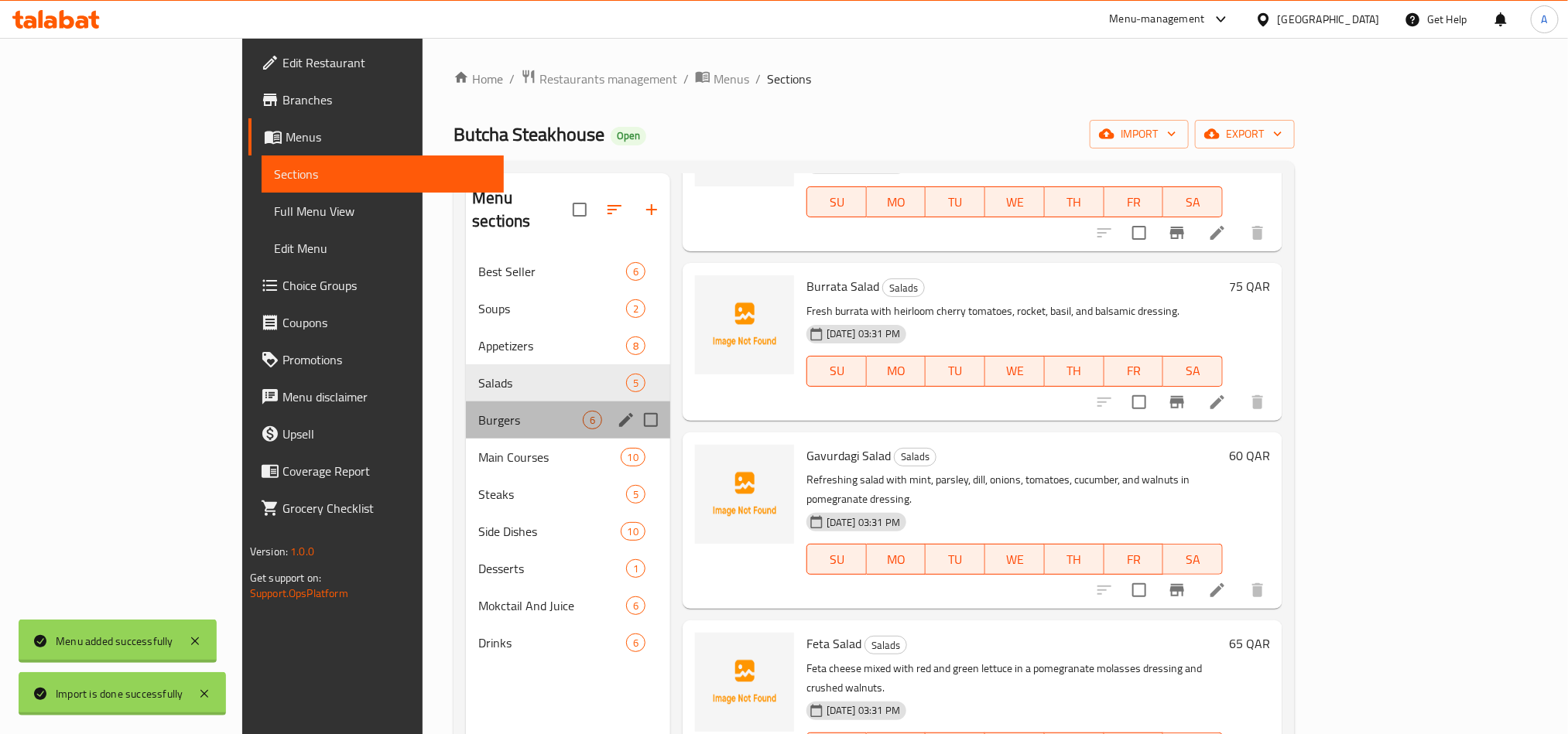
click at [466, 401] on div "Burgers 6" at bounding box center [568, 420] width 204 height 37
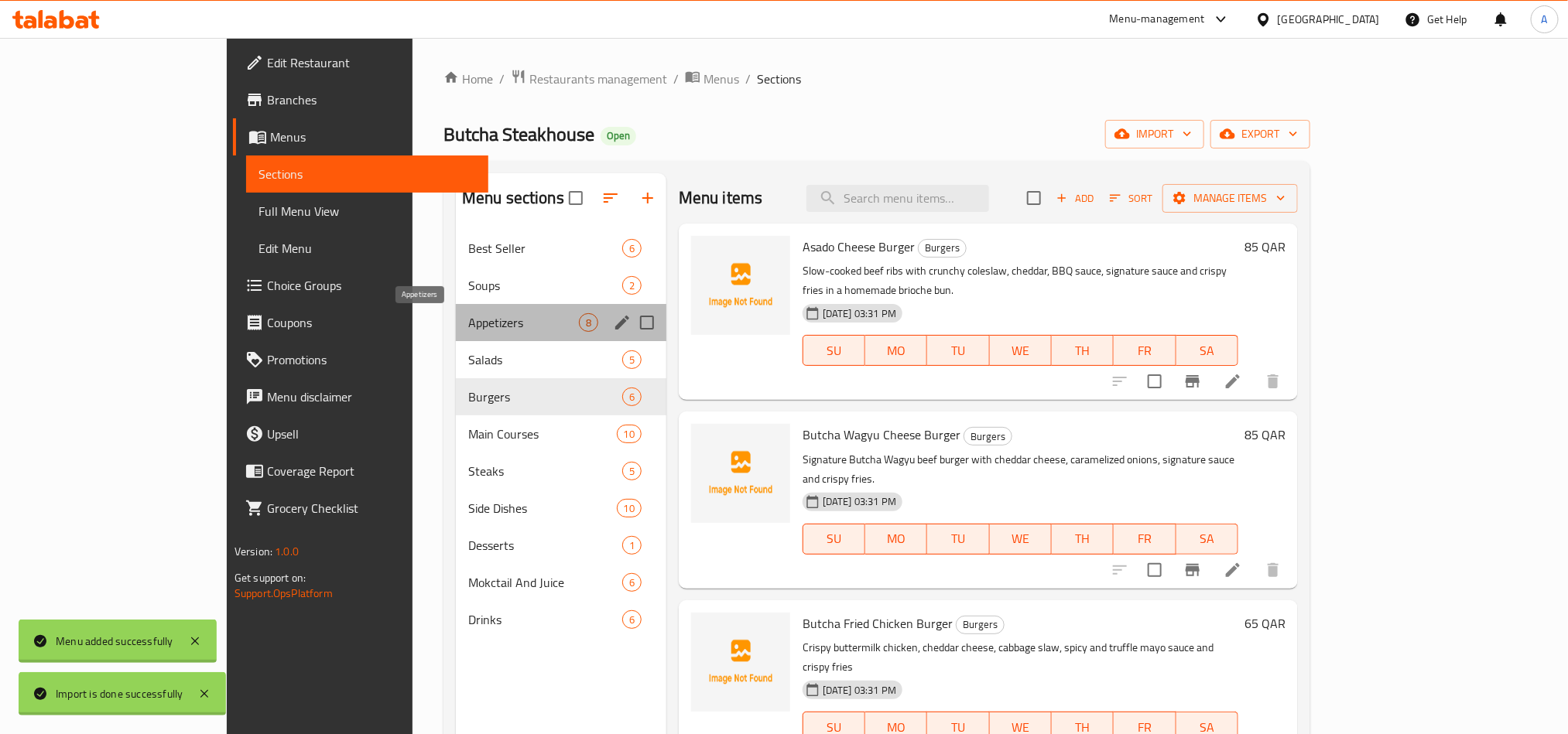
click at [468, 321] on span "Appetizers" at bounding box center [523, 323] width 111 height 18
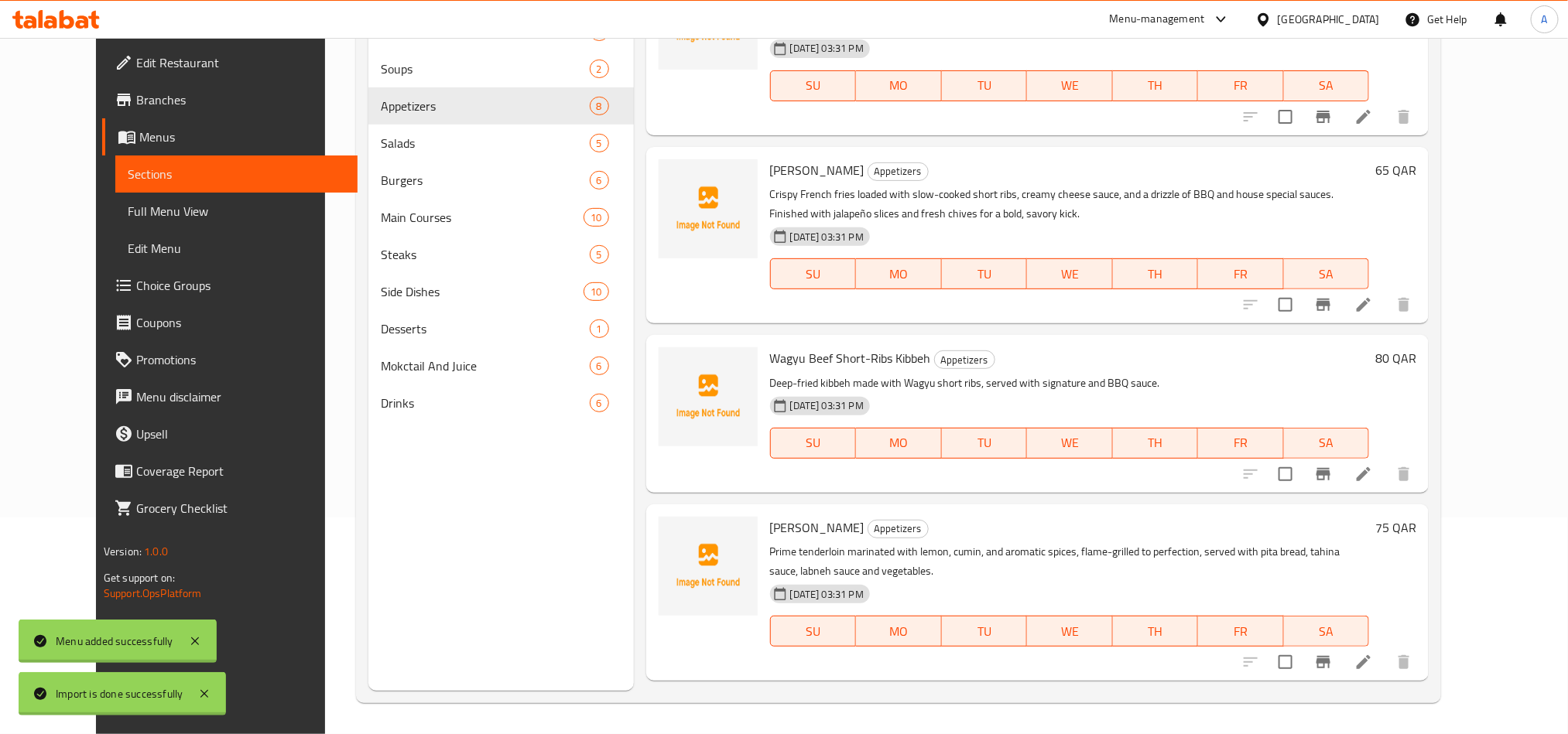
scroll to position [694, 0]
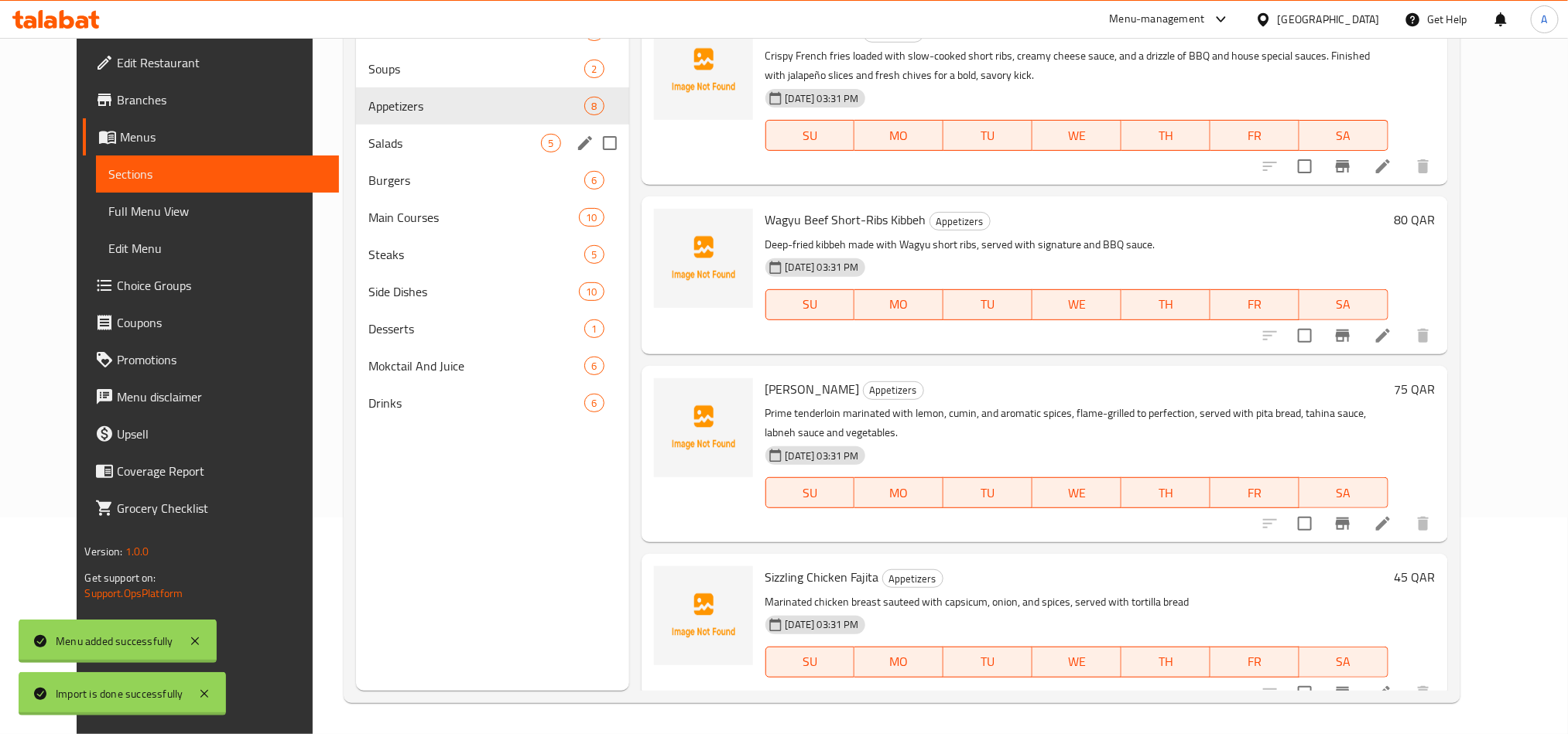
click at [356, 128] on div "Salads 5" at bounding box center [492, 143] width 273 height 37
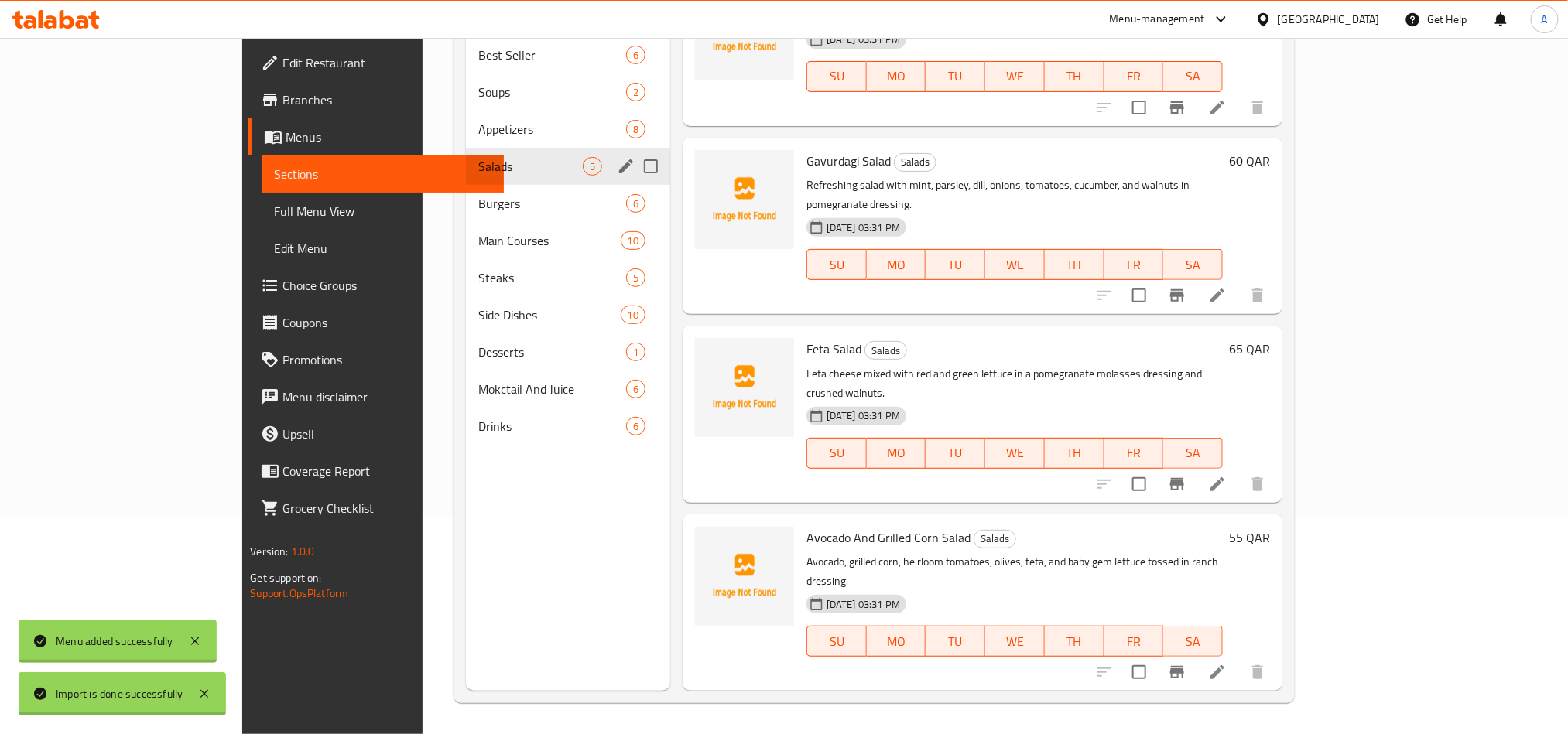
scroll to position [149, 0]
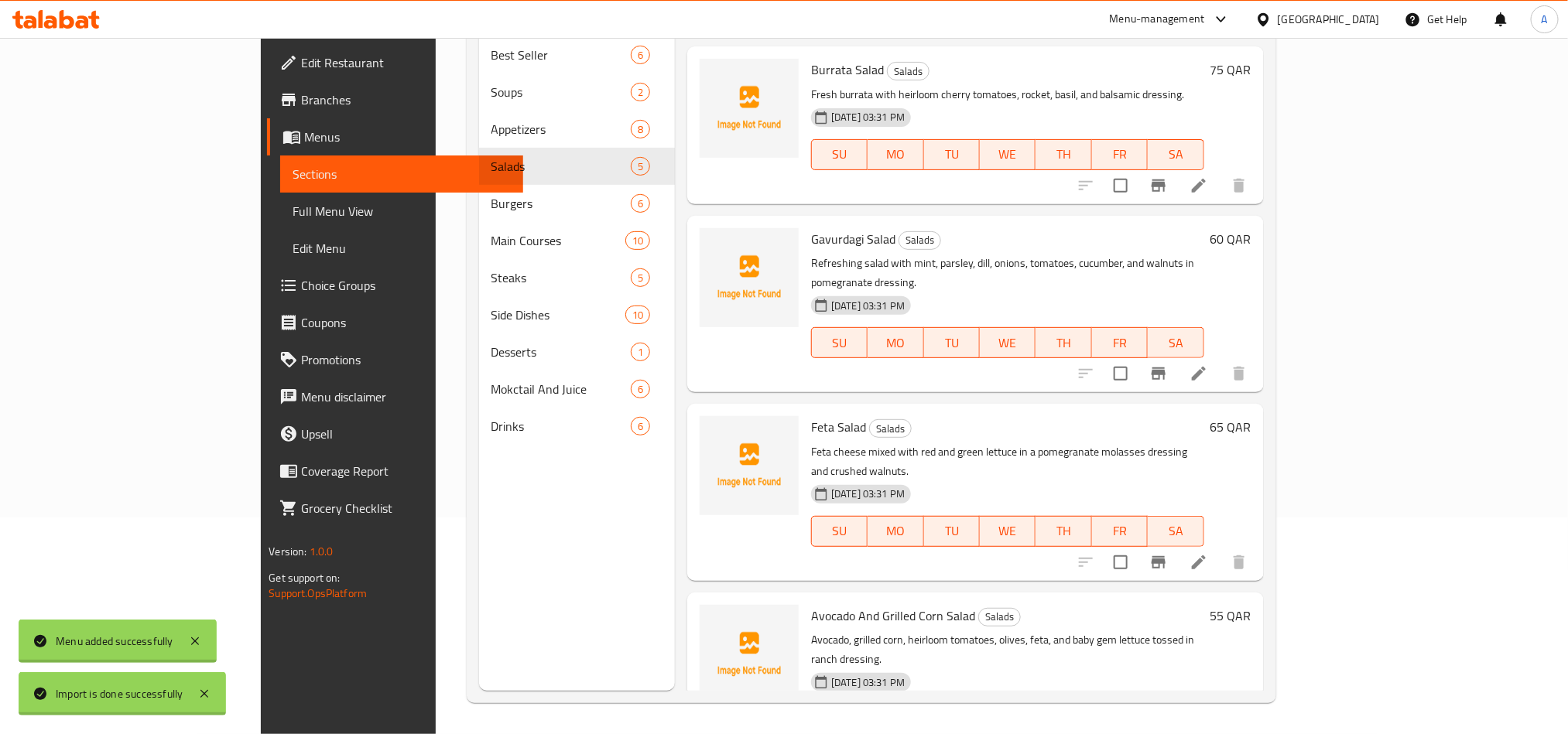
click at [533, 565] on div "Menu sections Best Seller 6 Soups 2 Appetizers 8 Salads 5 Burgers 6 Main Course…" at bounding box center [577, 324] width 197 height 734
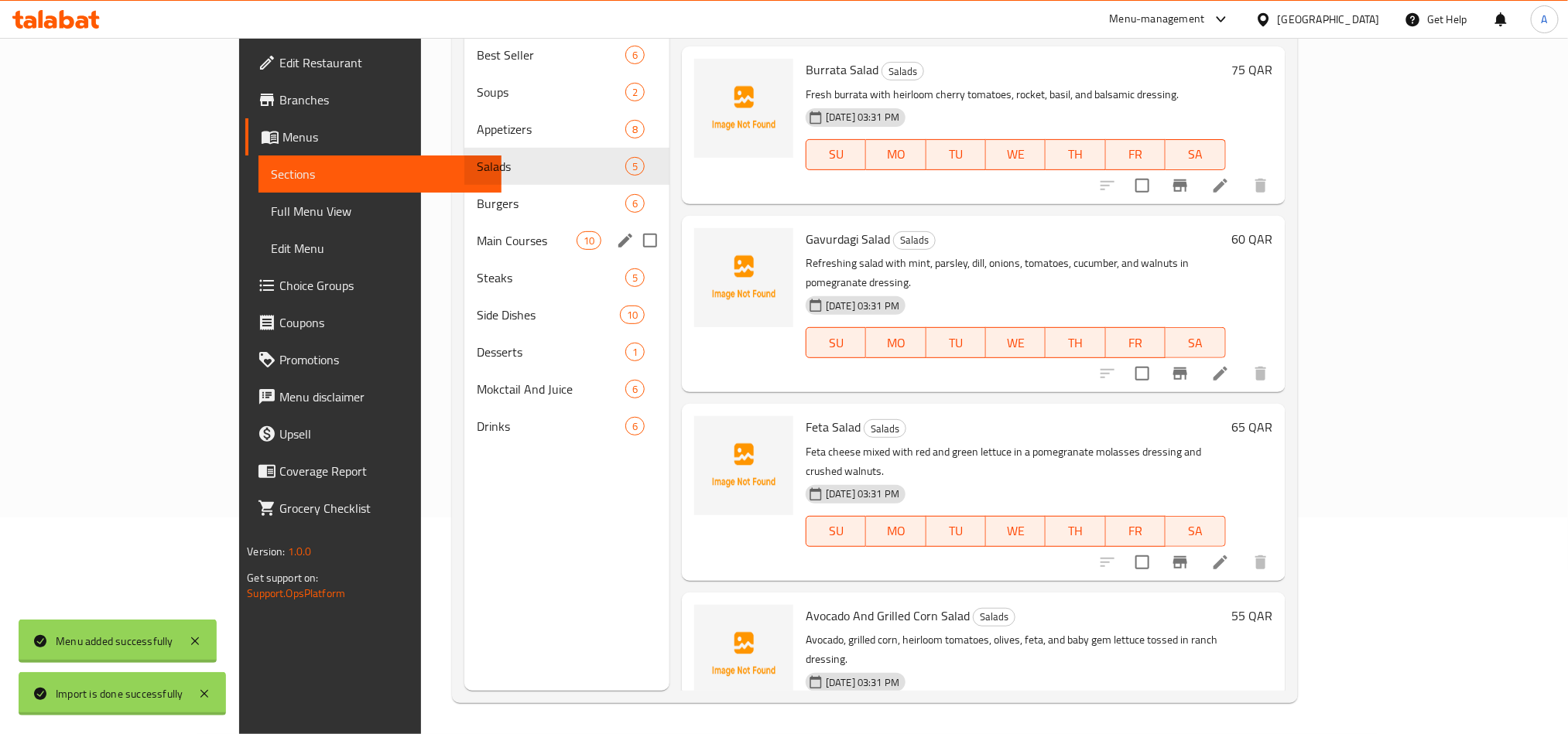
click at [477, 231] on span "Main Courses" at bounding box center [527, 240] width 100 height 18
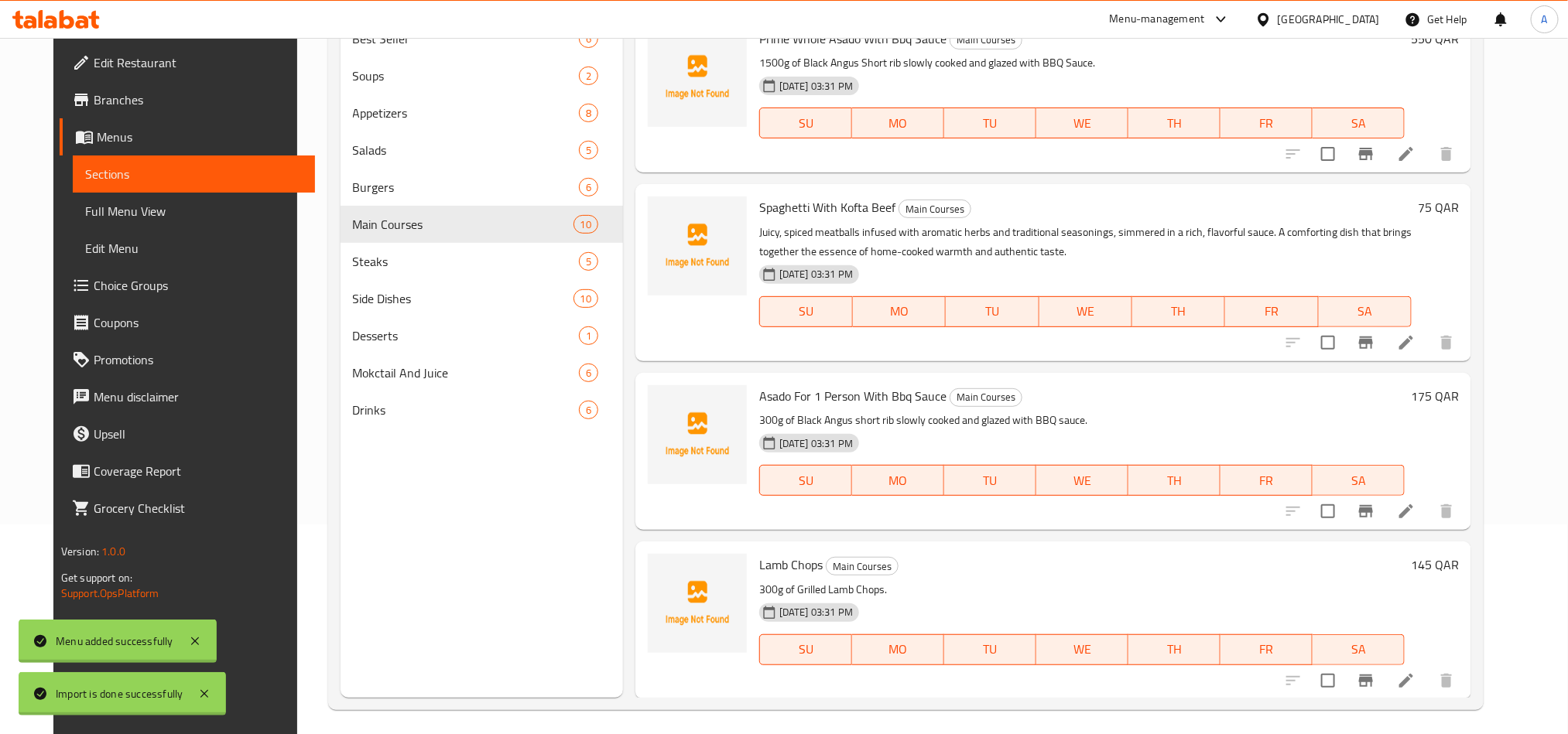
scroll to position [216, 0]
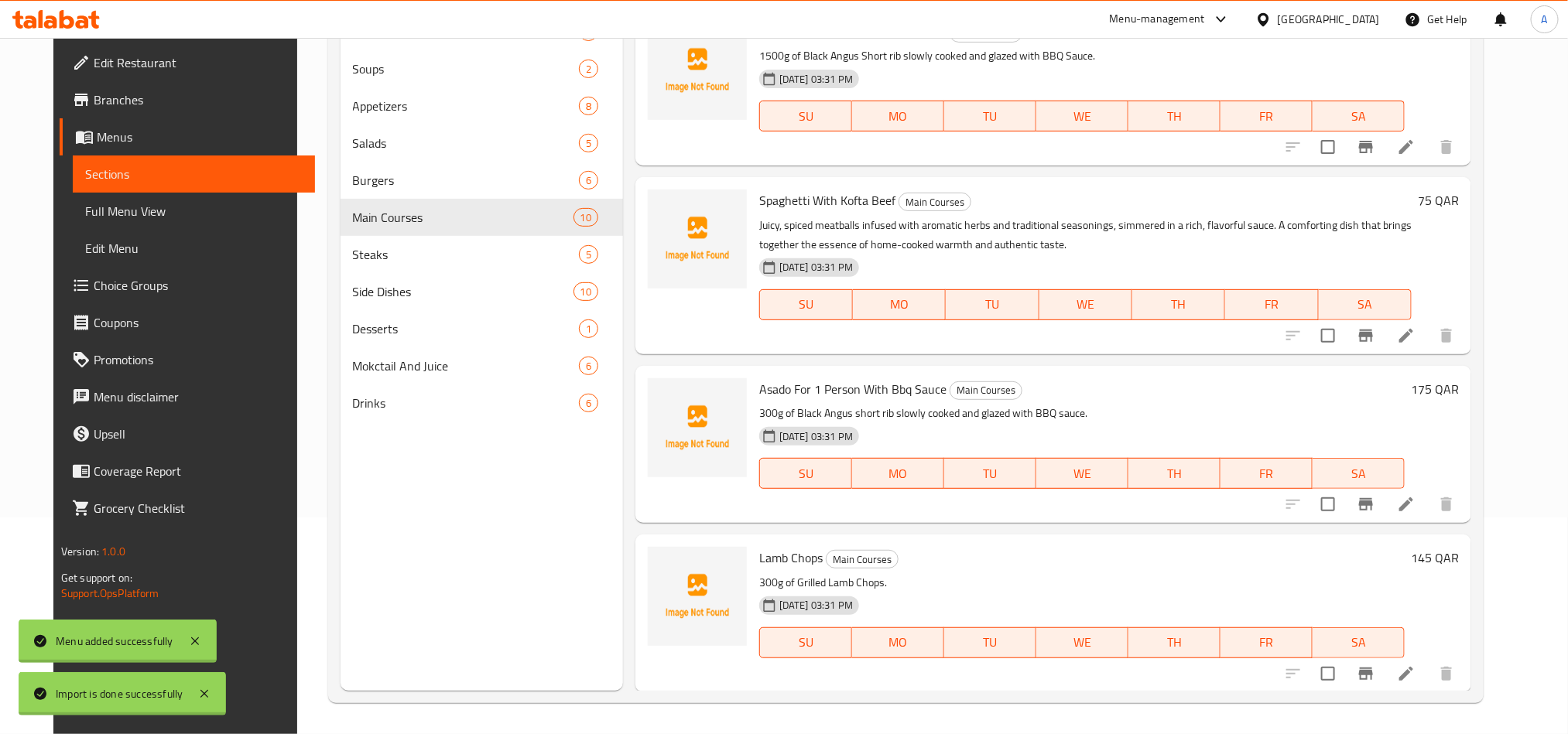
click at [421, 576] on div "Menu sections Best Seller 6 Soups 2 Appetizers 8 Salads 5 Burgers 6 Main Course…" at bounding box center [482, 324] width 283 height 734
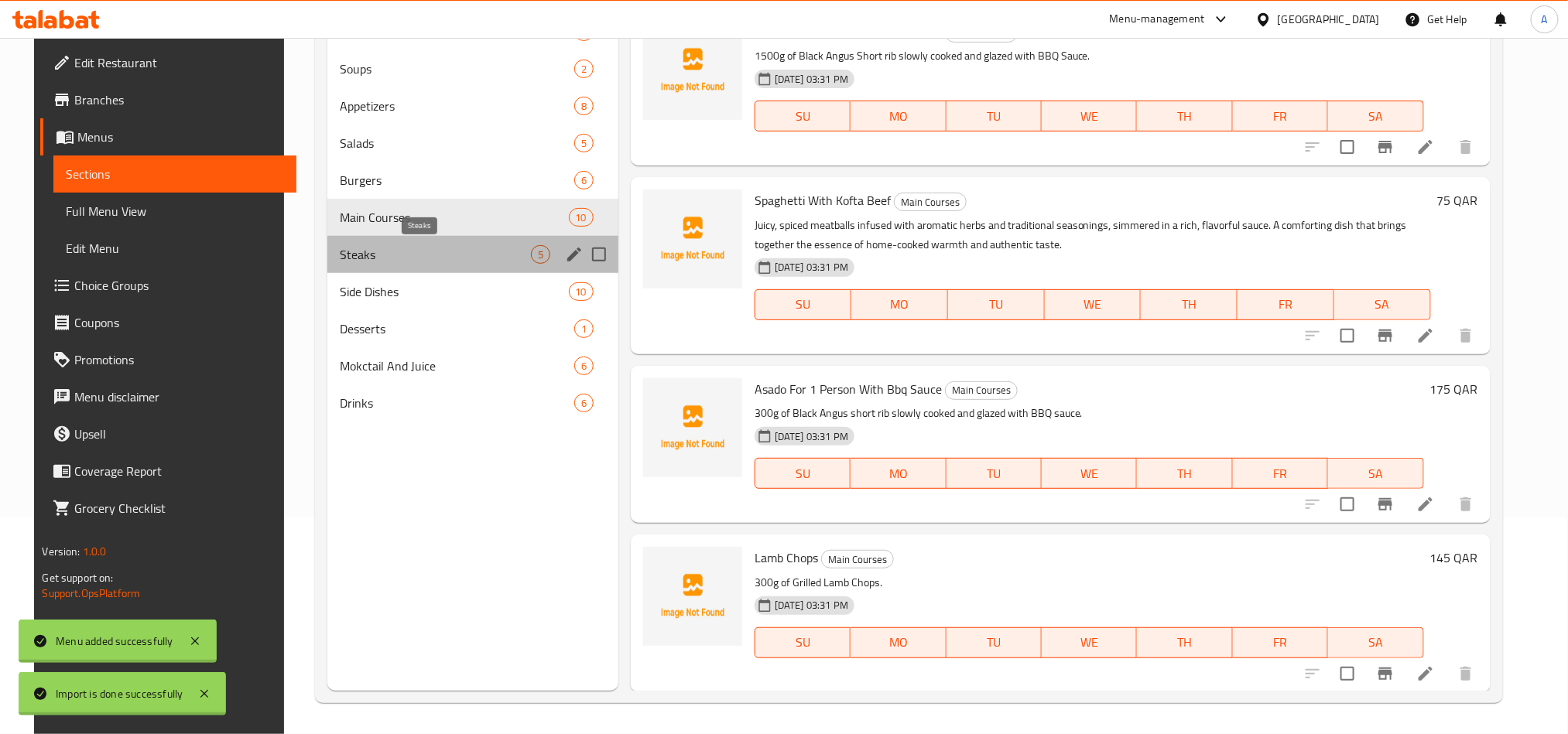
click at [351, 245] on span "Steaks" at bounding box center [435, 254] width 190 height 18
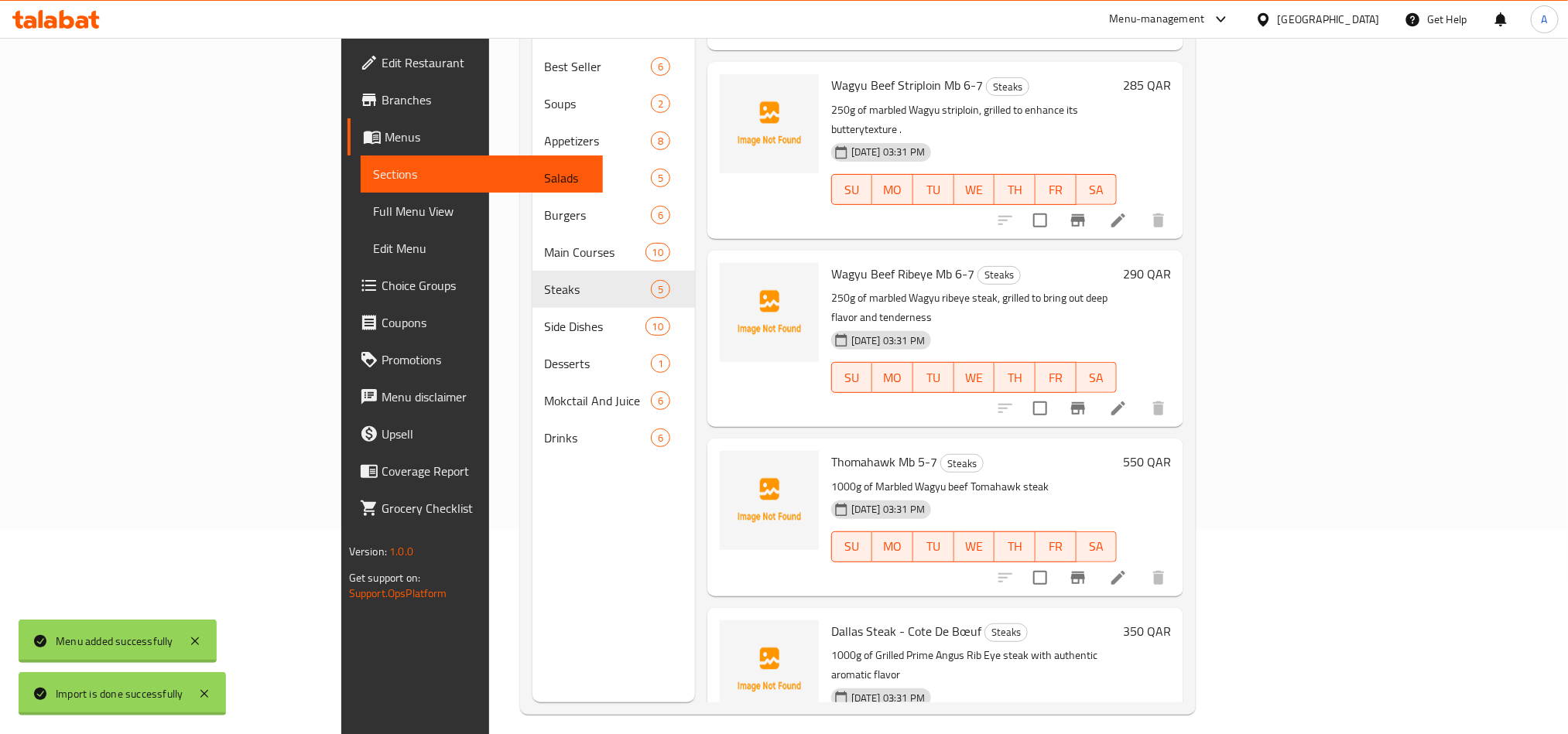
scroll to position [216, 0]
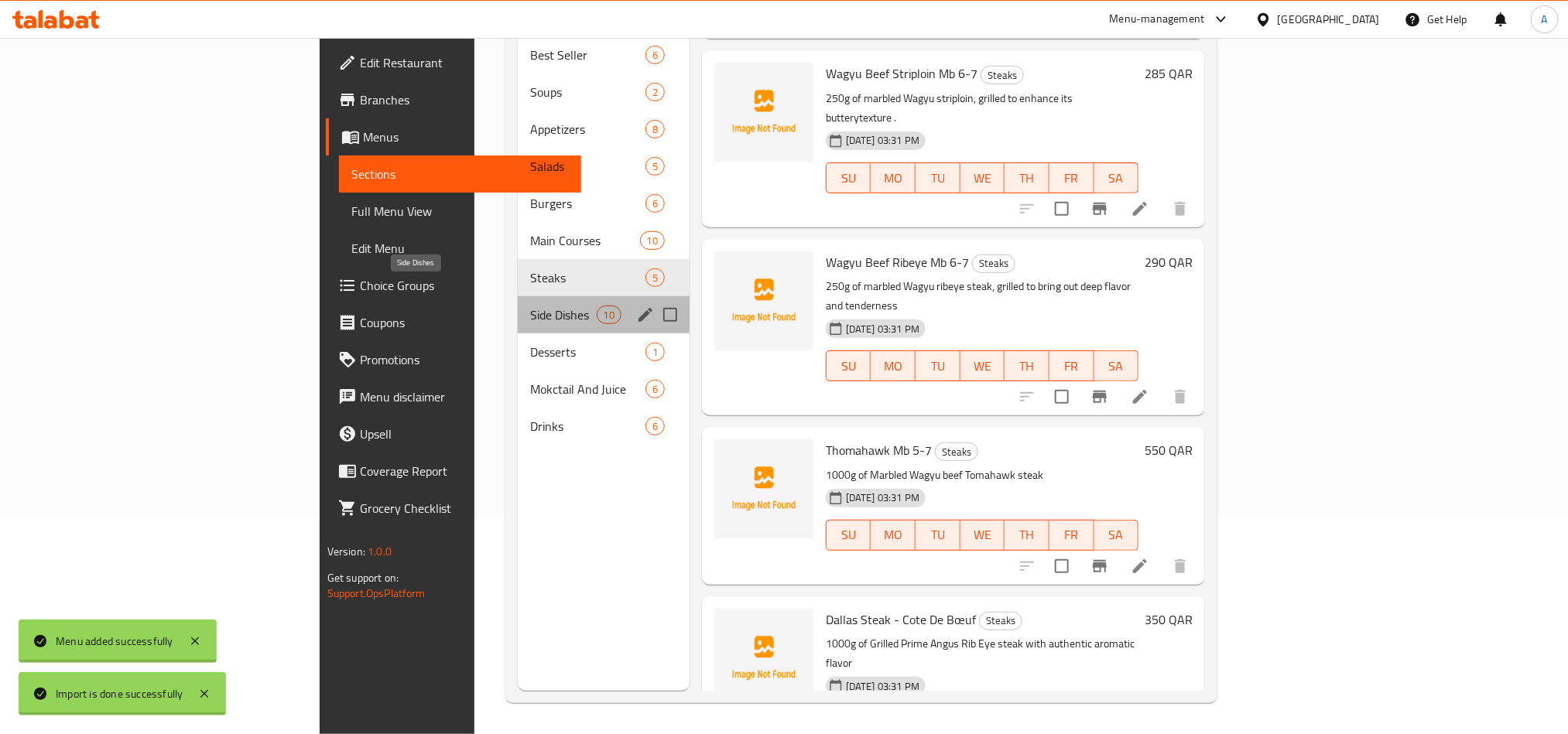
click at [530, 306] on span "Side Dishes" at bounding box center [563, 315] width 67 height 18
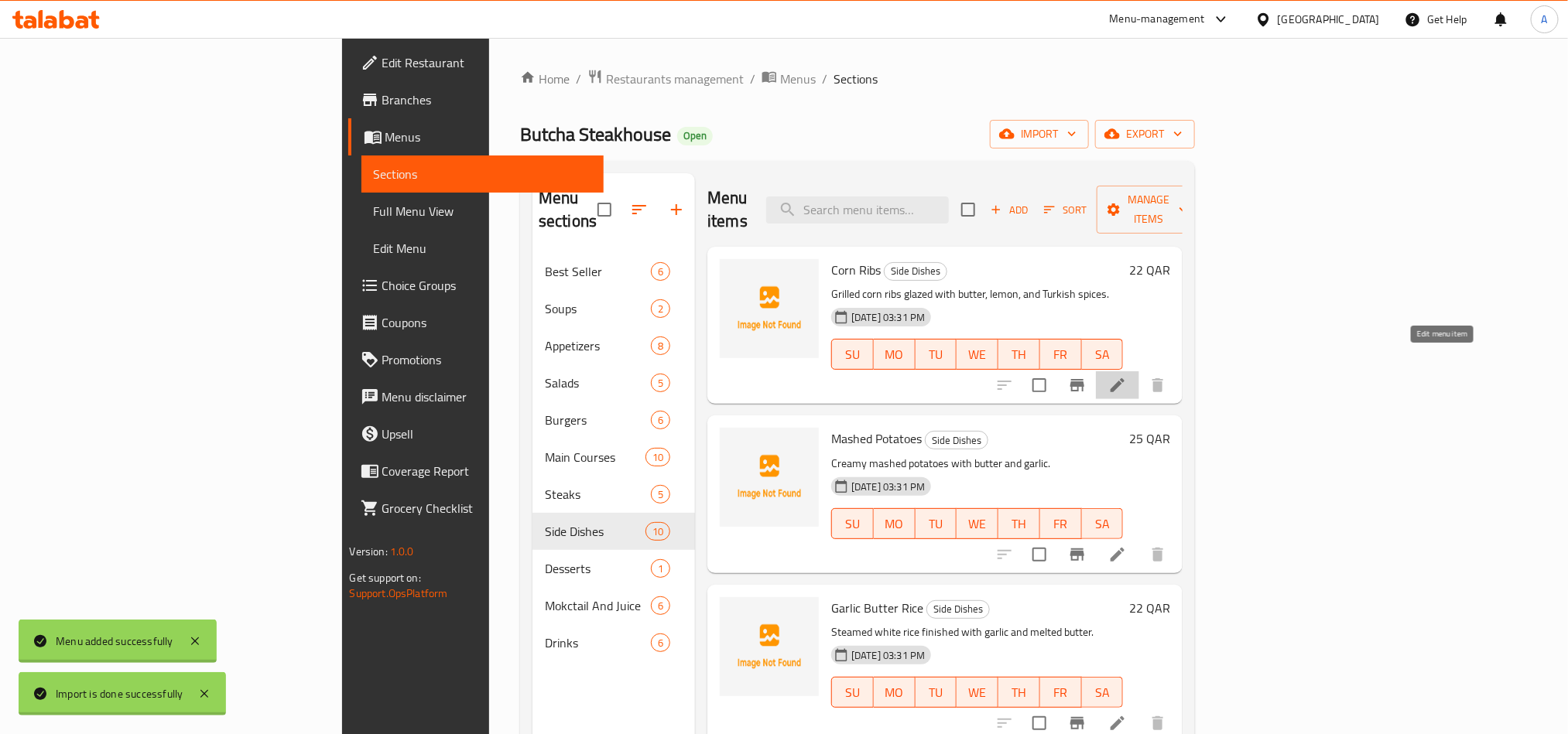
click at [1127, 376] on icon at bounding box center [1118, 385] width 18 height 18
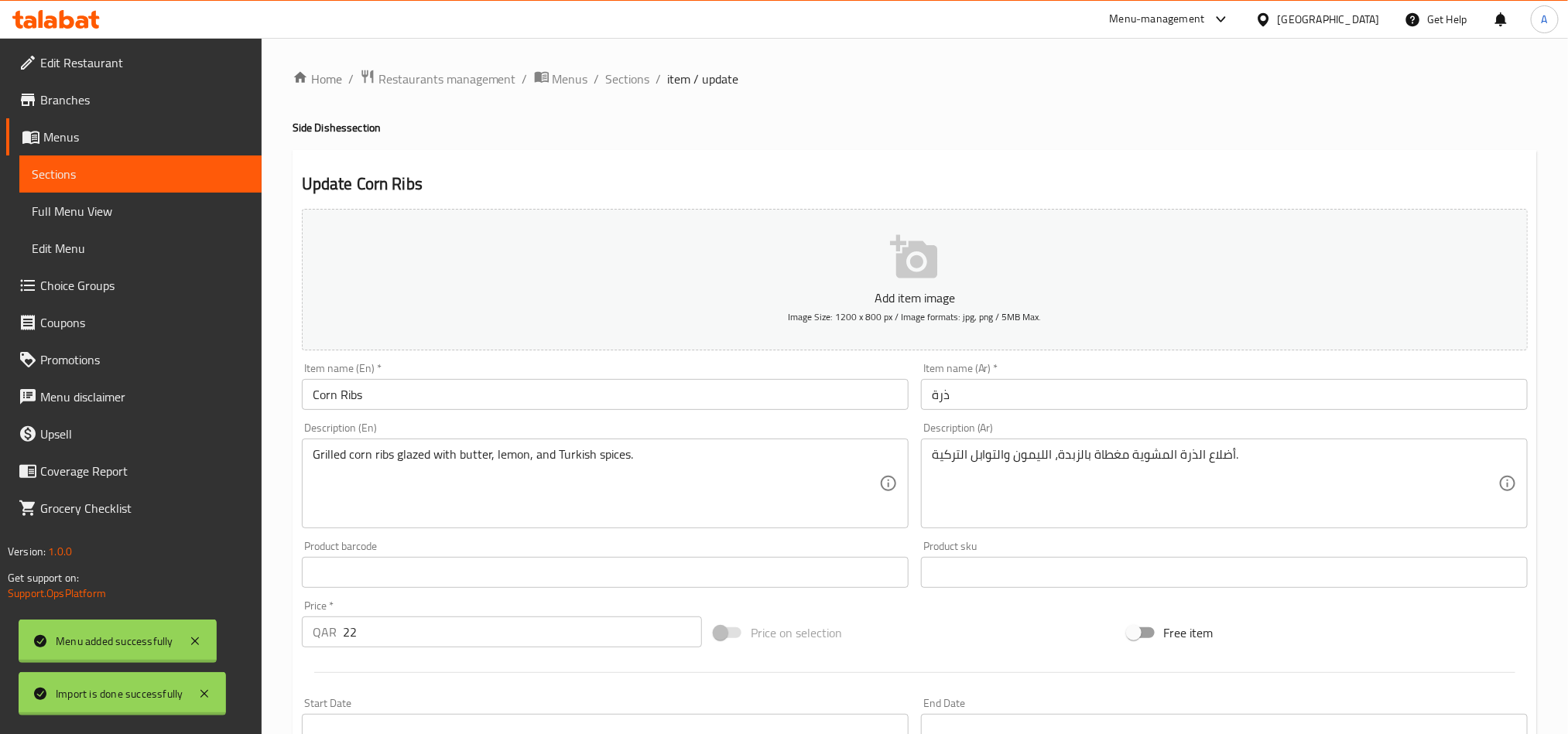
click at [994, 400] on input "ذرة" at bounding box center [1224, 394] width 606 height 31
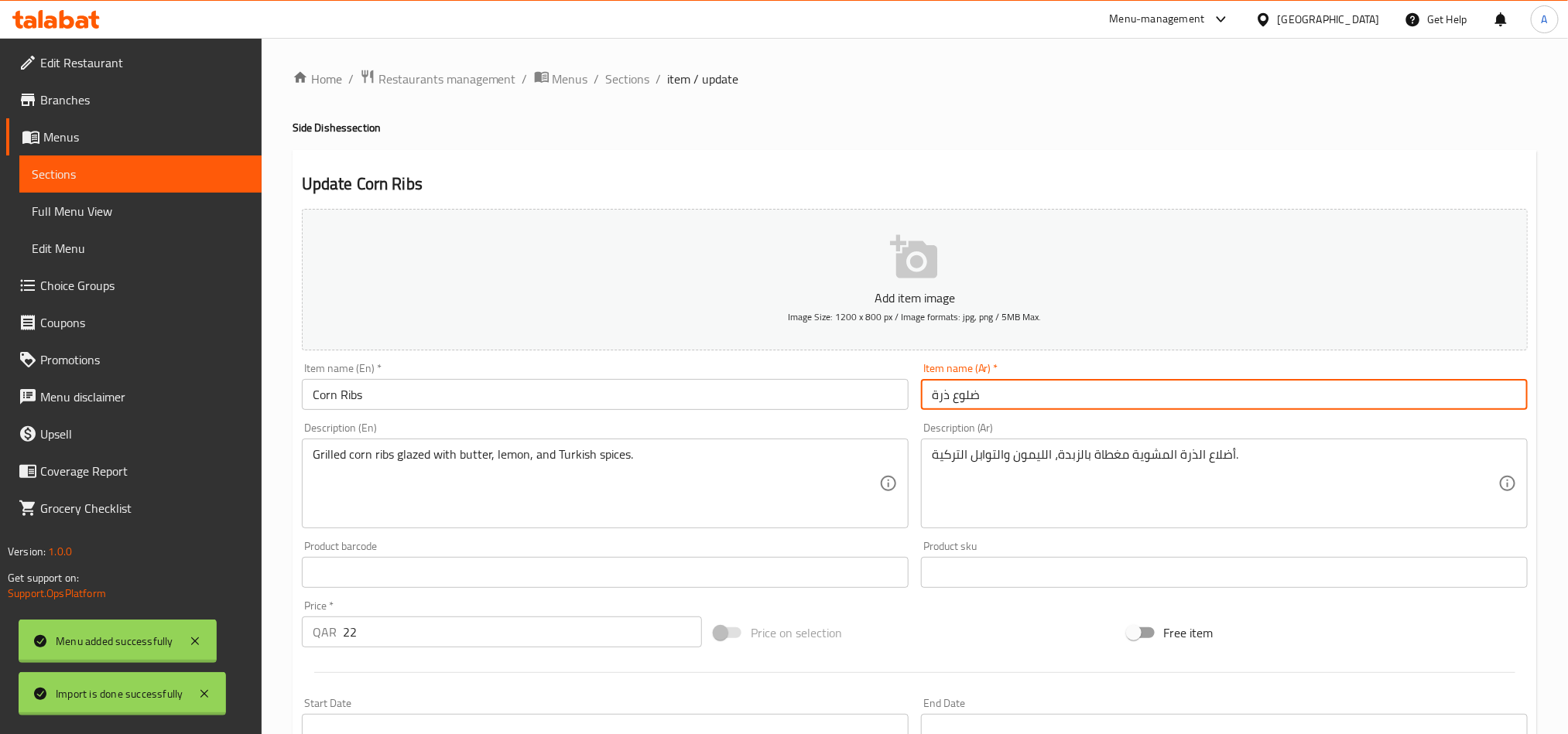
click at [1066, 391] on input "ضلوع ذرة" at bounding box center [1224, 394] width 606 height 31
type input "ضلوع ذرة"
click at [634, 84] on span "Sections" at bounding box center [628, 79] width 44 height 18
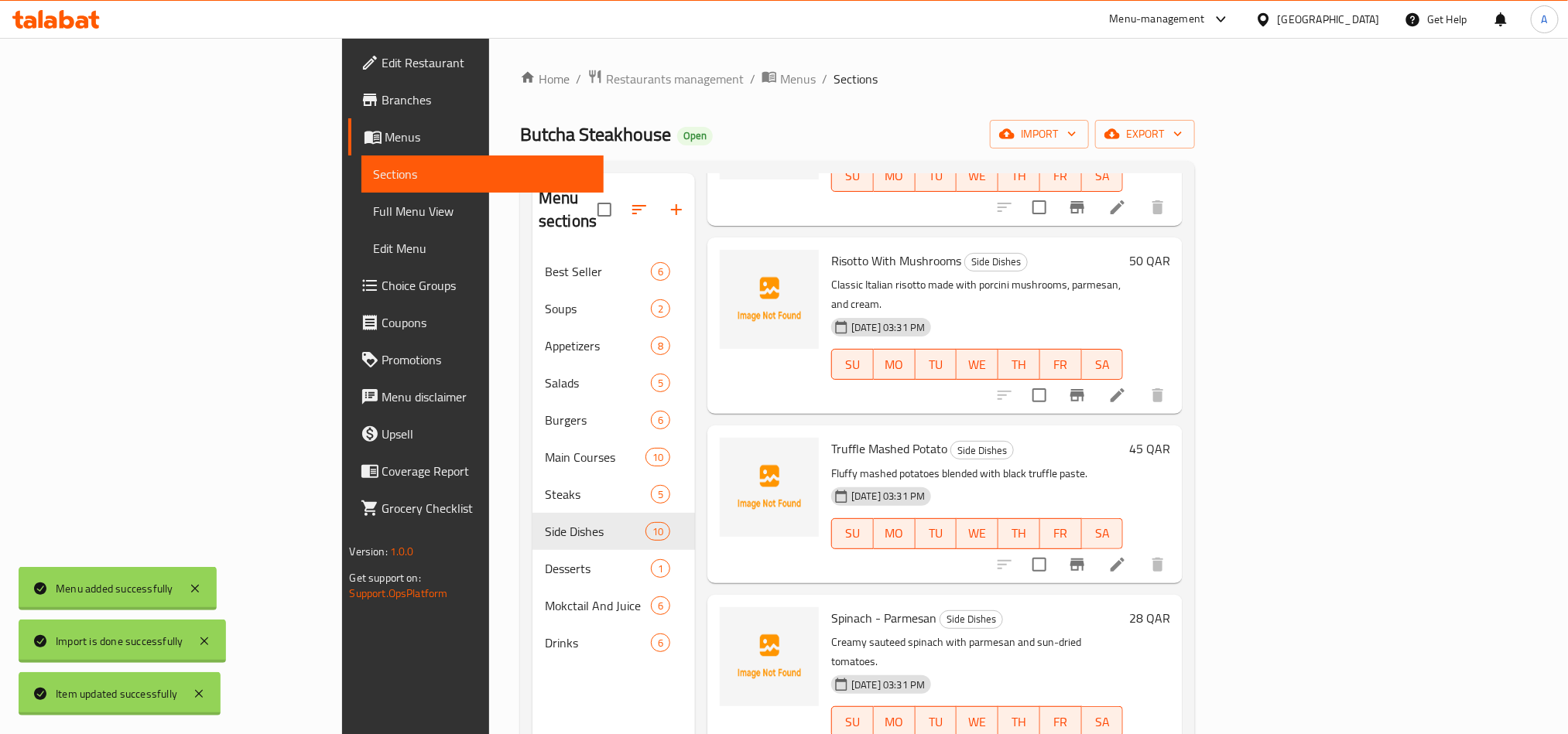
scroll to position [696, 0]
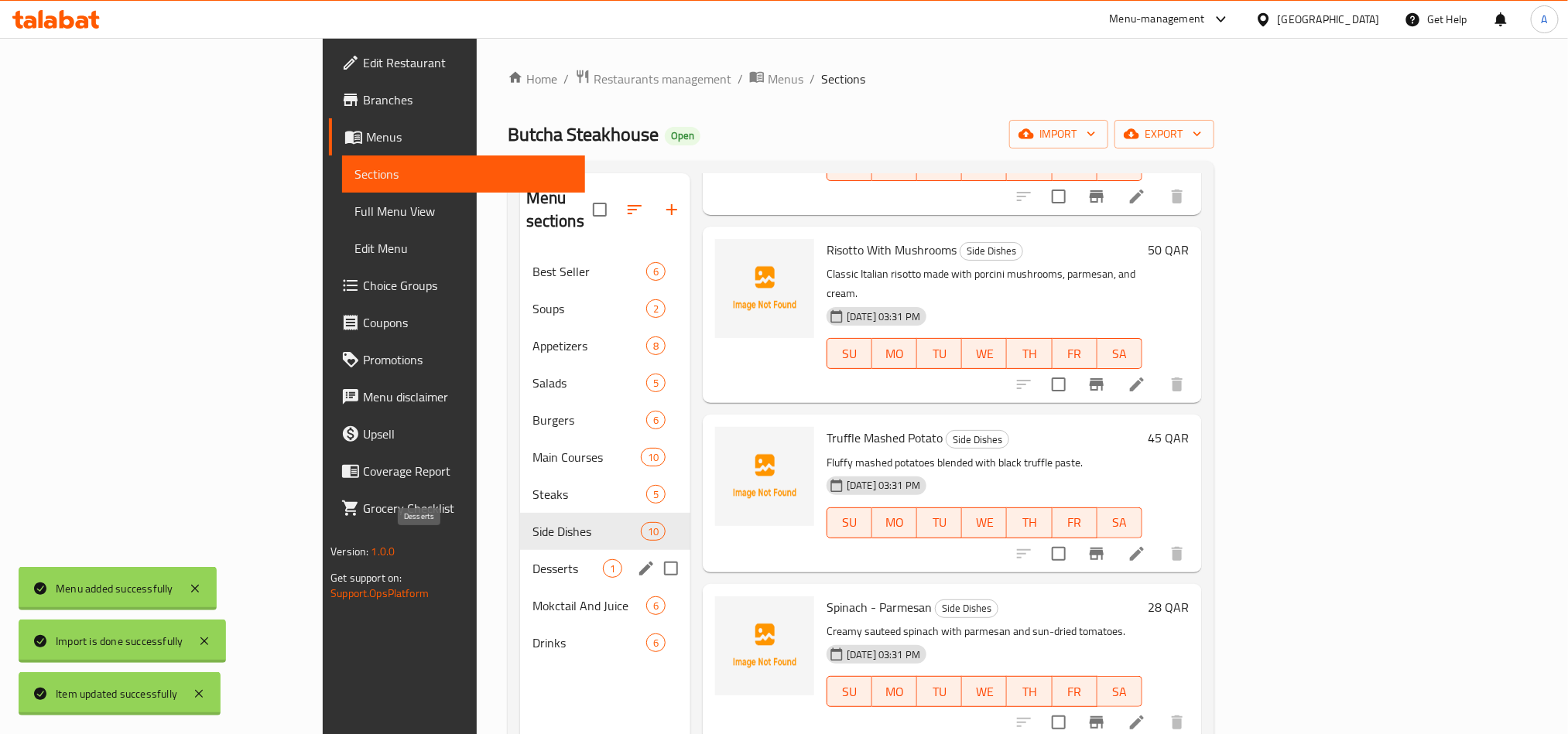
click at [533, 559] on span "Desserts" at bounding box center [568, 569] width 70 height 18
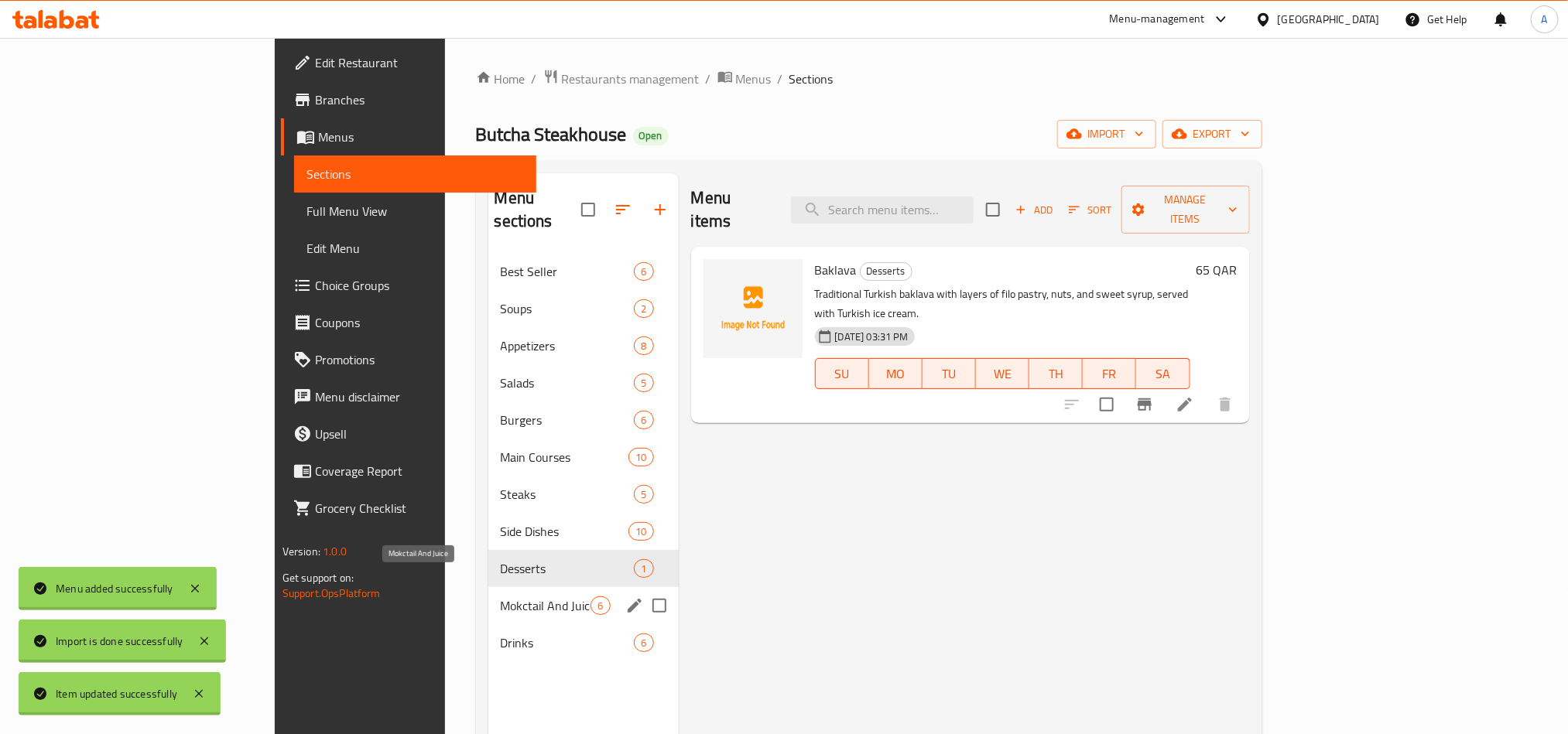
click at [501, 596] on span "Mokctail And Juice" at bounding box center [546, 606] width 91 height 18
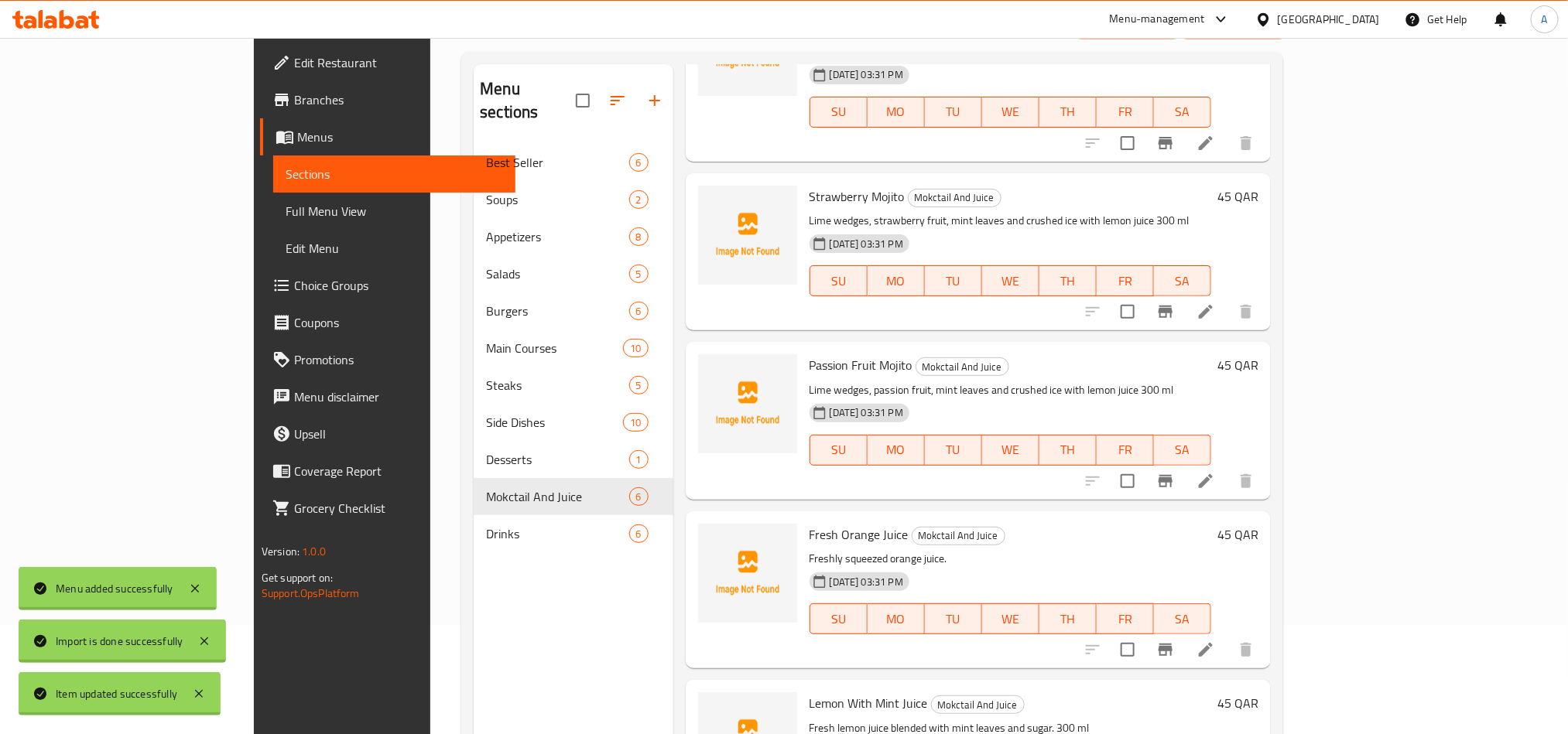
scroll to position [216, 0]
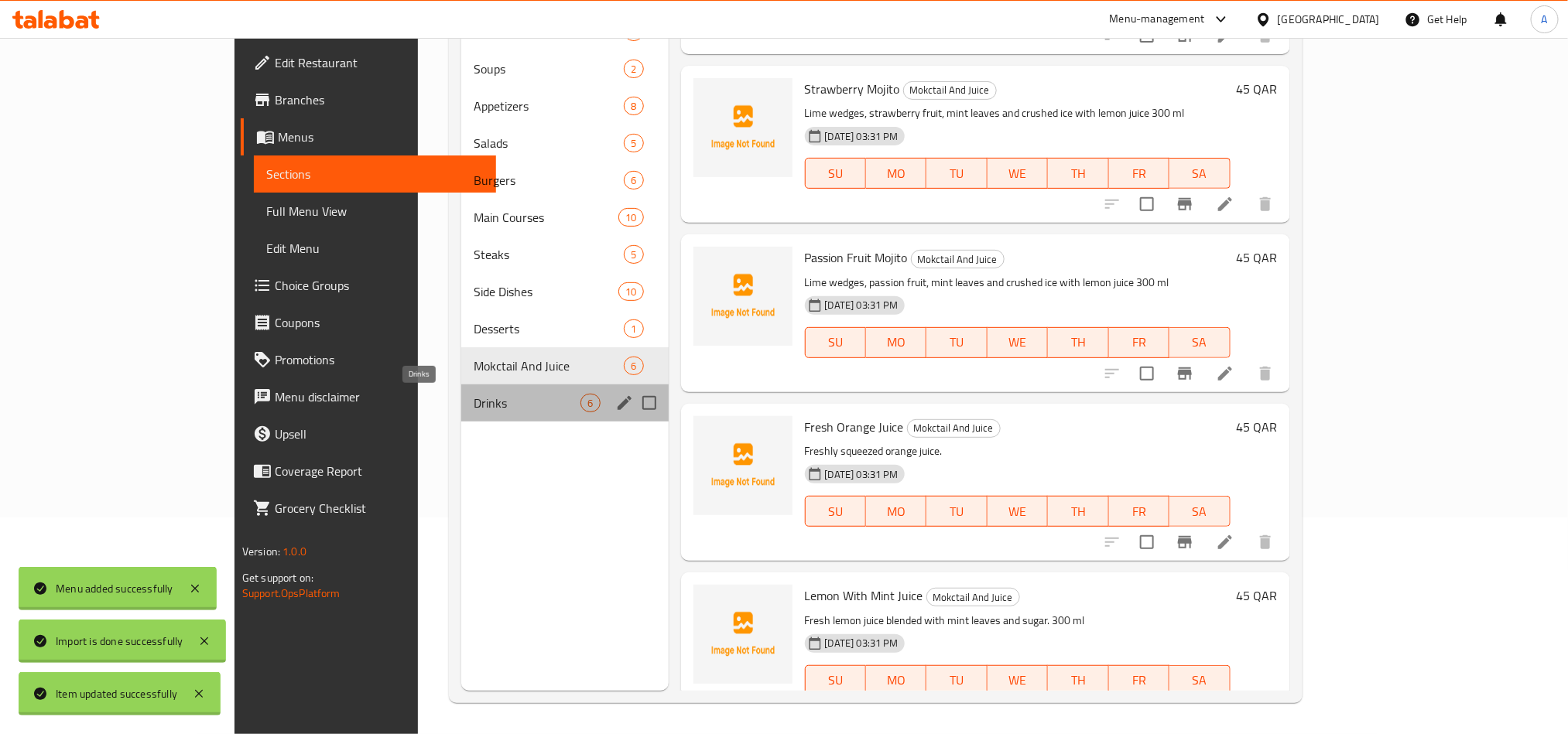
click at [473, 402] on span "Drinks" at bounding box center [527, 403] width 107 height 18
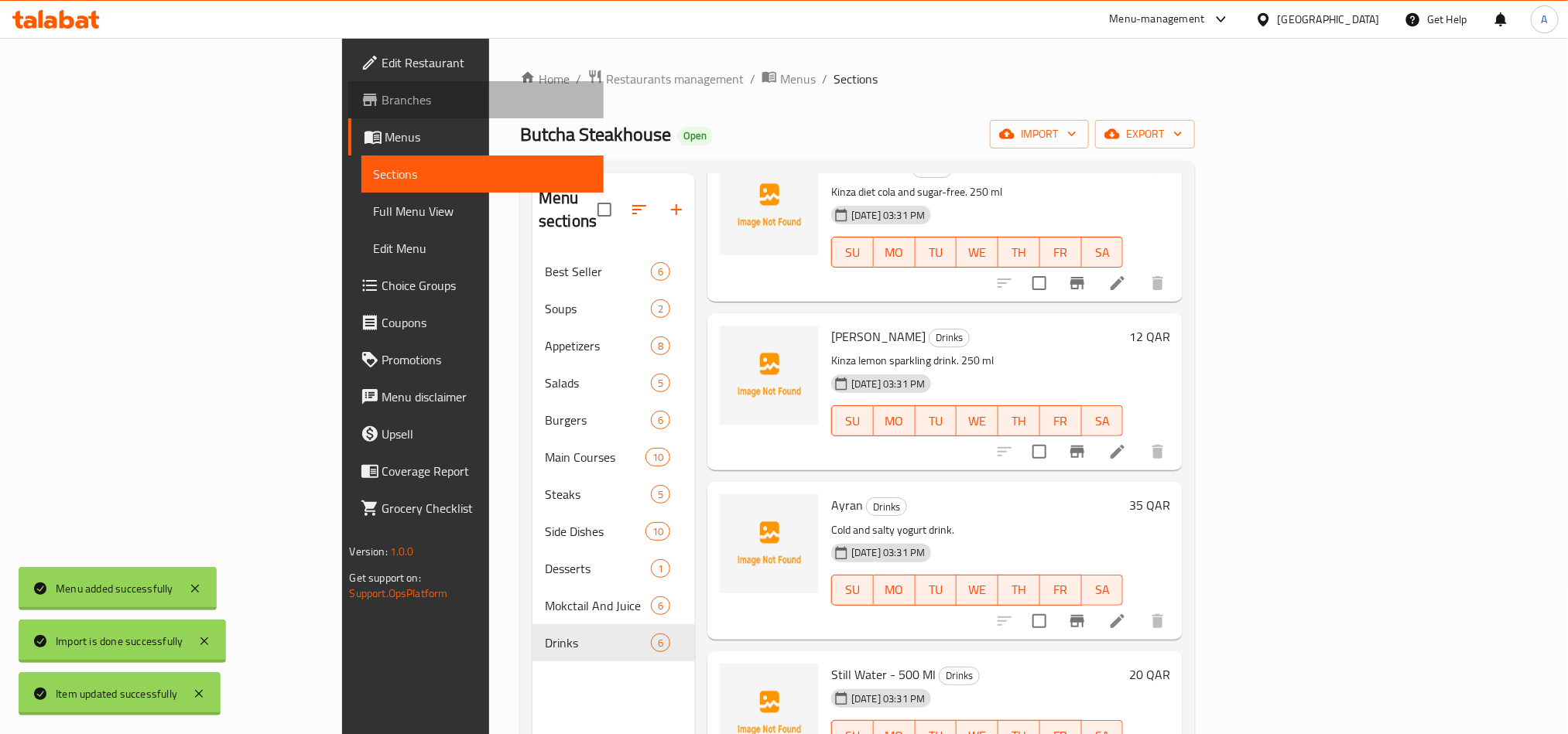
click at [383, 103] on span "Branches" at bounding box center [487, 100] width 209 height 18
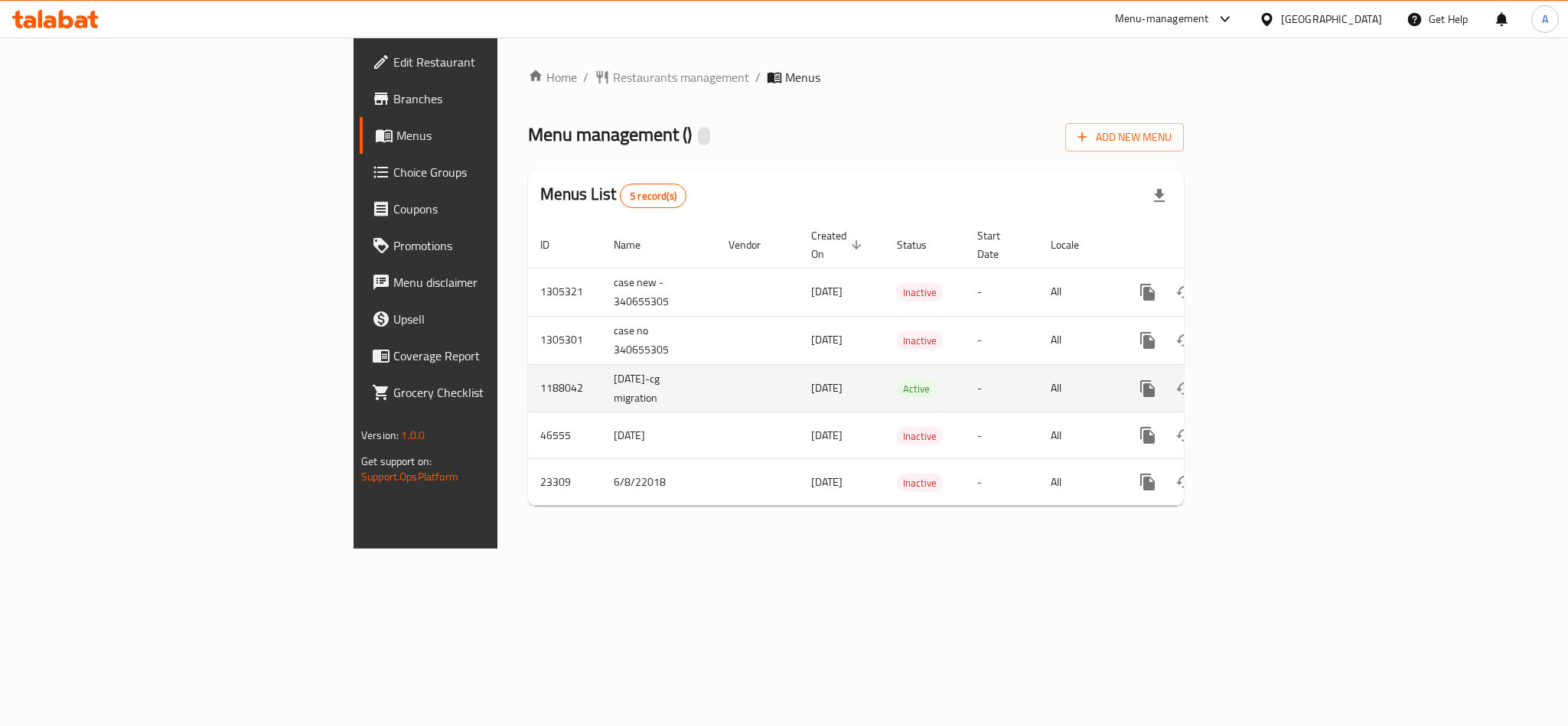
click at [528, 375] on td "1188042" at bounding box center [565, 388] width 73 height 48
copy td "1188042"
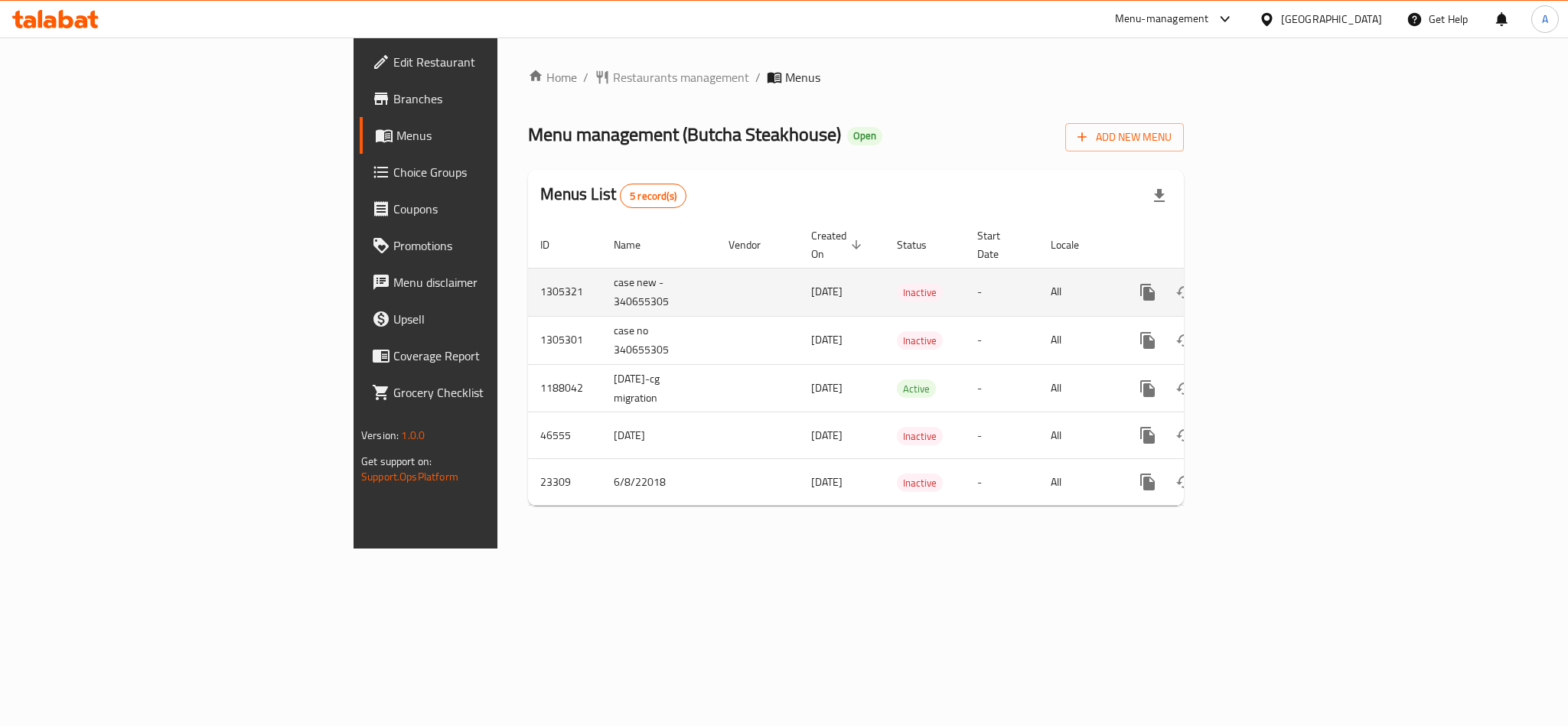
click at [602, 281] on td "case new - 340655305" at bounding box center [659, 292] width 115 height 48
click at [528, 276] on td "1305321" at bounding box center [565, 292] width 73 height 48
copy td "1305321"
click at [1194, 283] on icon "enhanced table" at bounding box center [1185, 293] width 18 height 18
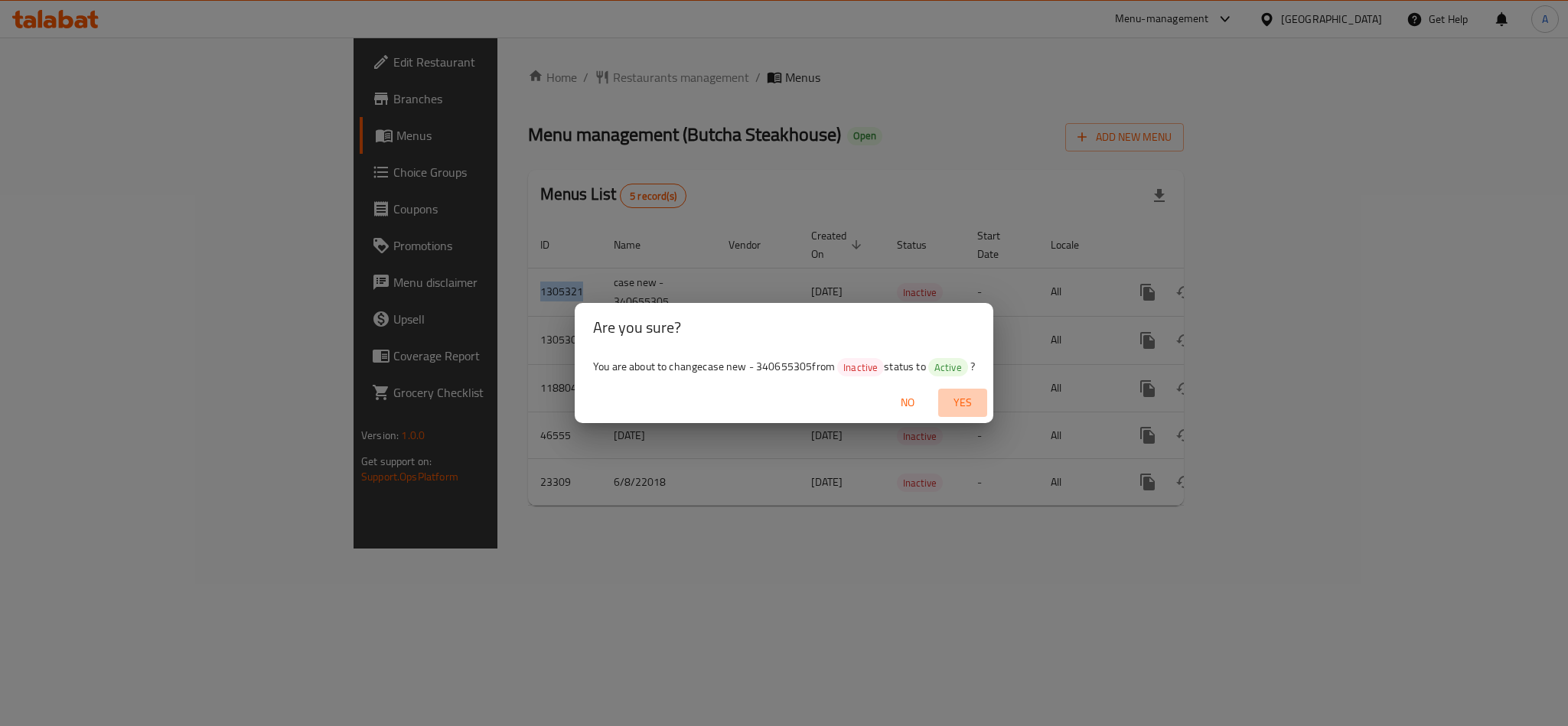
click at [958, 401] on span "Yes" at bounding box center [963, 402] width 37 height 19
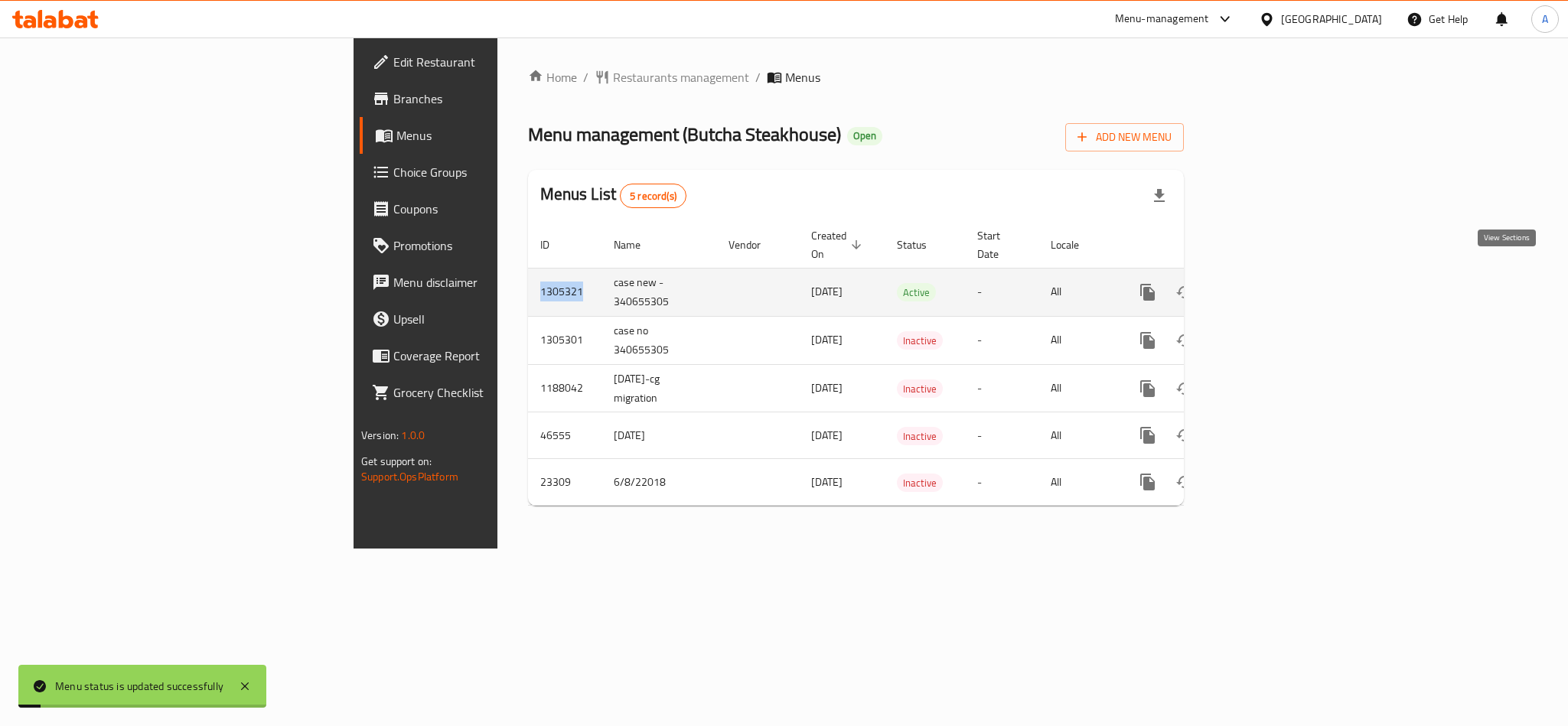
click at [1267, 283] on icon "enhanced table" at bounding box center [1258, 293] width 18 height 18
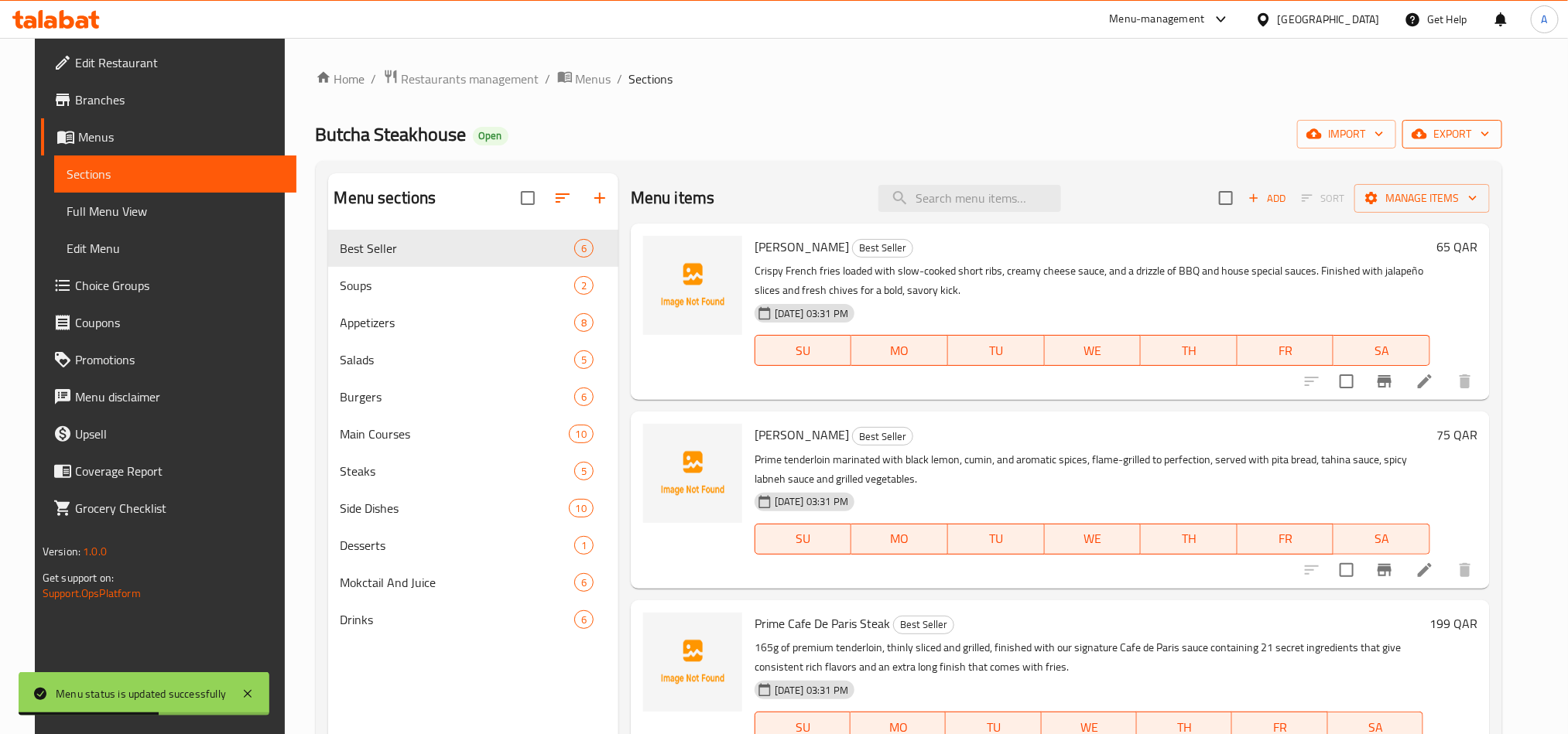
click at [1489, 135] on span "export" at bounding box center [1452, 134] width 75 height 19
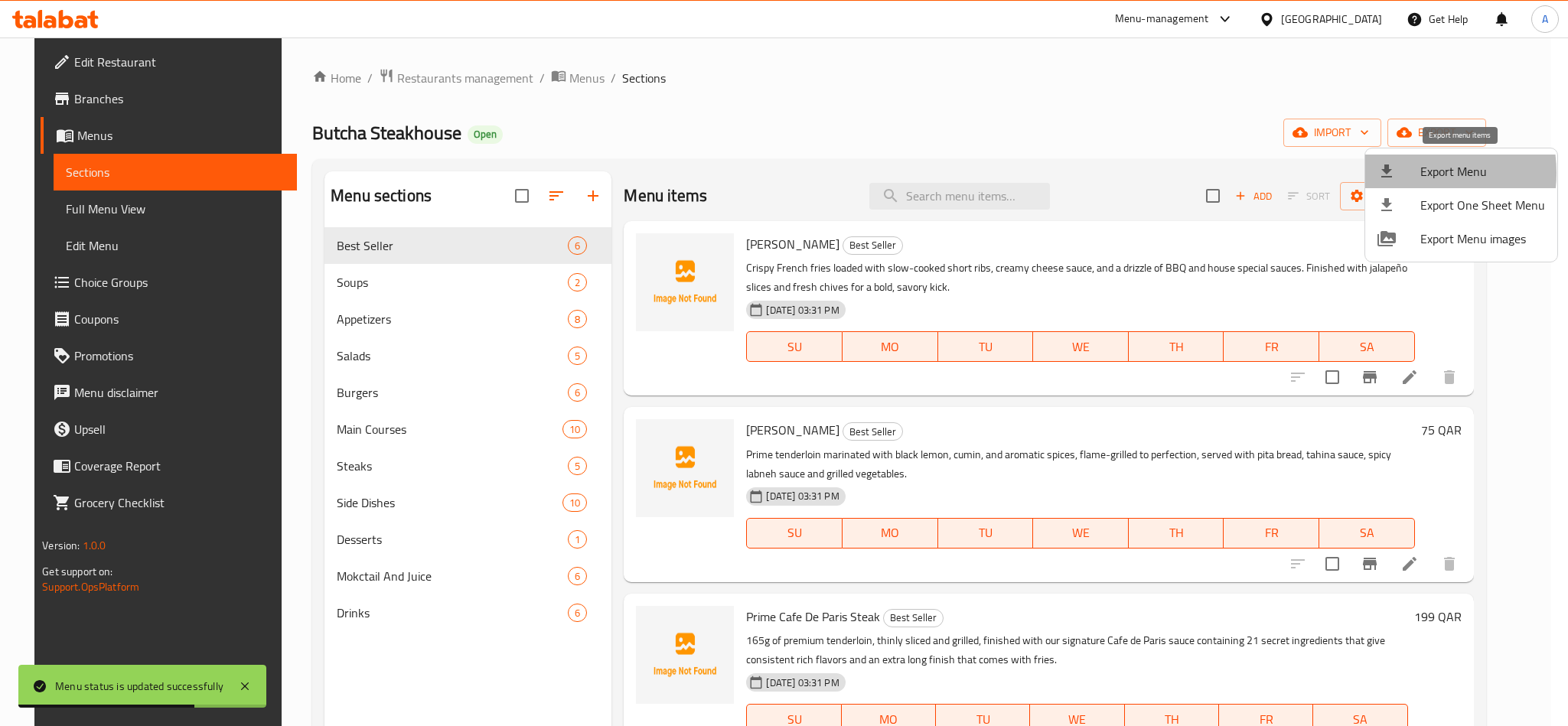
click at [1407, 173] on div at bounding box center [1399, 171] width 43 height 18
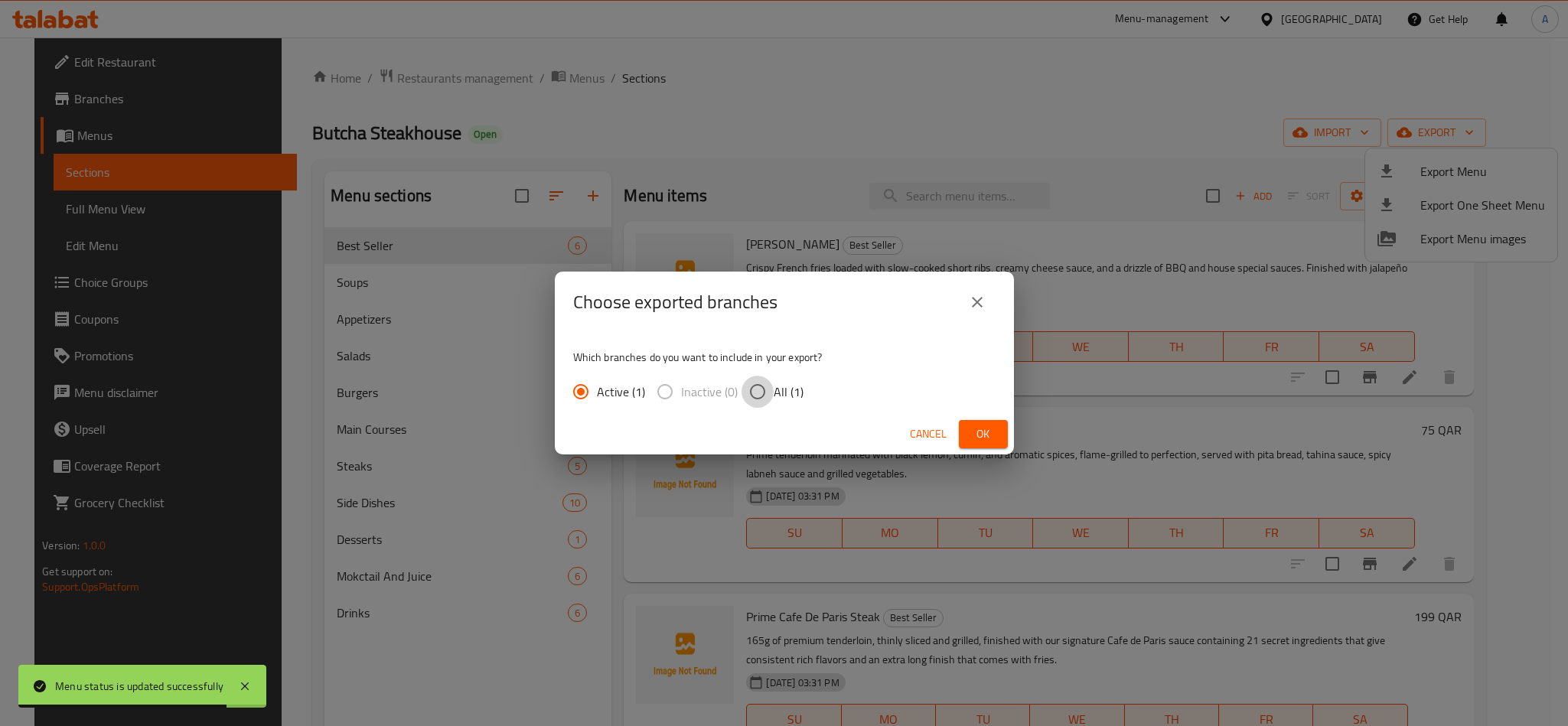
click at [753, 396] on input "All (1)" at bounding box center [757, 391] width 32 height 32
radio input "true"
click at [966, 432] on button "Ok" at bounding box center [984, 434] width 49 height 28
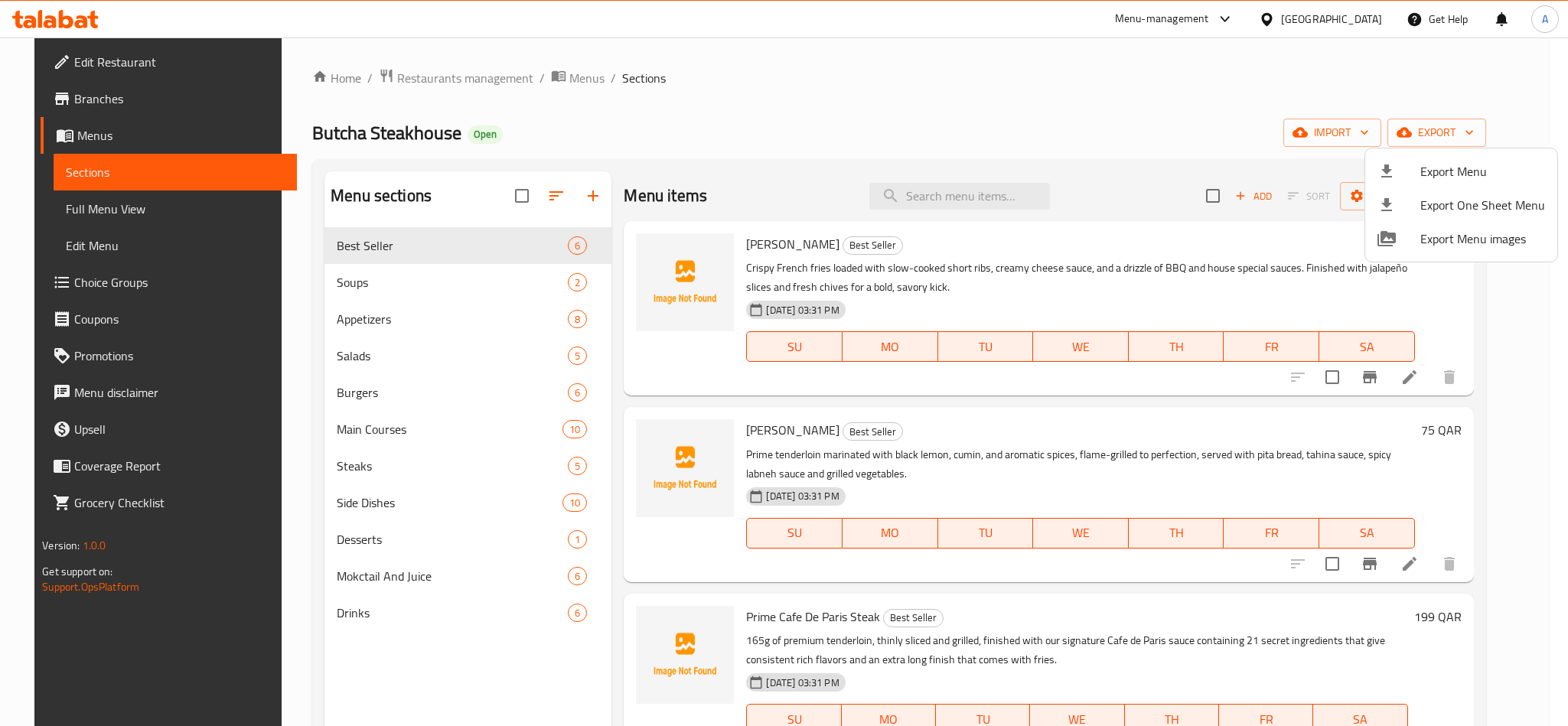
click at [877, 109] on div at bounding box center [784, 363] width 1568 height 726
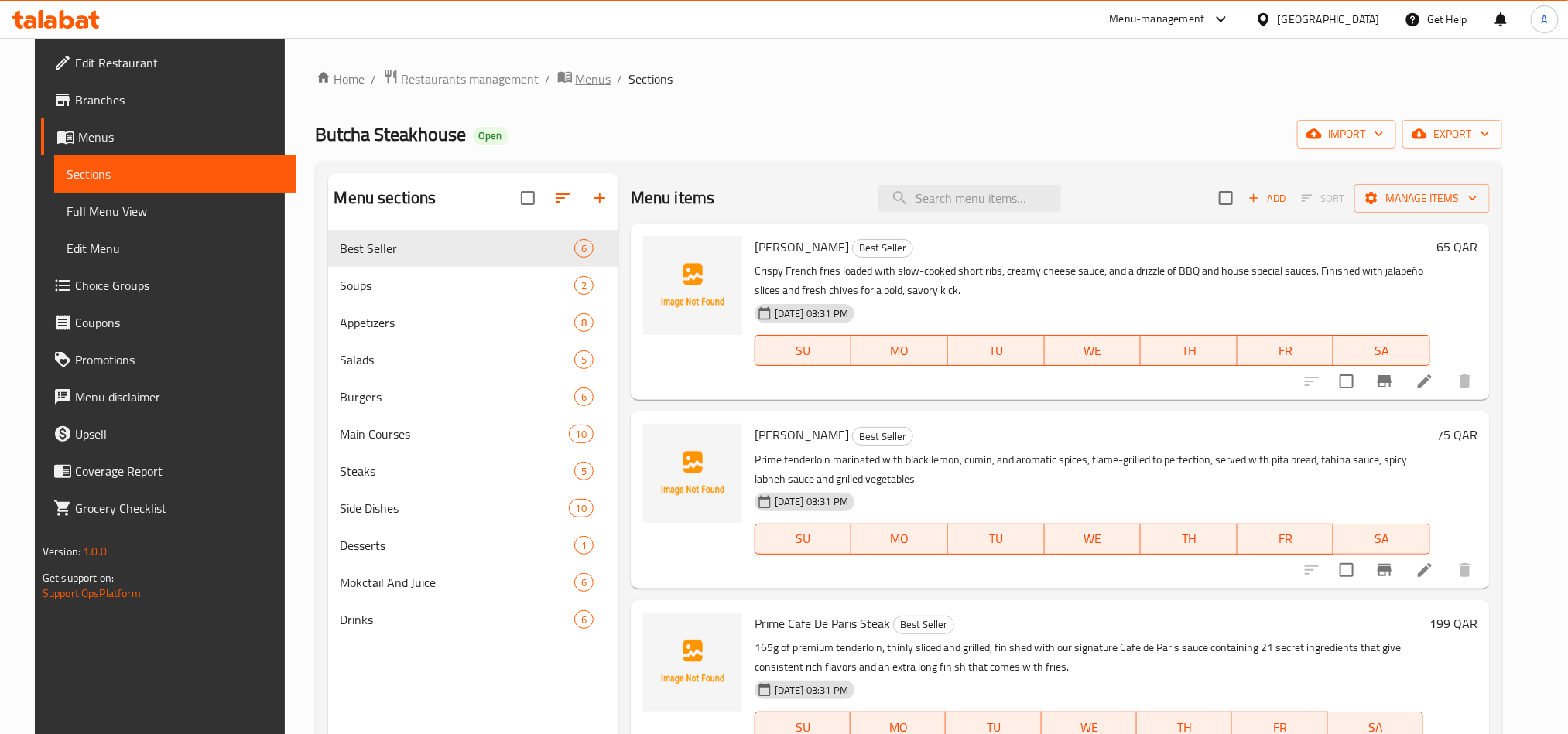
click at [582, 88] on span "Menus" at bounding box center [594, 79] width 36 height 18
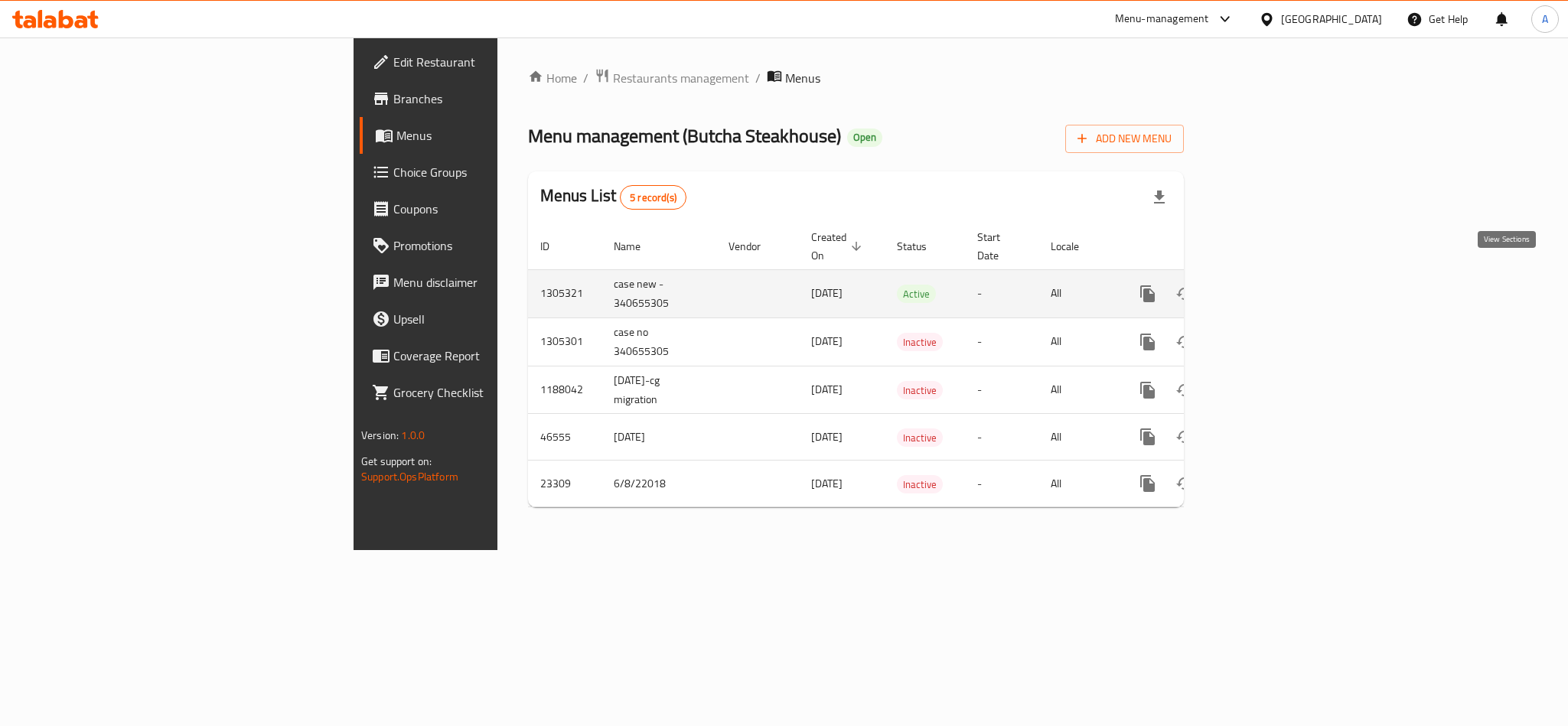
click at [1276, 289] on link "enhanced table" at bounding box center [1258, 294] width 37 height 37
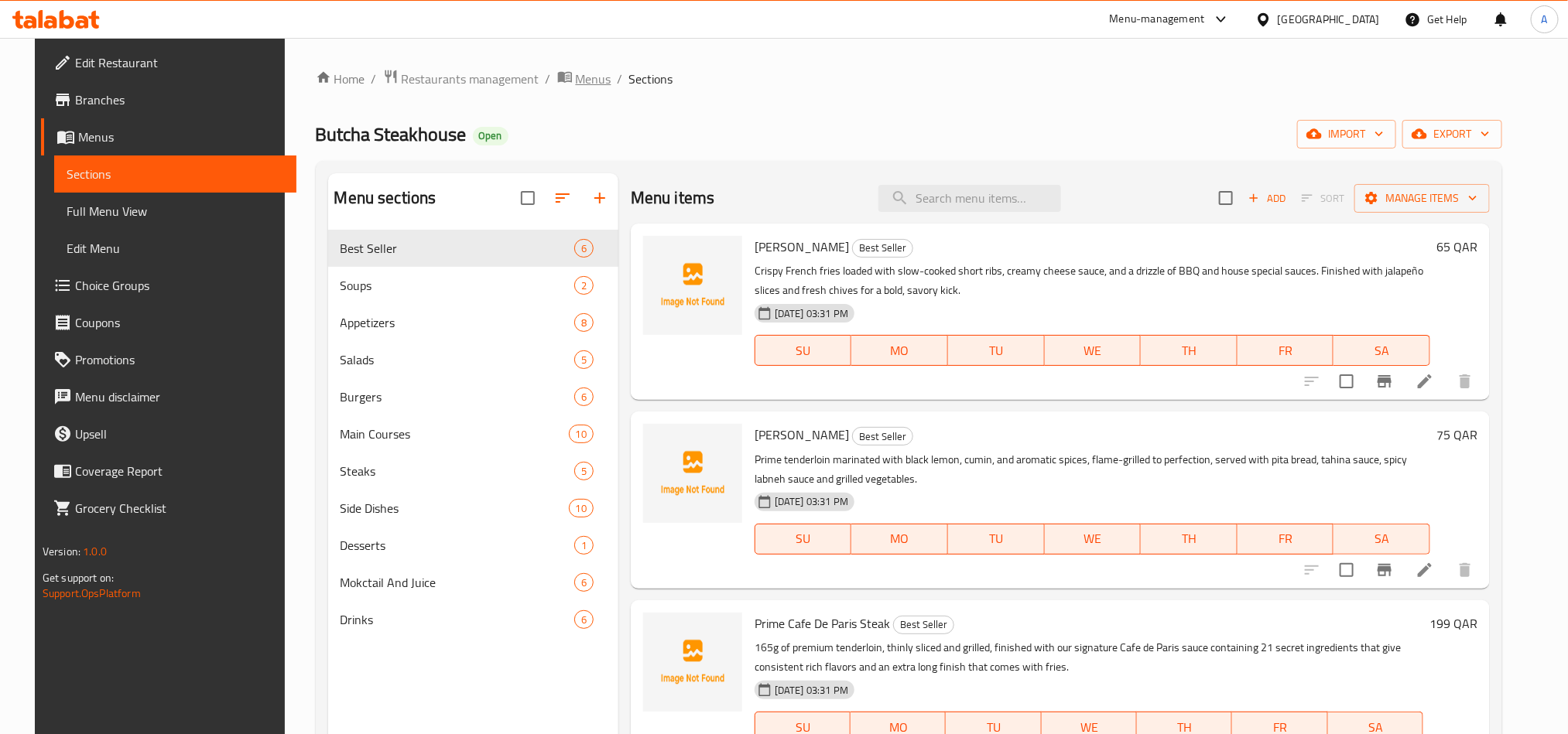
click at [582, 88] on span "Menus" at bounding box center [594, 79] width 36 height 18
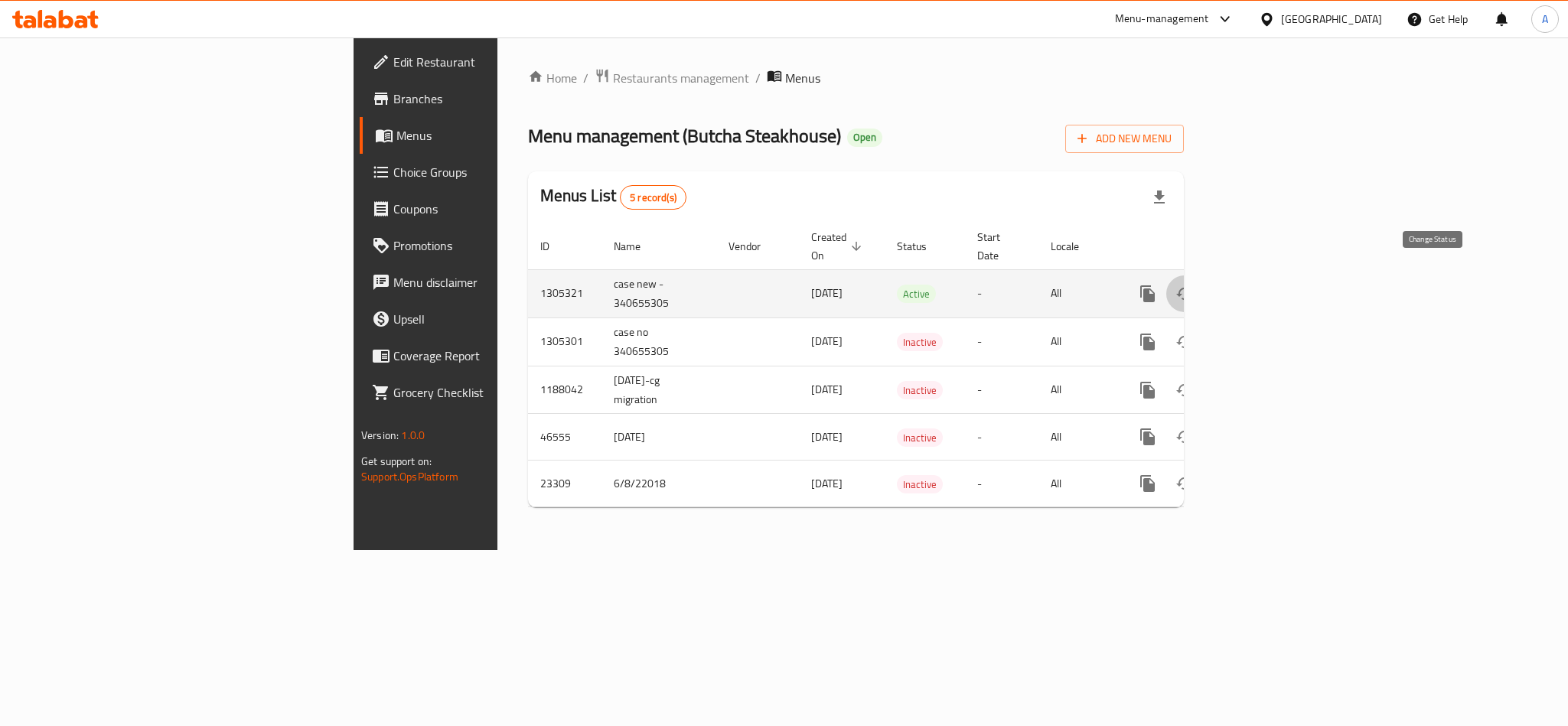
click at [1194, 284] on icon "enhanced table" at bounding box center [1185, 294] width 18 height 18
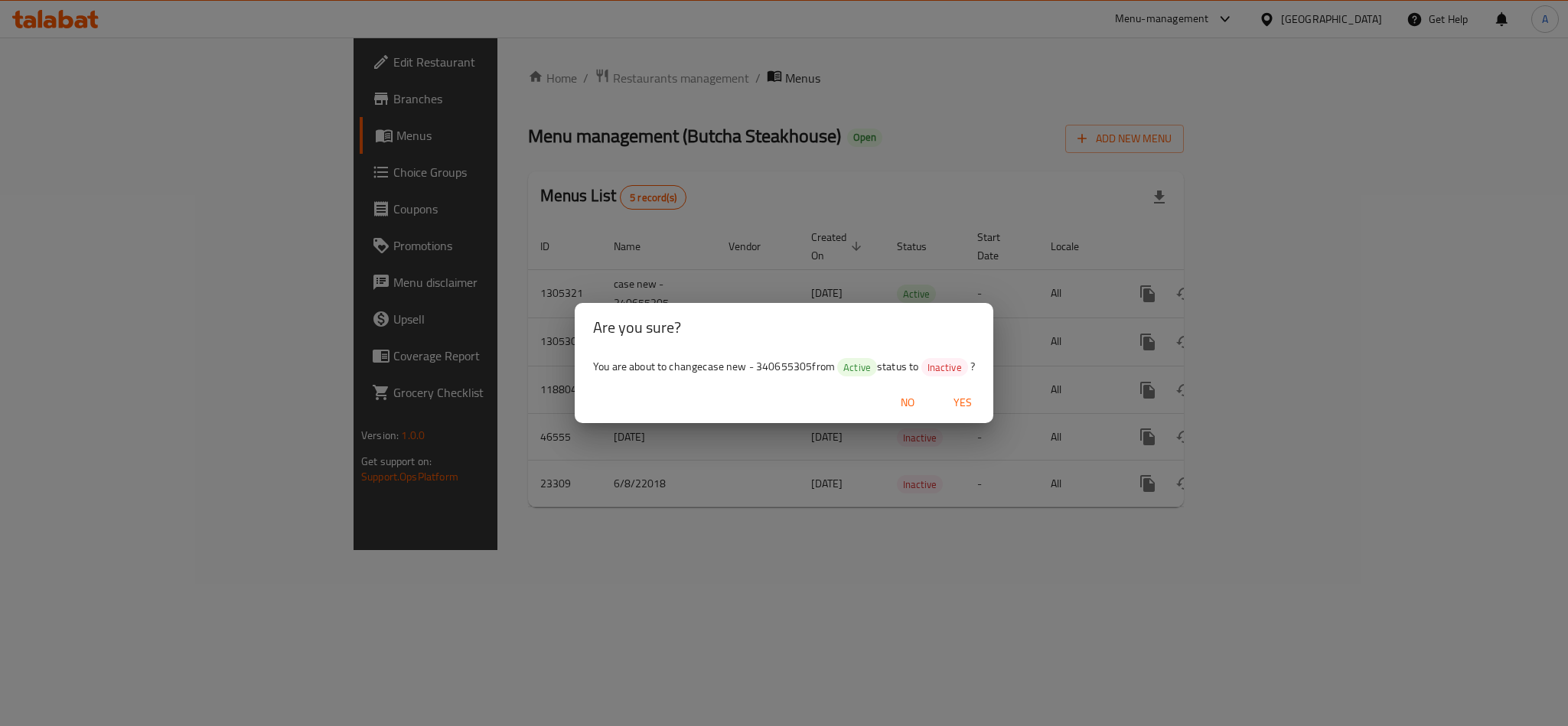
click at [958, 393] on span "Yes" at bounding box center [963, 402] width 37 height 19
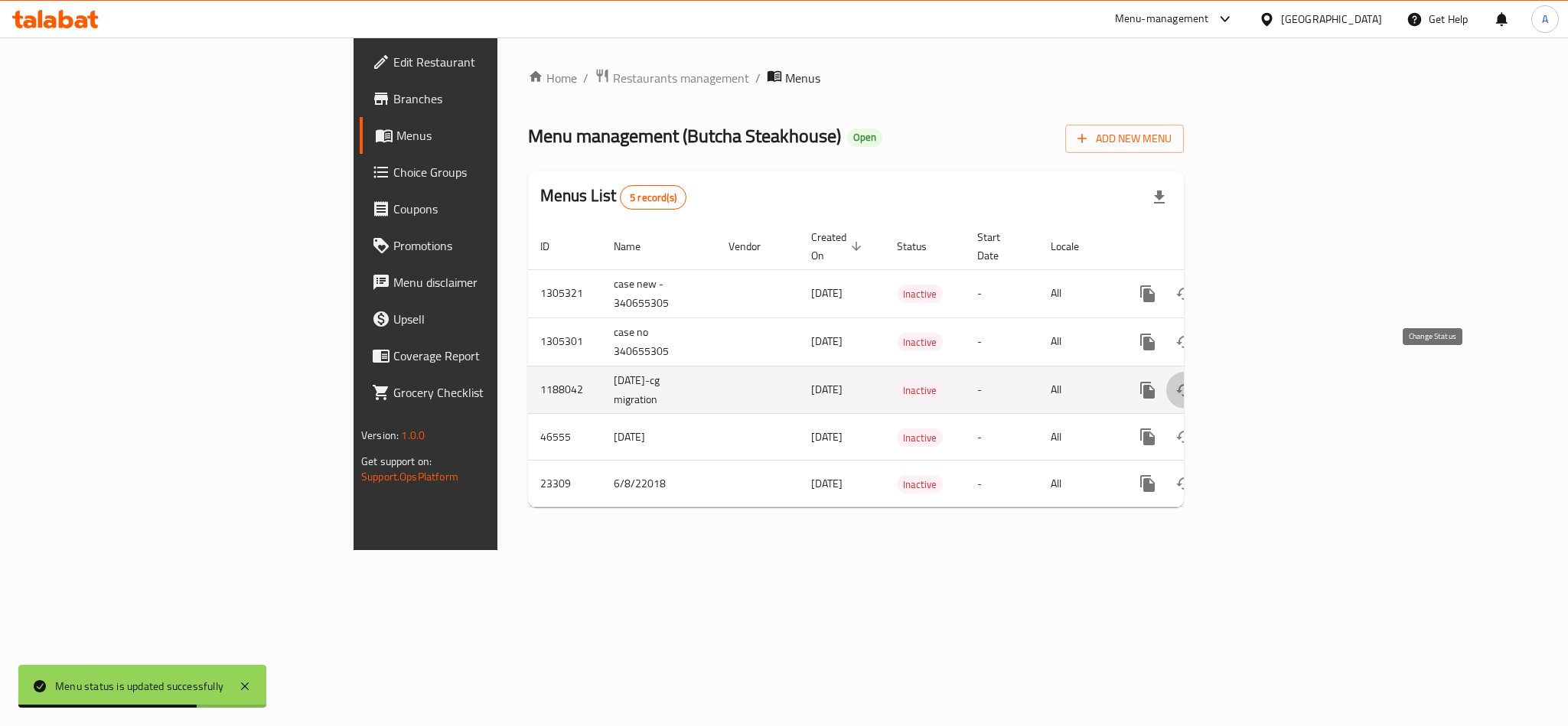
click at [1194, 381] on icon "enhanced table" at bounding box center [1185, 390] width 18 height 18
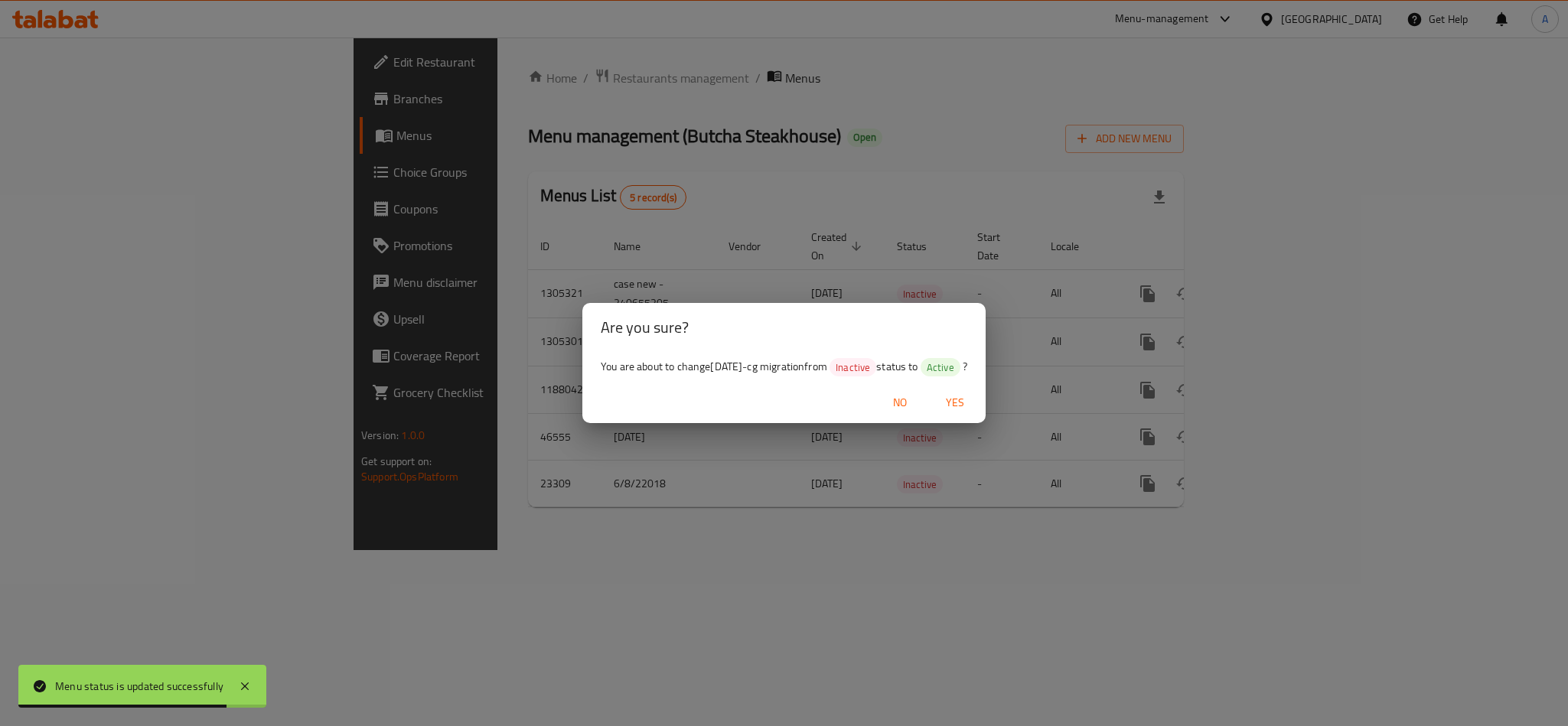
click at [962, 407] on span "Yes" at bounding box center [955, 402] width 37 height 19
